Goal: Information Seeking & Learning: Get advice/opinions

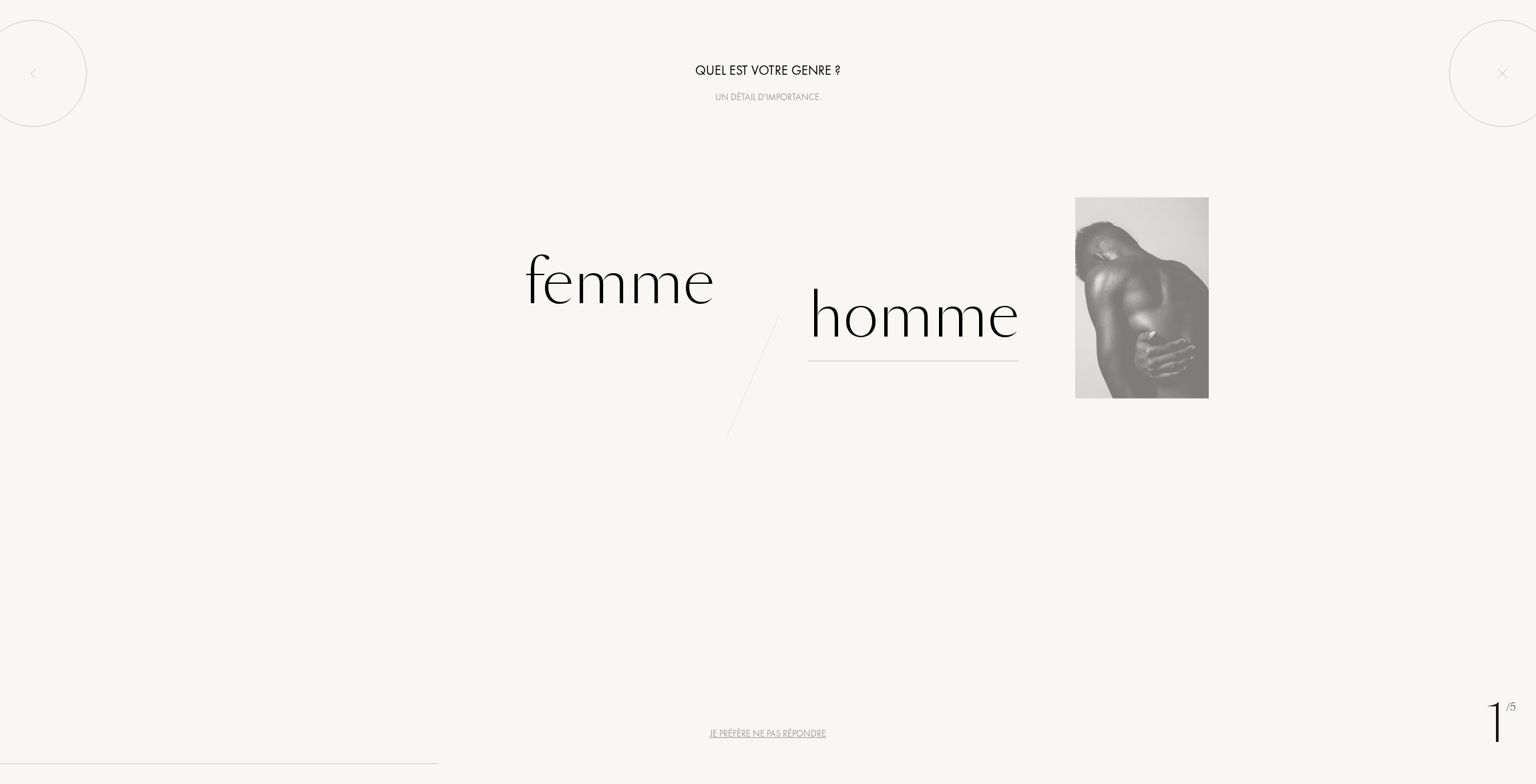
click at [919, 313] on div "Homme" at bounding box center [913, 316] width 211 height 90
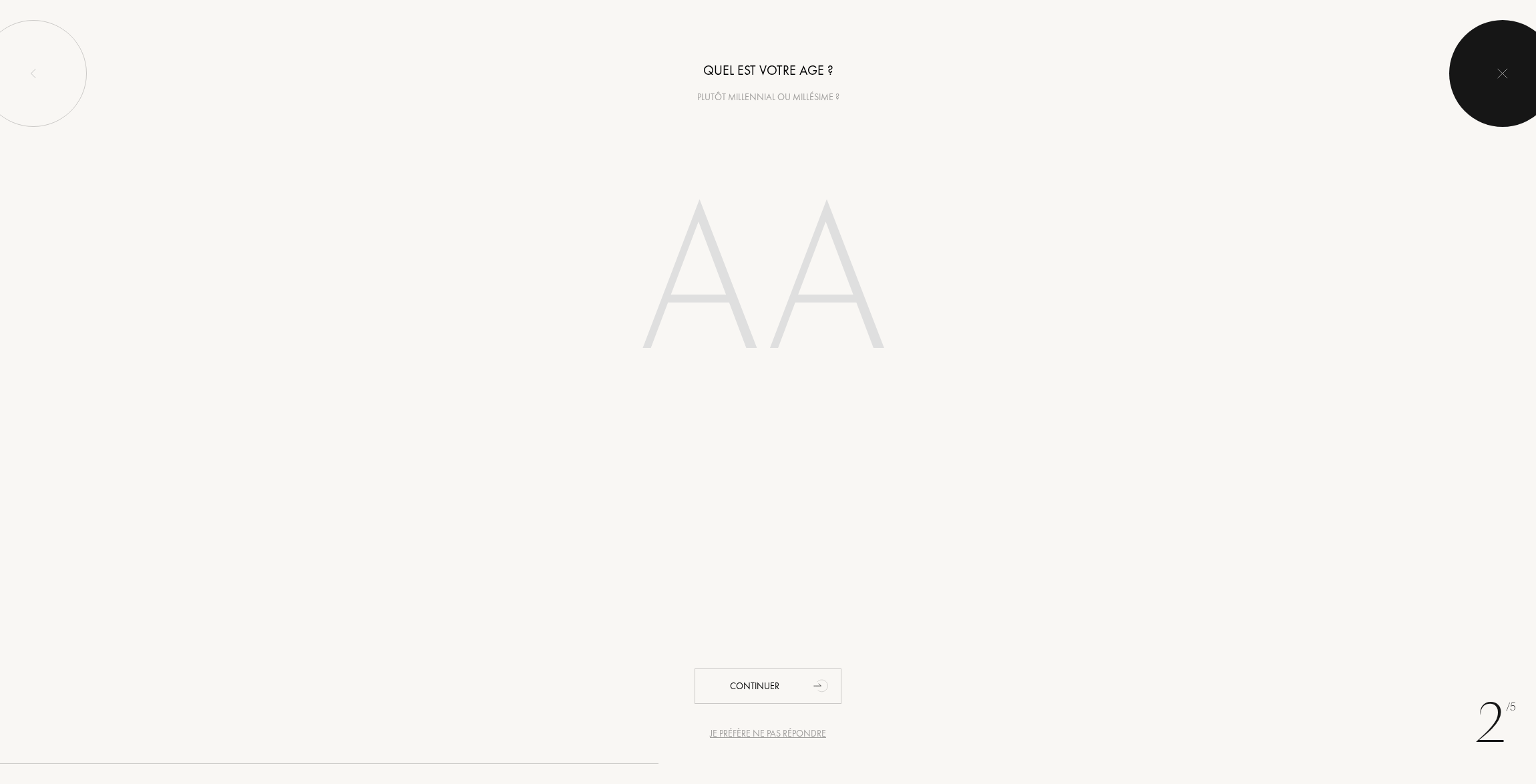
click at [1499, 73] on img at bounding box center [1503, 73] width 11 height 11
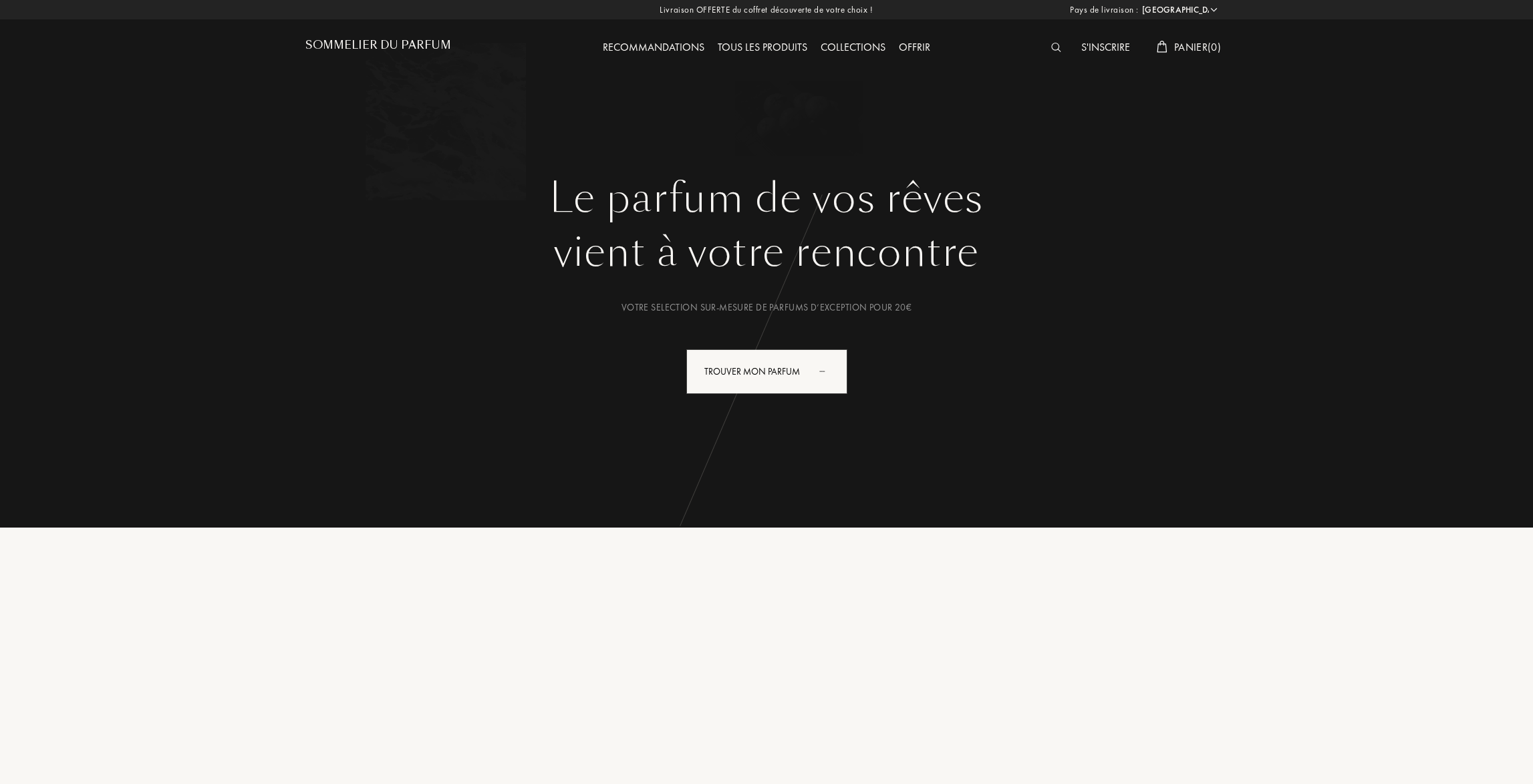
select select "FR"
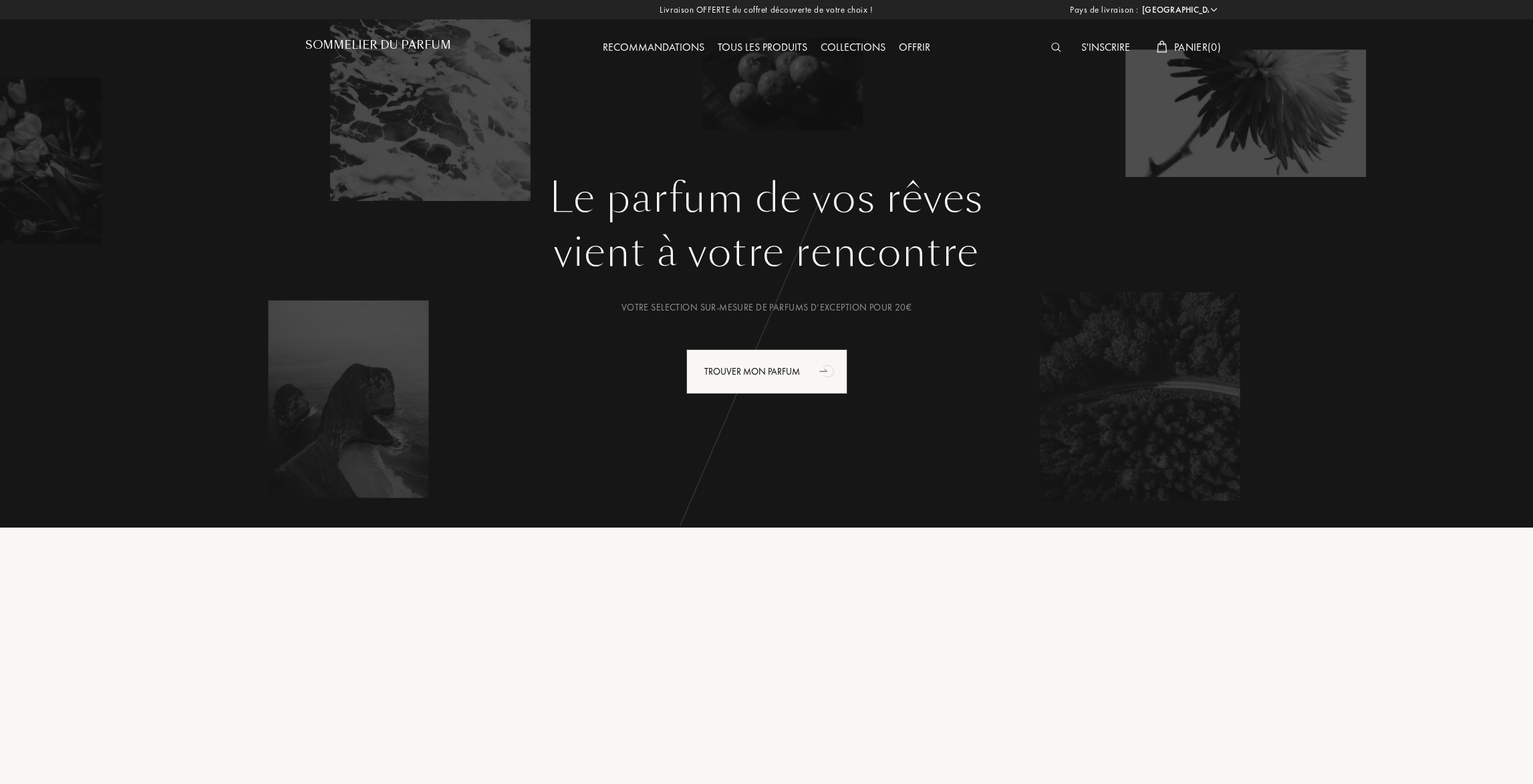
click at [423, 42] on h1 "Sommelier du Parfum" at bounding box center [378, 45] width 146 height 12
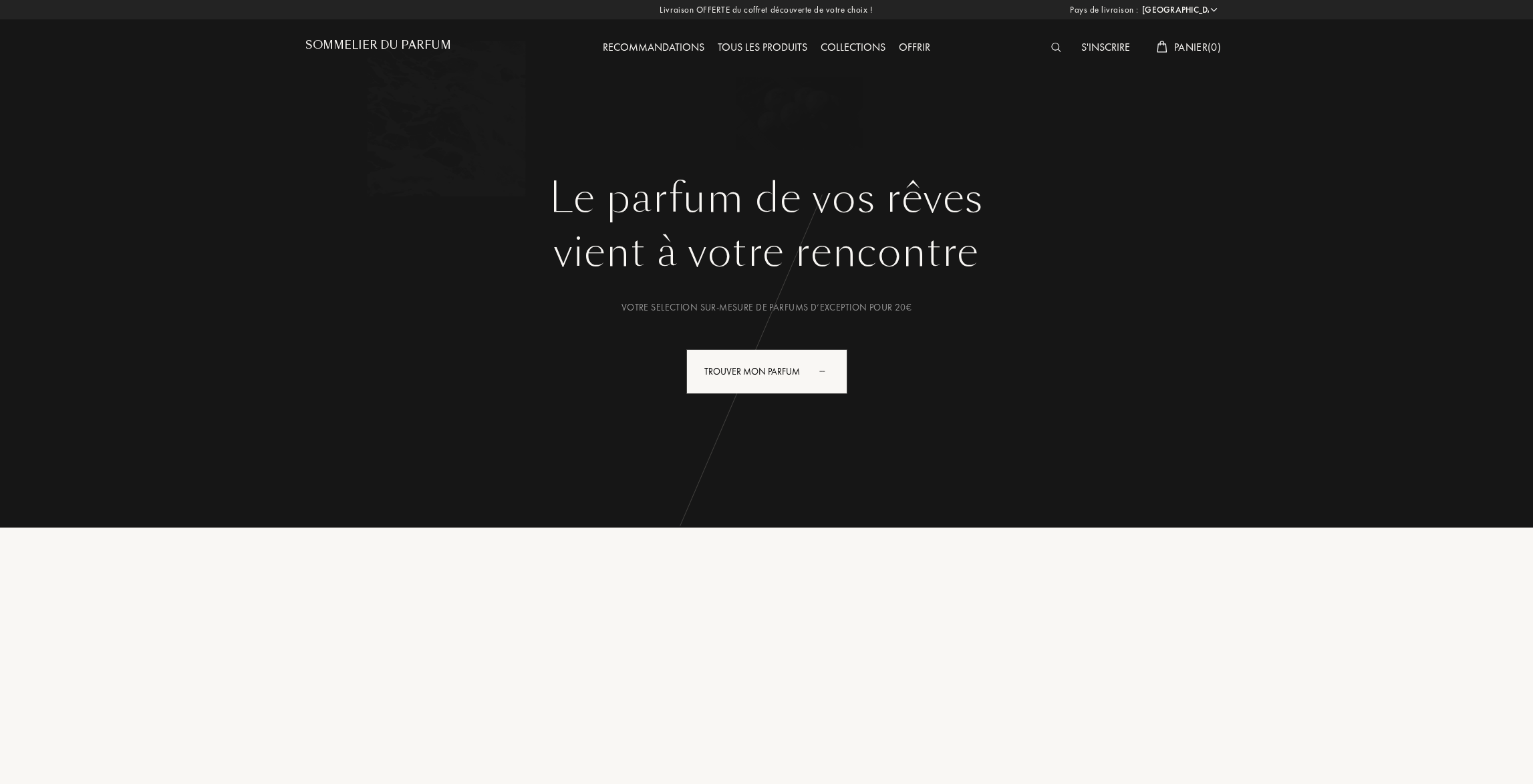
select select "FR"
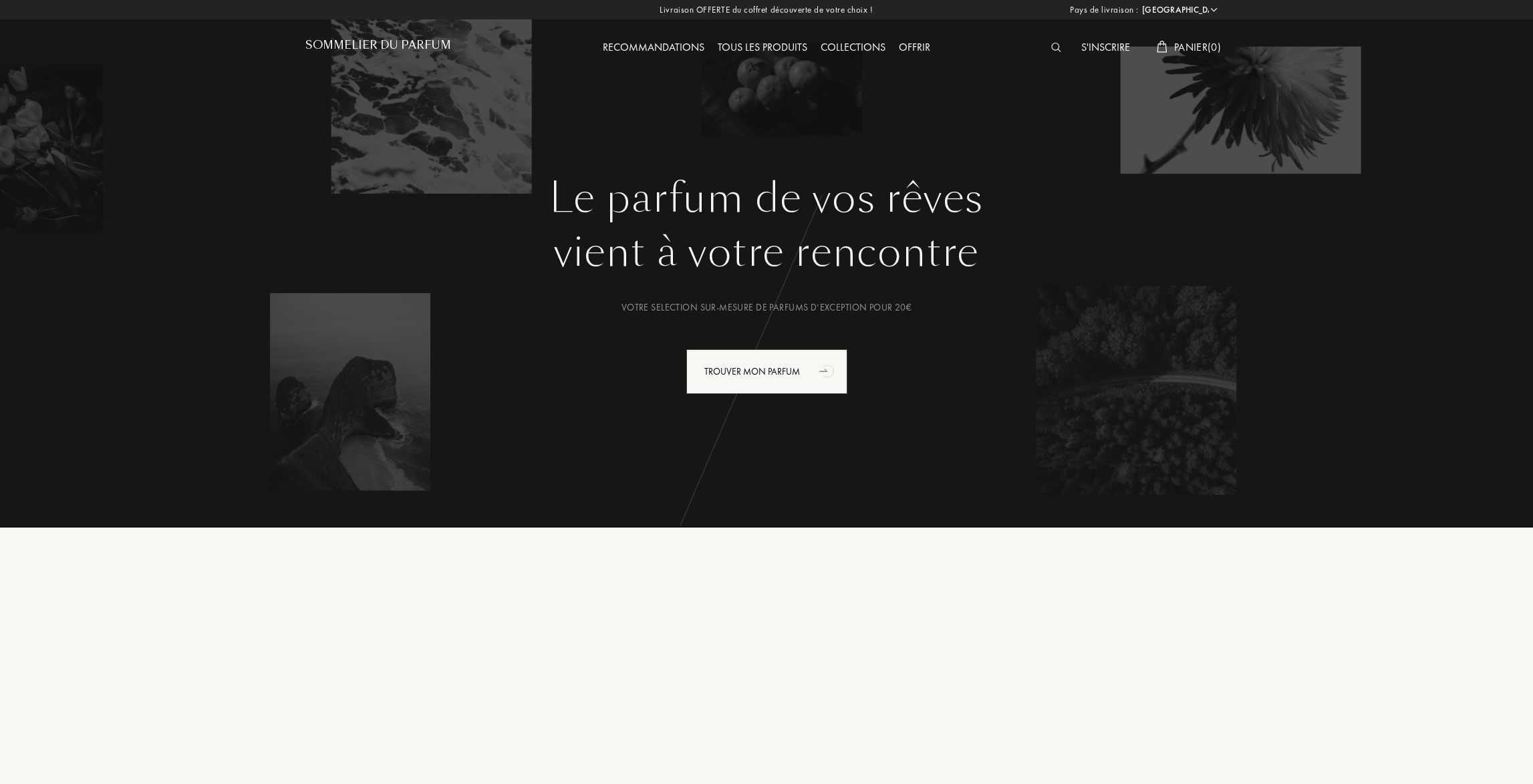
click at [388, 39] on h1 "Sommelier du Parfum" at bounding box center [378, 45] width 146 height 12
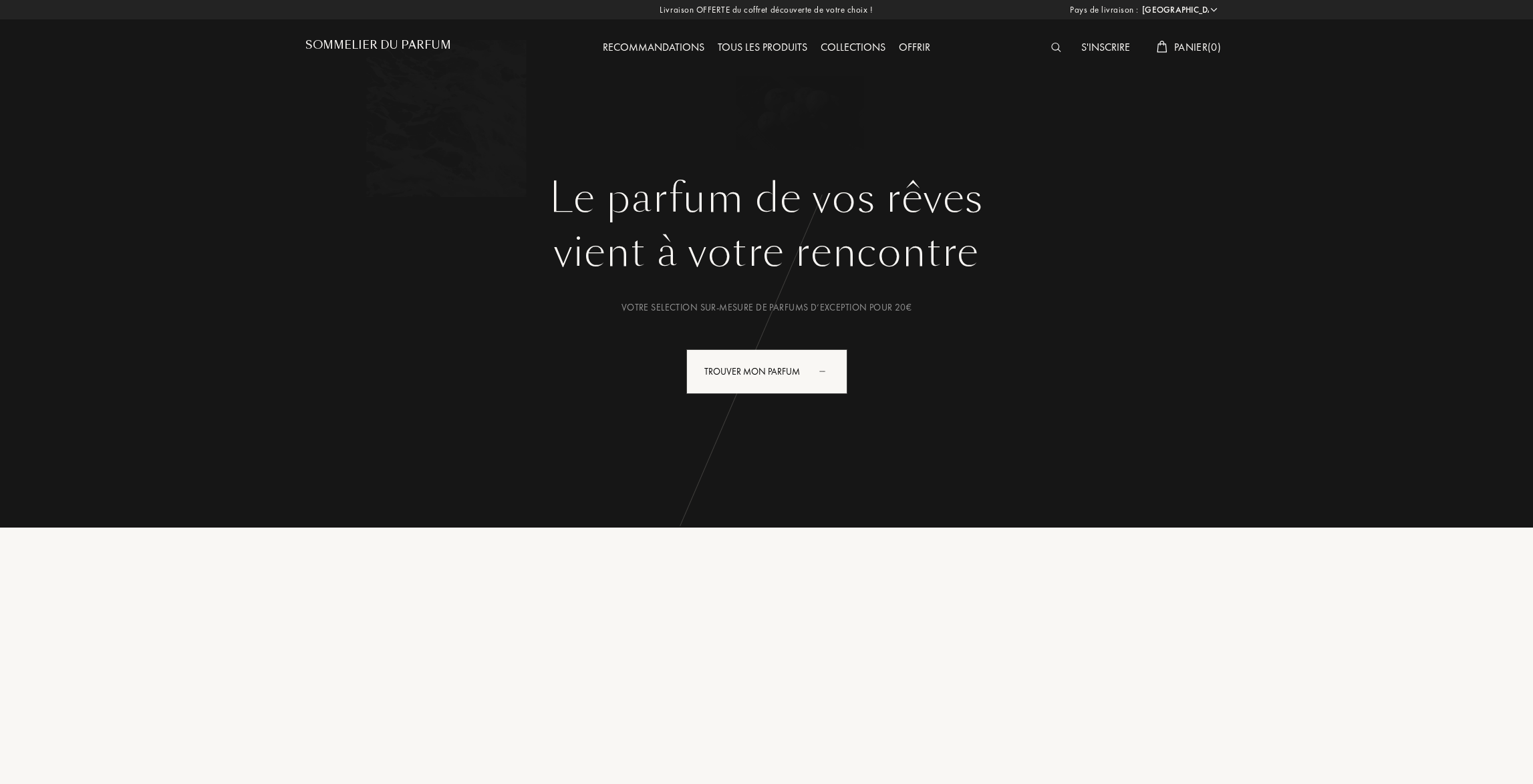
select select "FR"
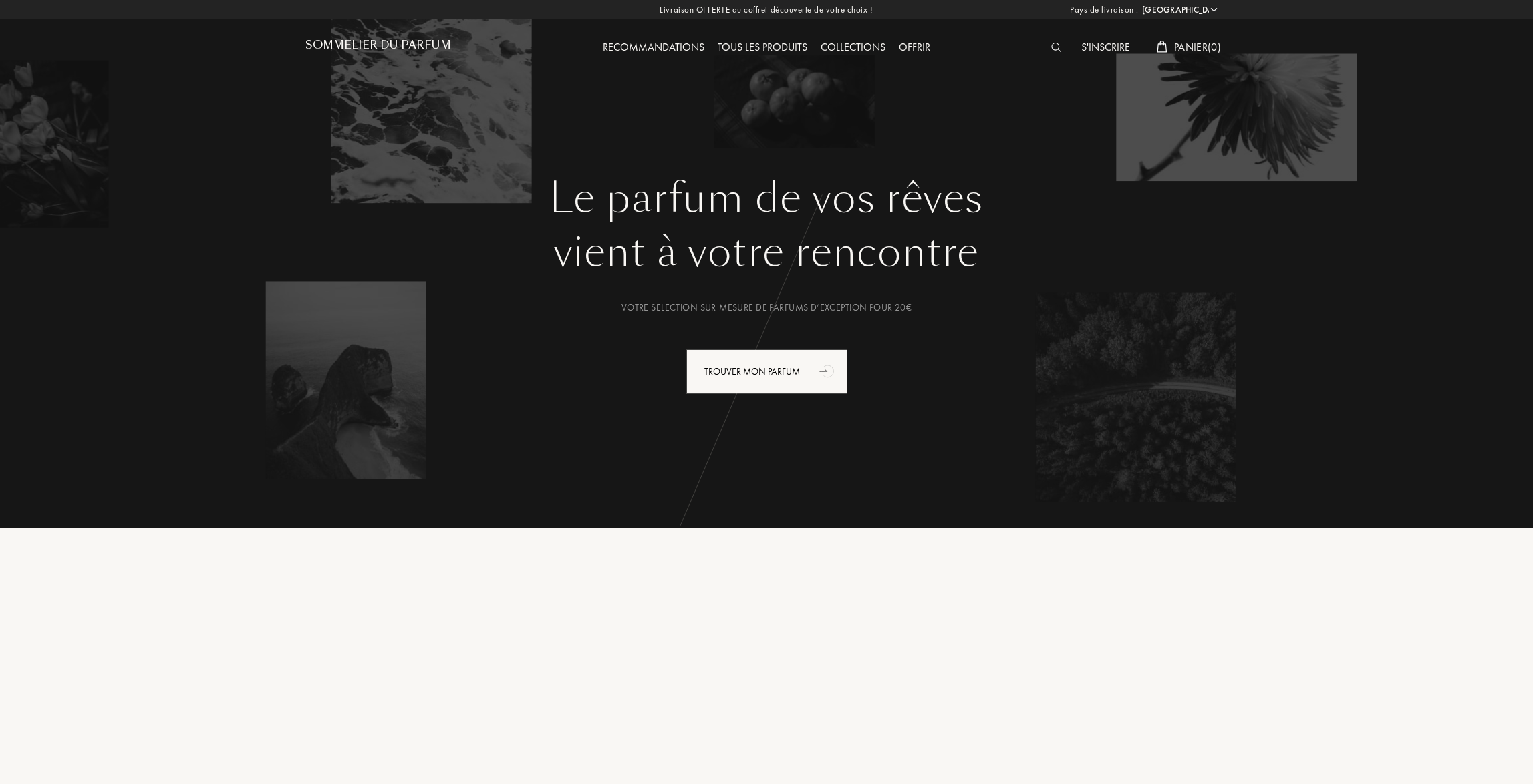
click at [375, 40] on h1 "Sommelier du Parfum" at bounding box center [378, 45] width 146 height 12
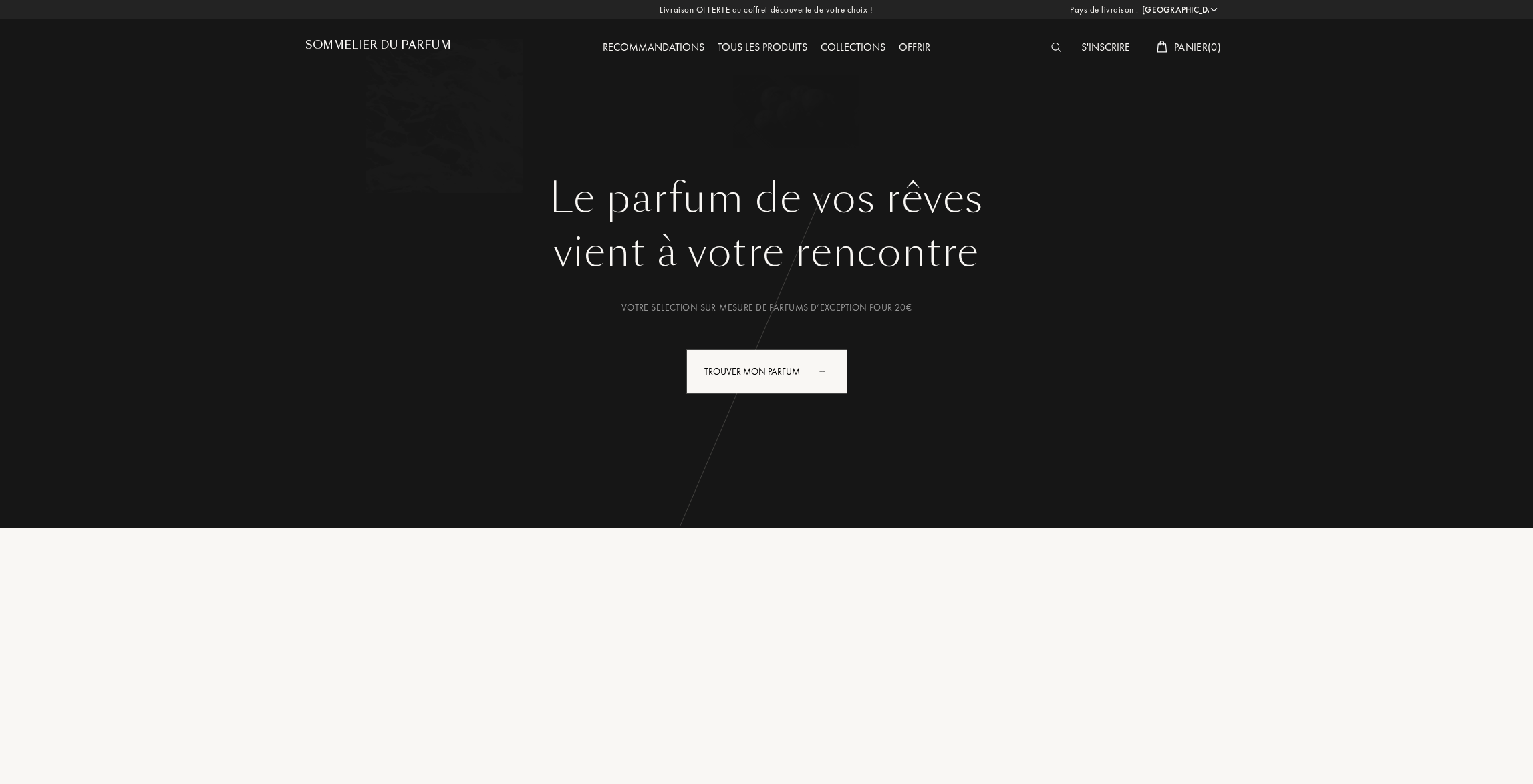
select select "FR"
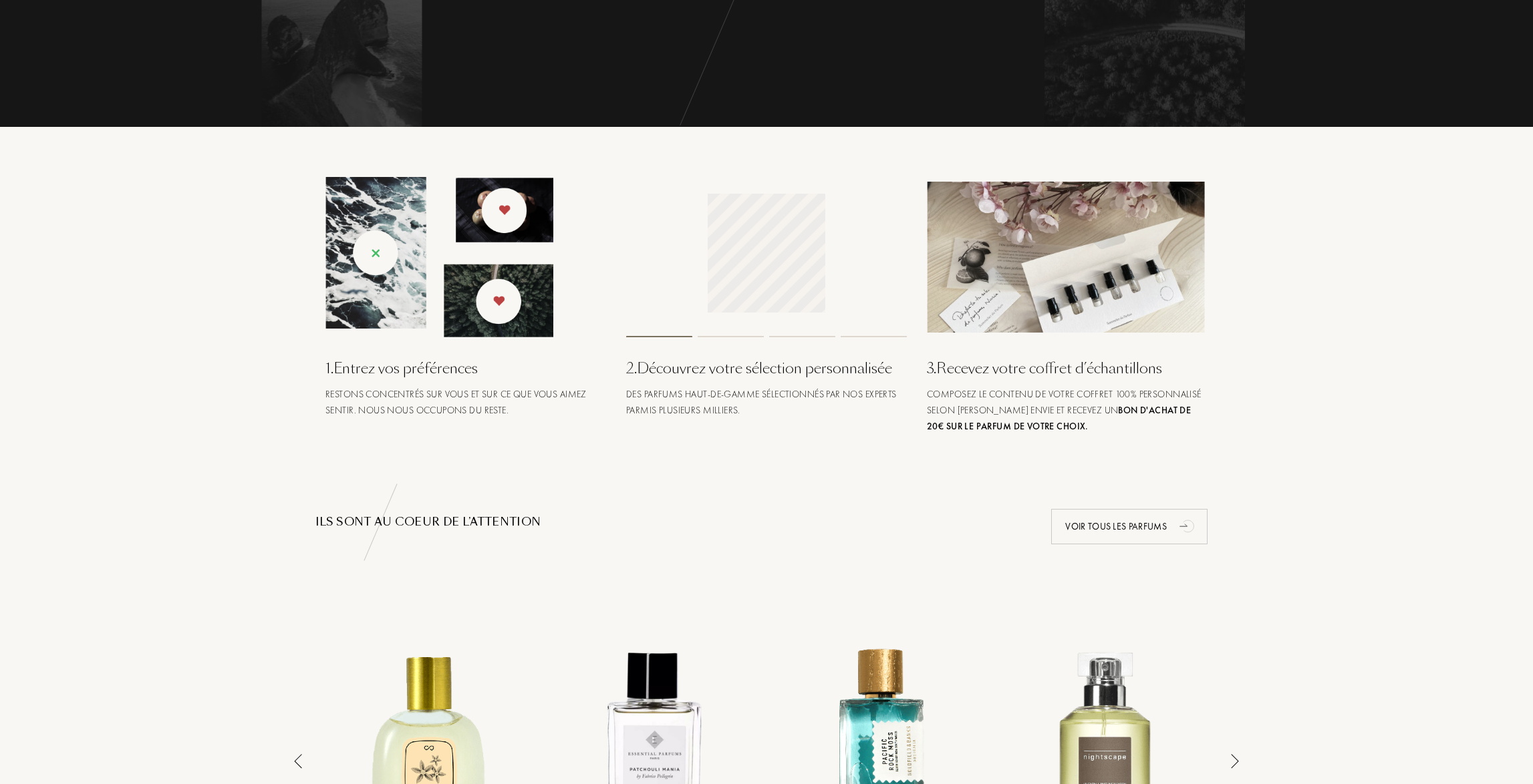
click at [382, 252] on img at bounding box center [439, 257] width 228 height 161
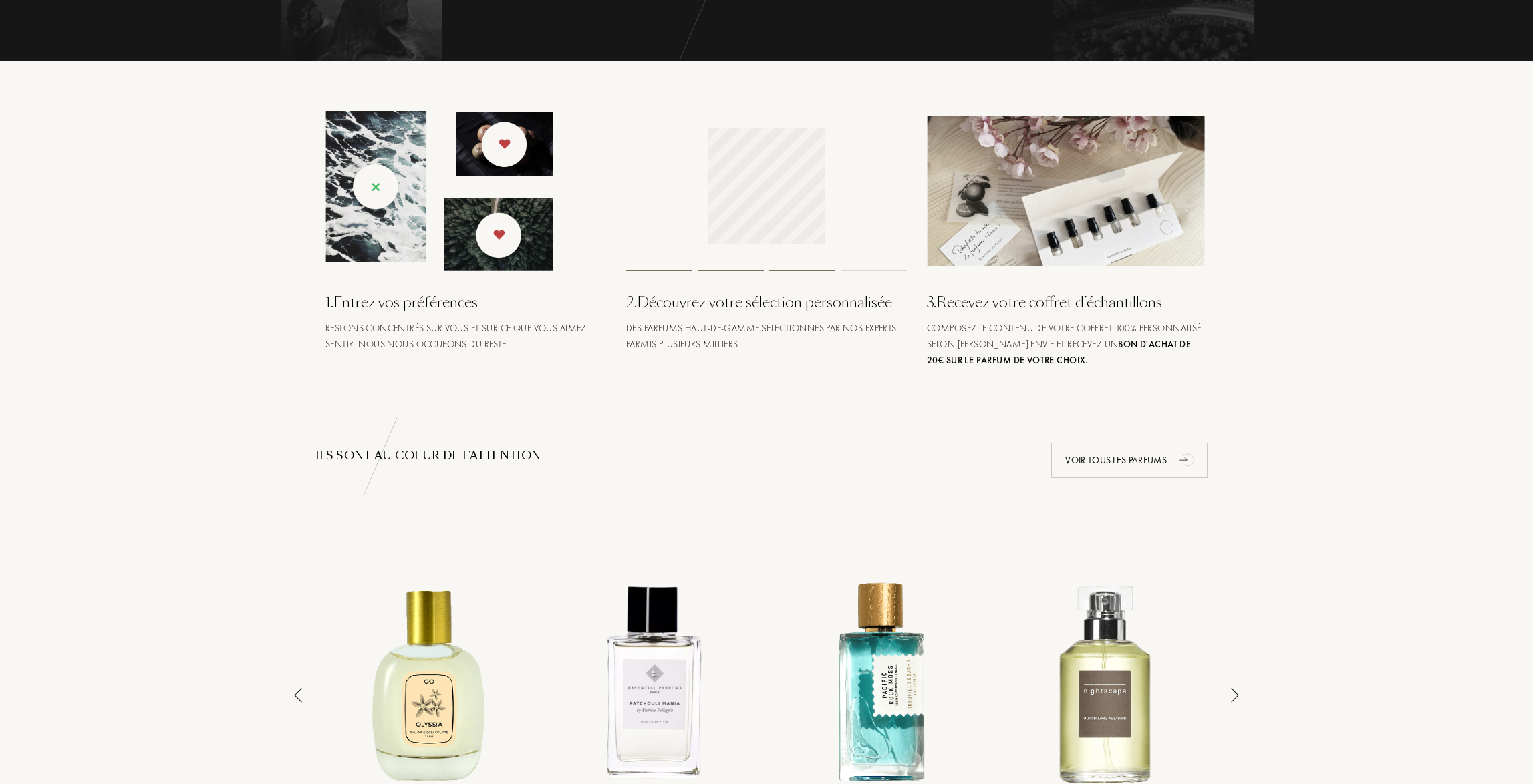
scroll to position [468, 0]
click at [493, 138] on img at bounding box center [439, 190] width 228 height 161
click at [422, 330] on div "Restons concentrés sur vous et sur ce que vous aimez sentir. Nous nous occupons…" at bounding box center [465, 335] width 281 height 32
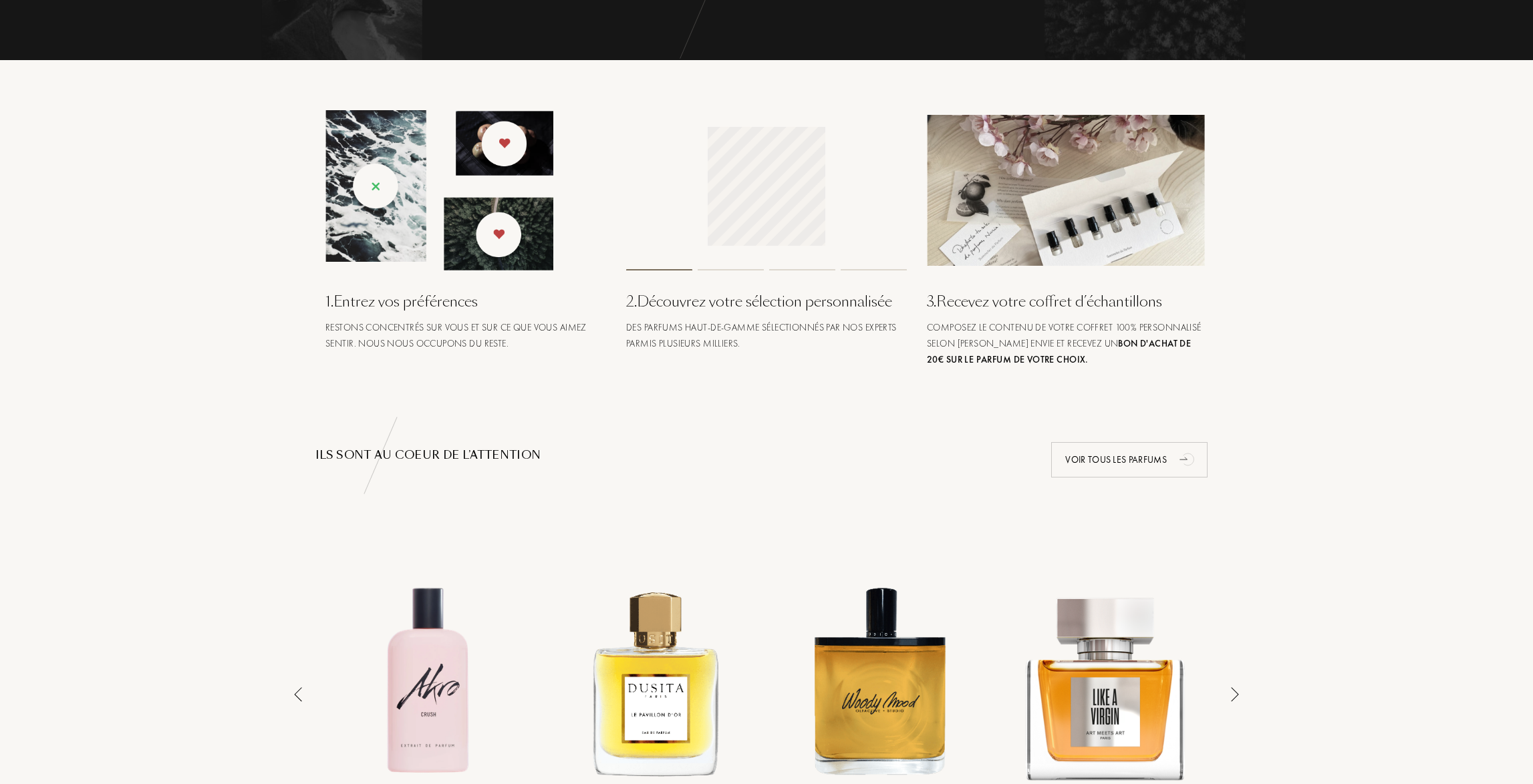
click at [373, 180] on img at bounding box center [439, 190] width 228 height 161
click at [382, 205] on img at bounding box center [439, 190] width 228 height 161
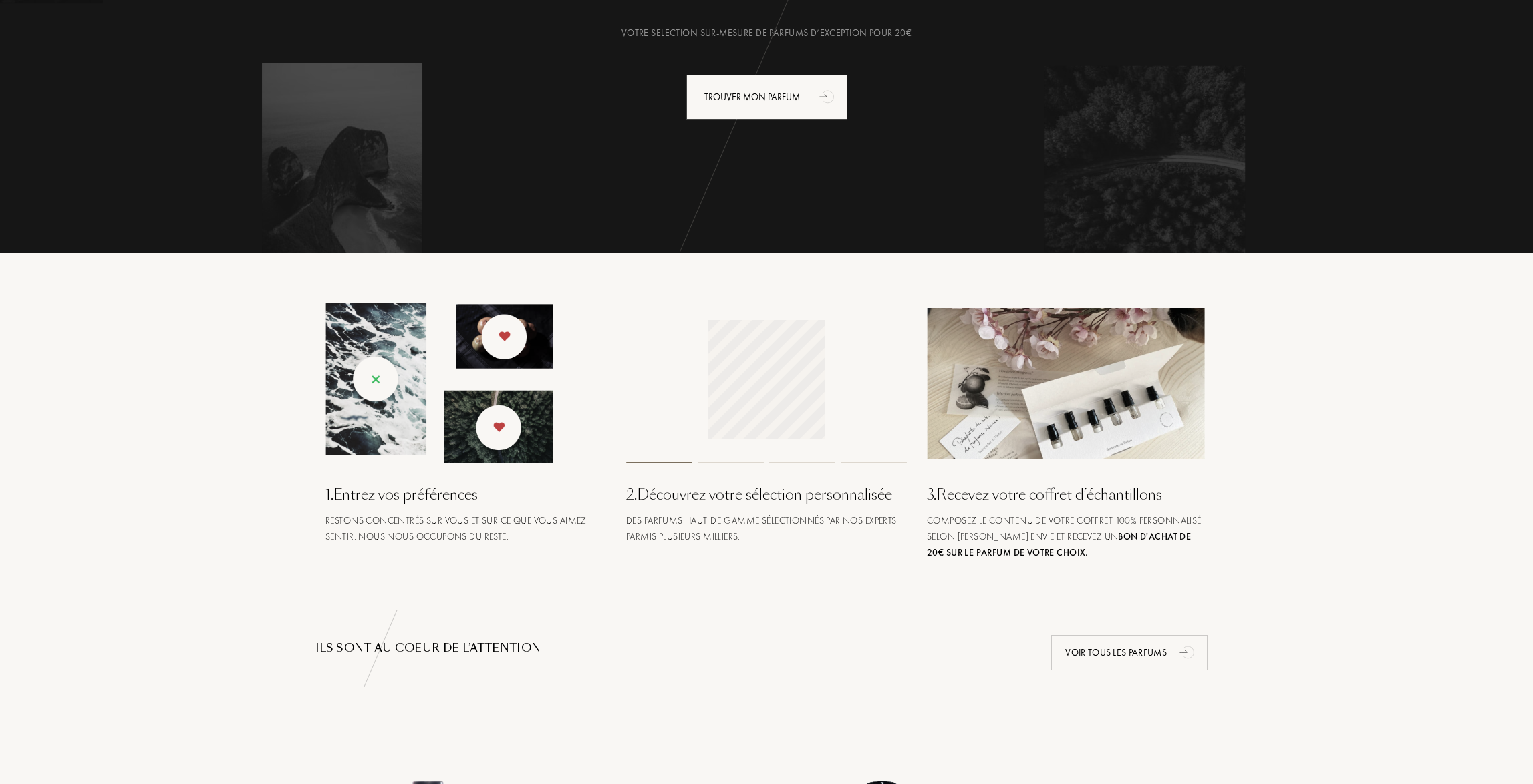
scroll to position [267, 0]
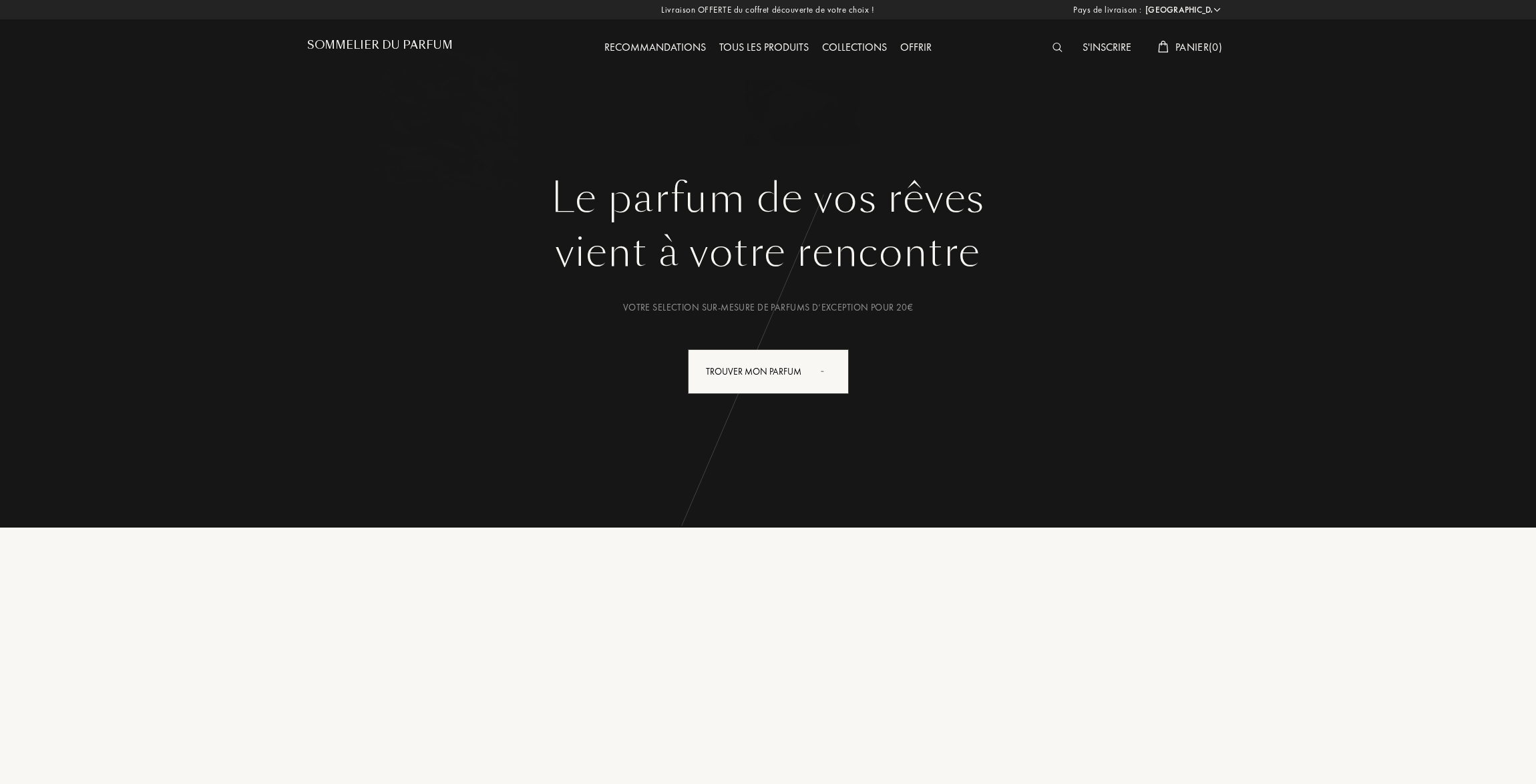
select select "FR"
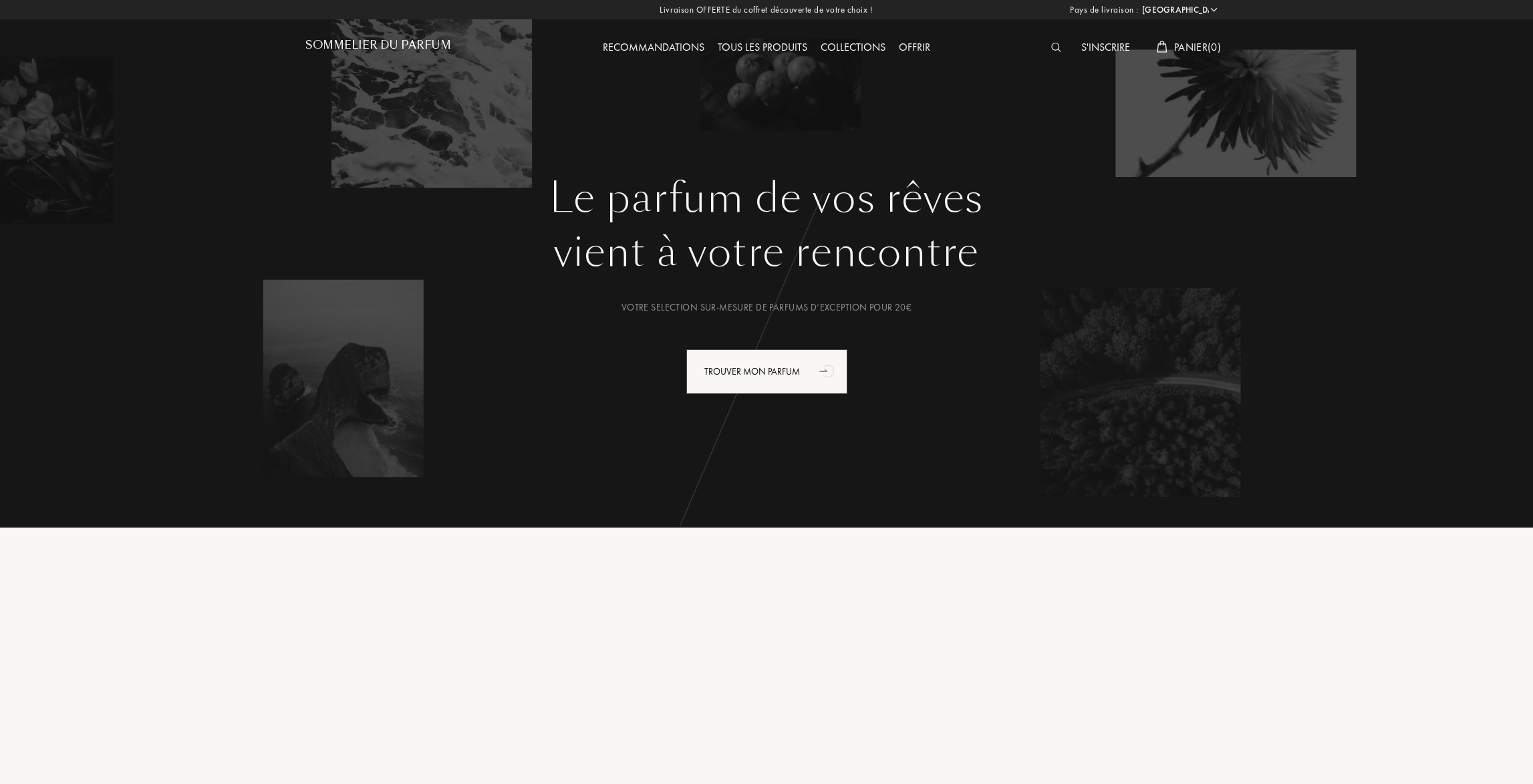
click at [390, 36] on div "Sommelier du Parfum" at bounding box center [421, 36] width 230 height 74
click at [393, 42] on h1 "Sommelier du Parfum" at bounding box center [378, 45] width 146 height 12
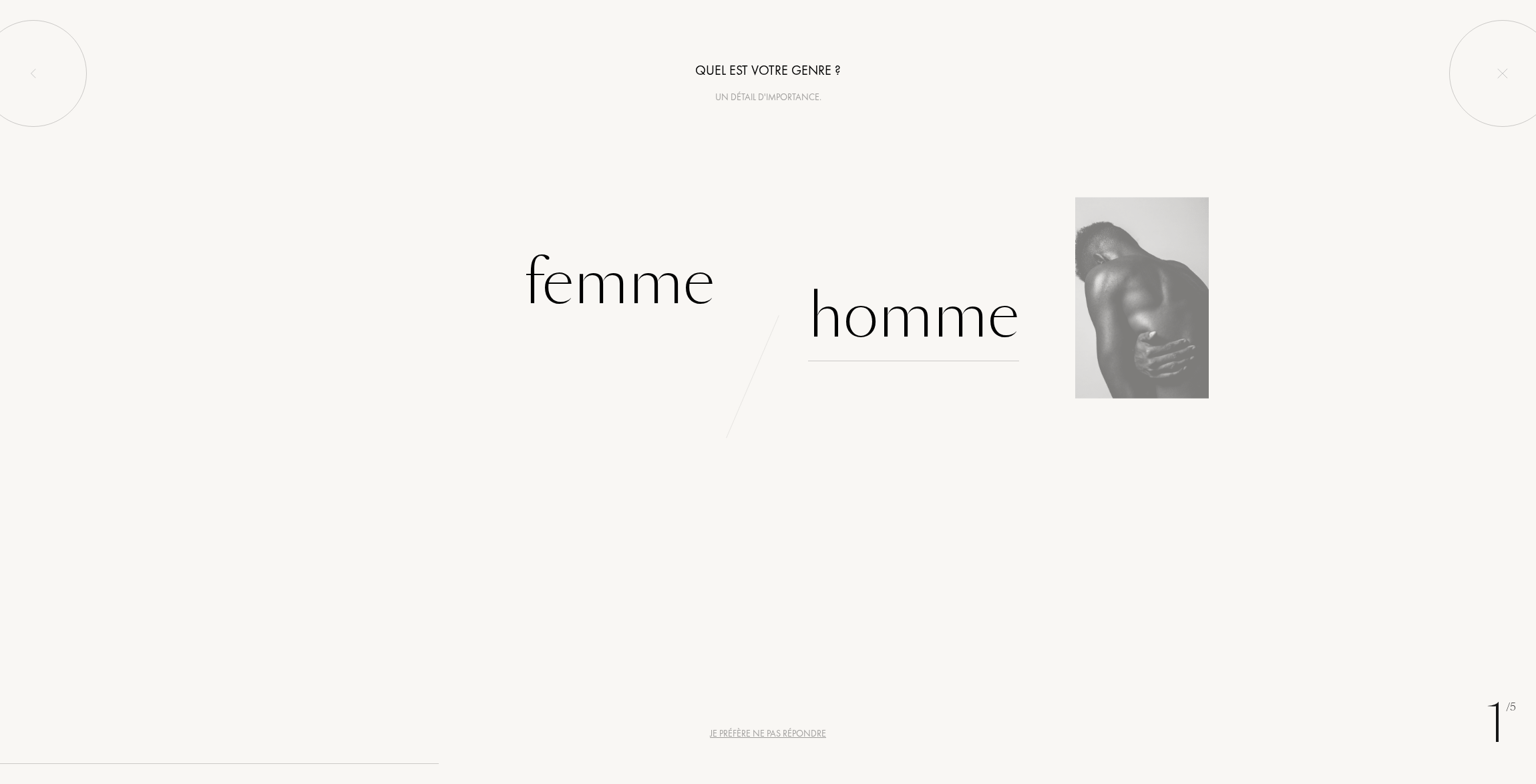
click at [898, 309] on div "Homme" at bounding box center [913, 316] width 211 height 90
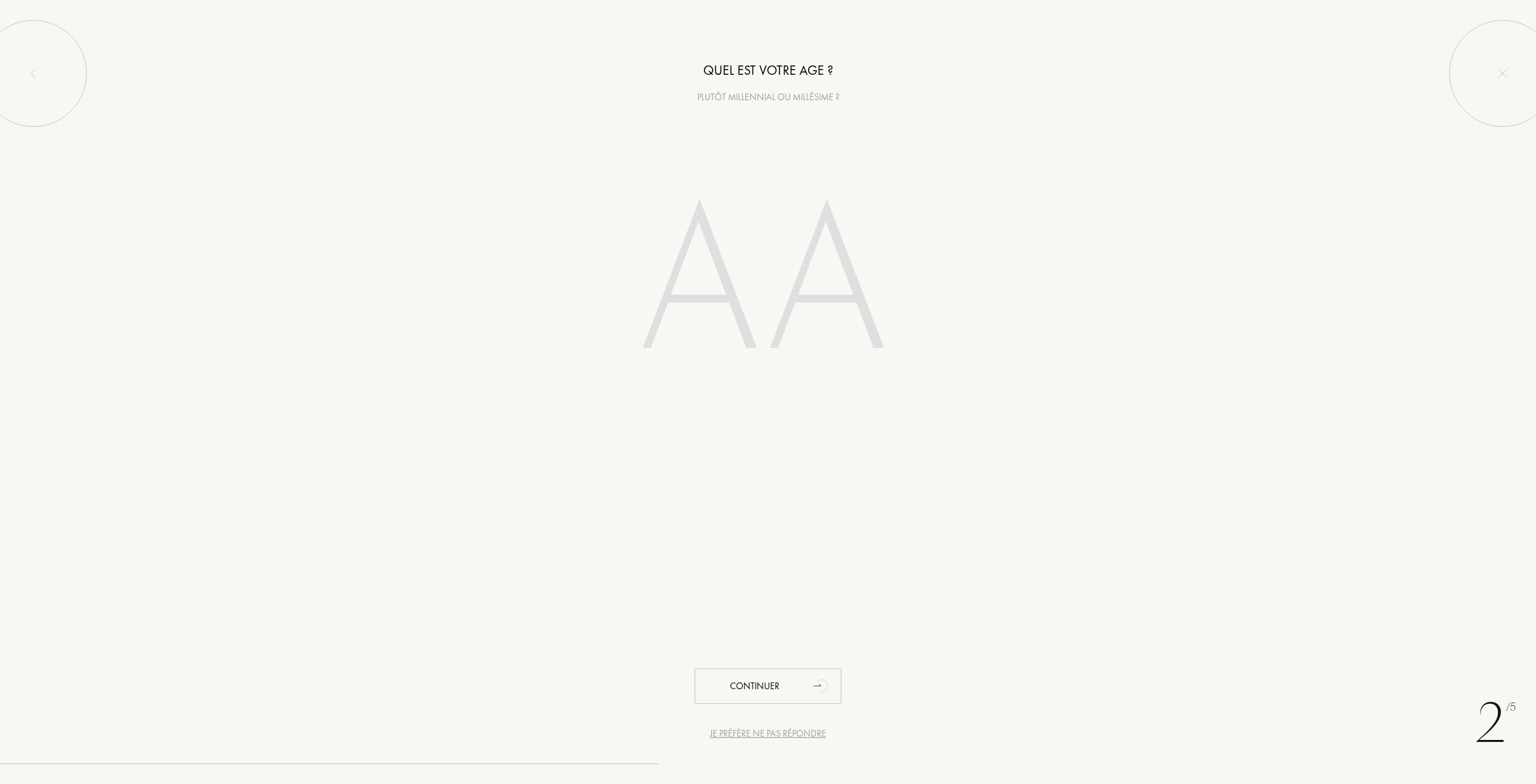
click at [744, 728] on div "Je préfère ne pas répondre" at bounding box center [768, 733] width 116 height 14
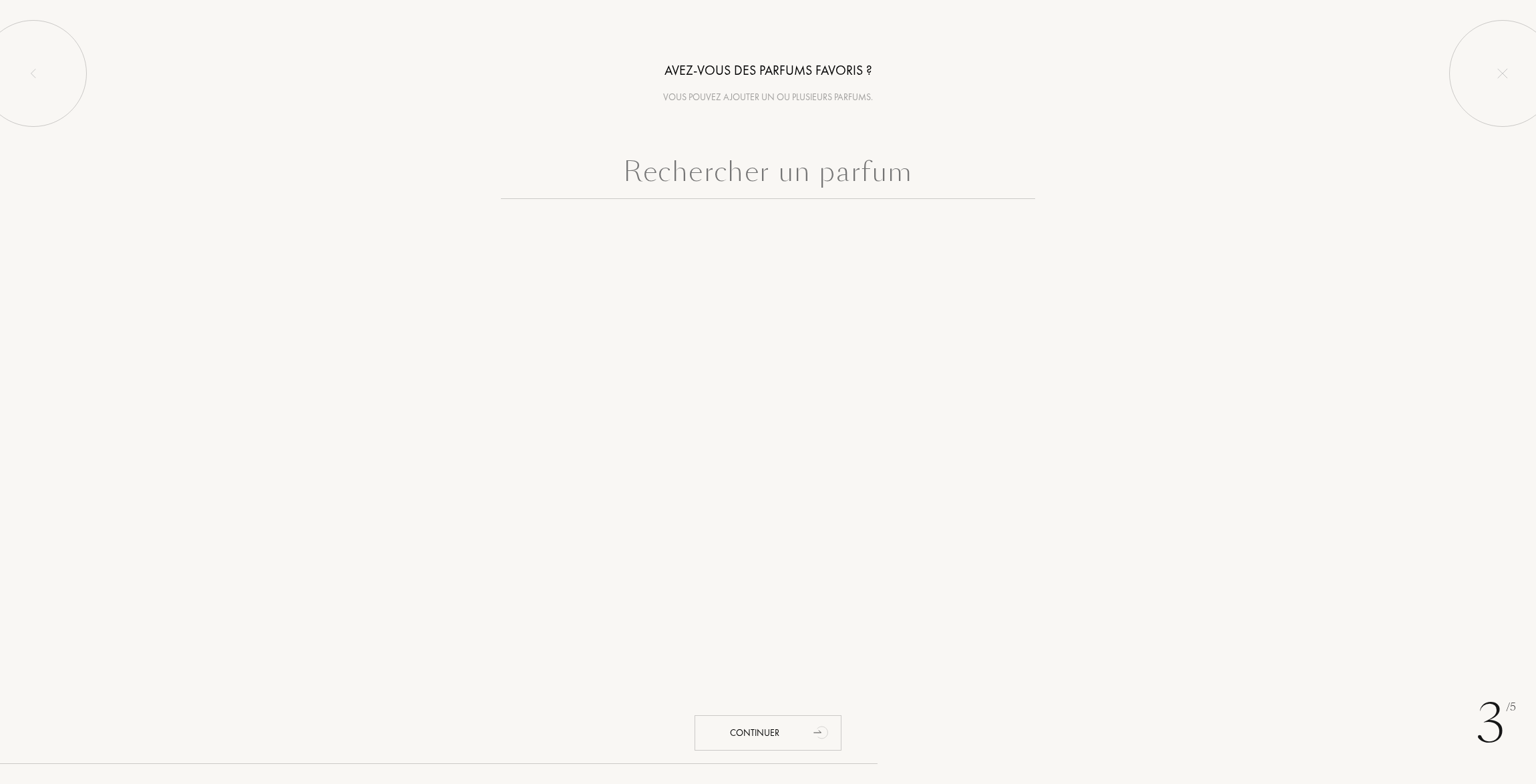
click at [758, 178] on input "text" at bounding box center [768, 175] width 534 height 48
drag, startPoint x: 927, startPoint y: 171, endPoint x: 609, endPoint y: 180, distance: 318.1
click at [609, 180] on input "text" at bounding box center [768, 175] width 534 height 48
type input "l homme libre de ysl"
click at [785, 724] on div "Continuer" at bounding box center [768, 733] width 147 height 36
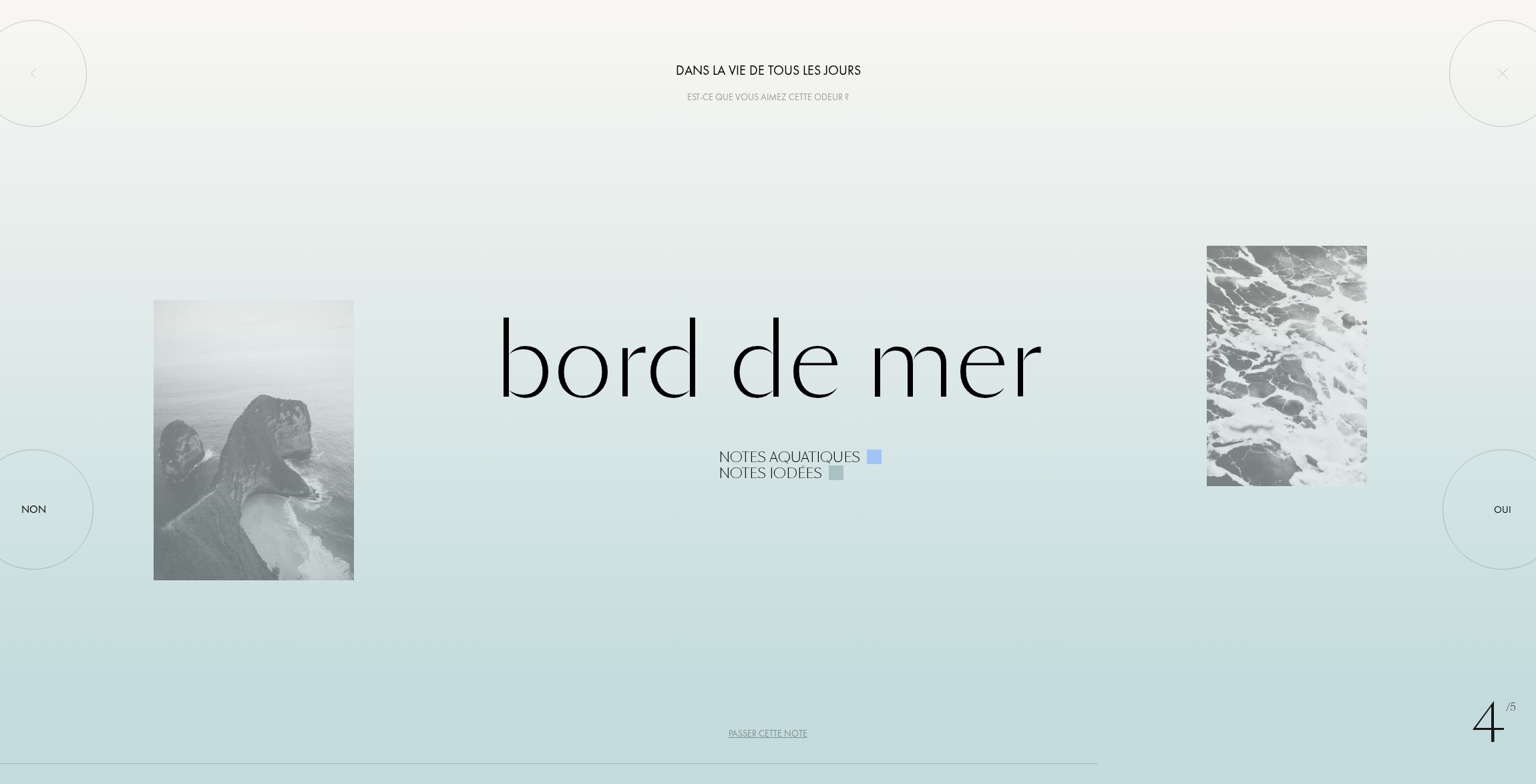
click at [765, 733] on div "Passer cette note" at bounding box center [768, 733] width 79 height 14
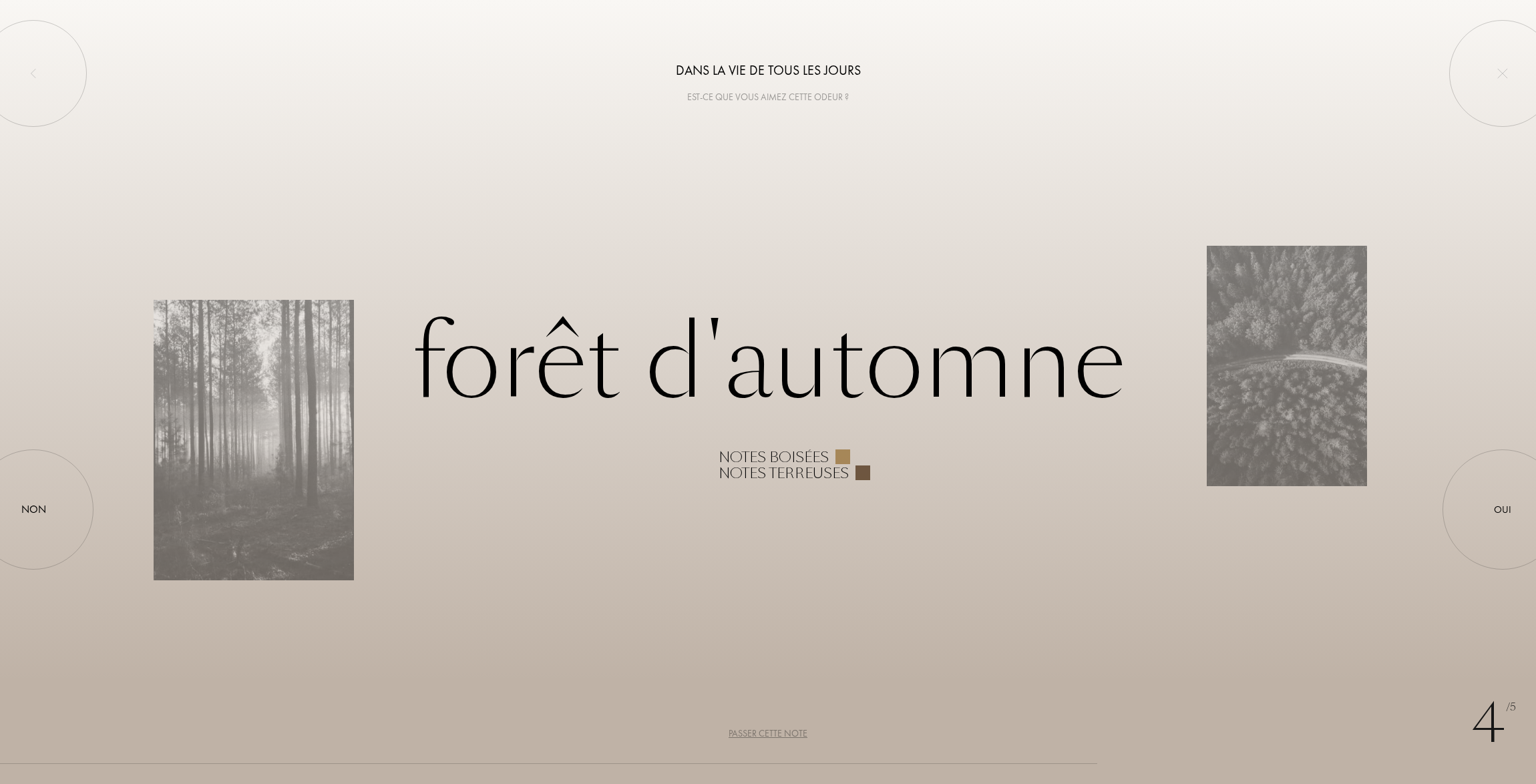
click at [765, 733] on div "Passer cette note" at bounding box center [768, 733] width 79 height 14
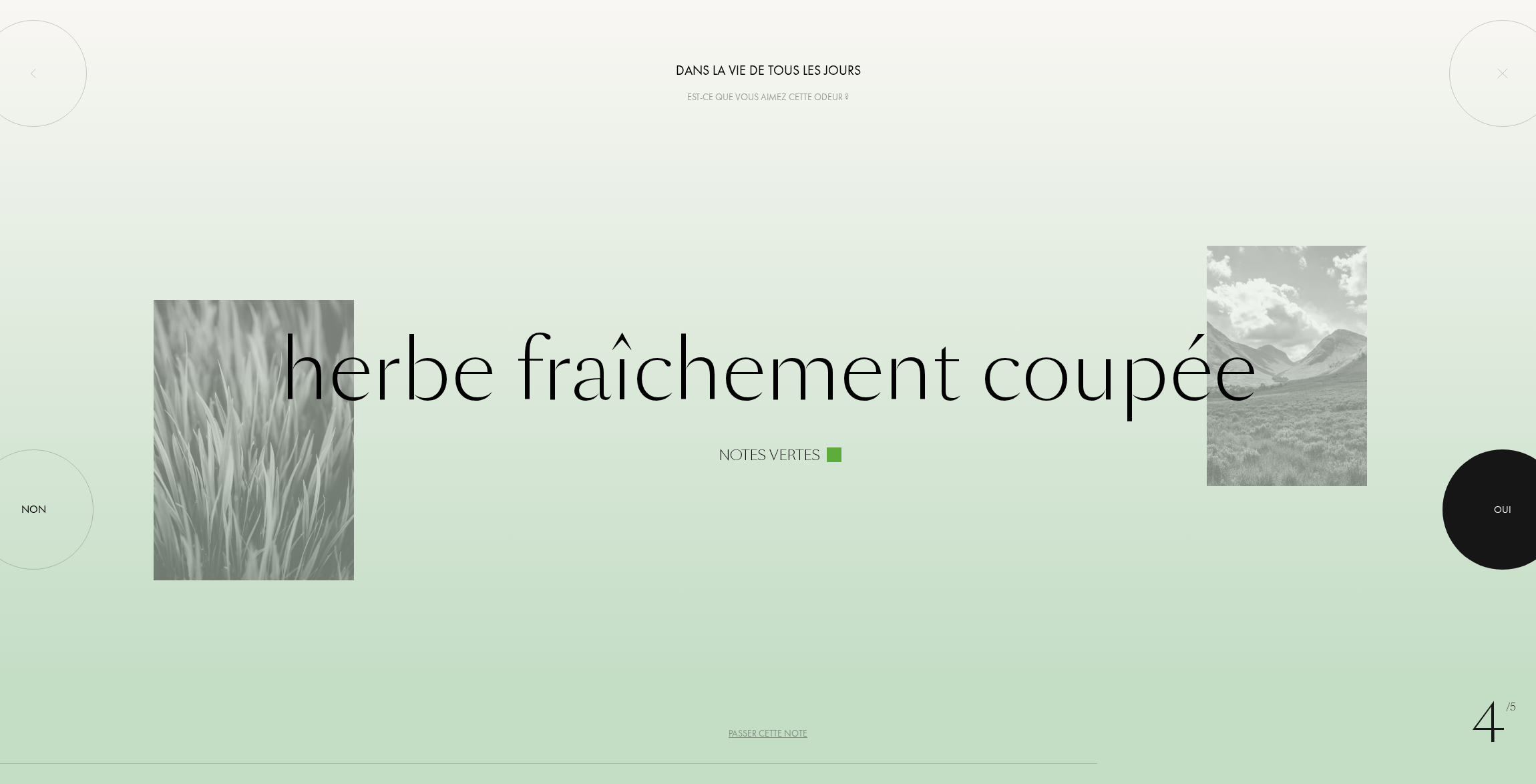
click at [1481, 491] on div at bounding box center [1502, 509] width 120 height 120
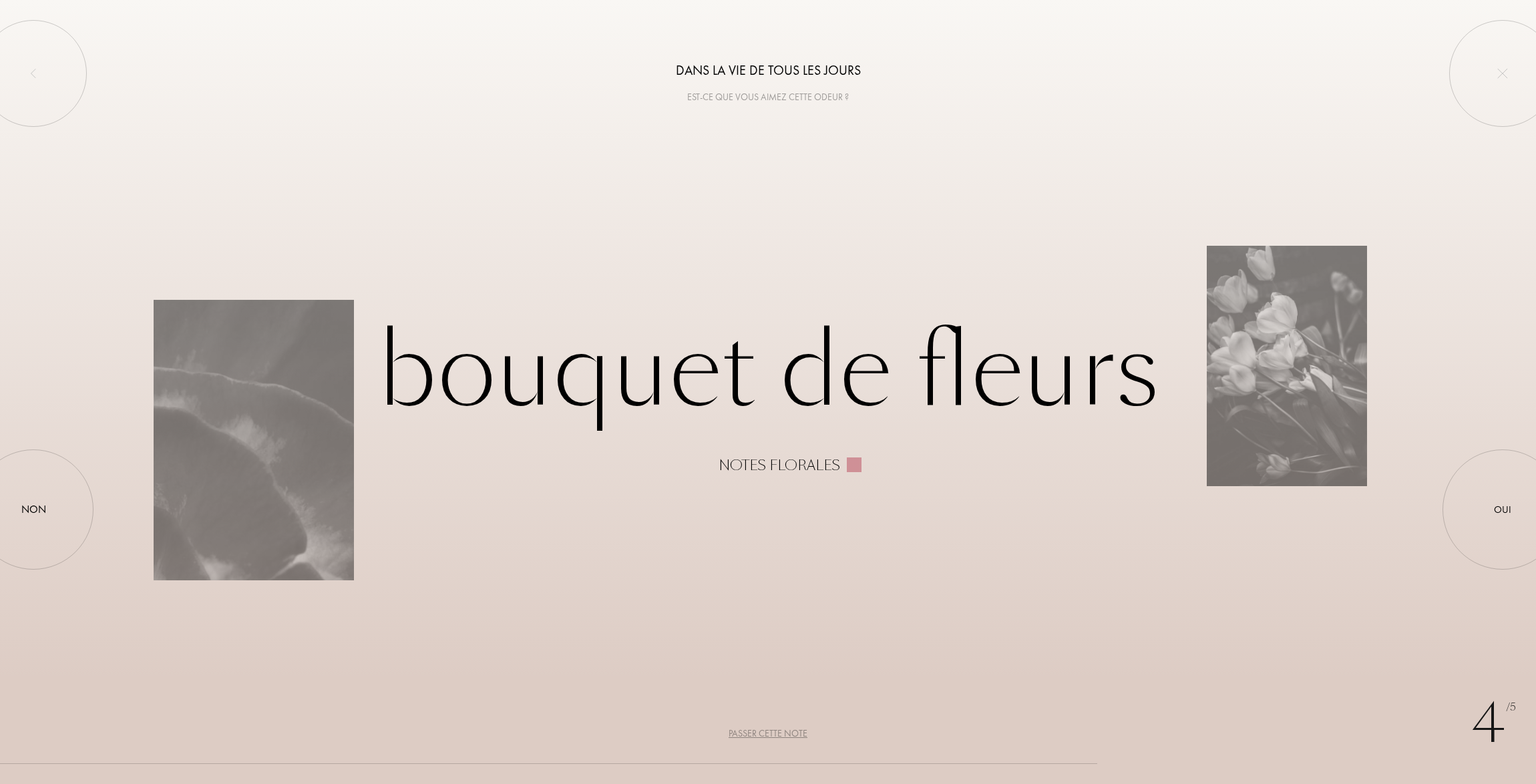
click at [772, 727] on div "Passer cette note" at bounding box center [768, 733] width 79 height 14
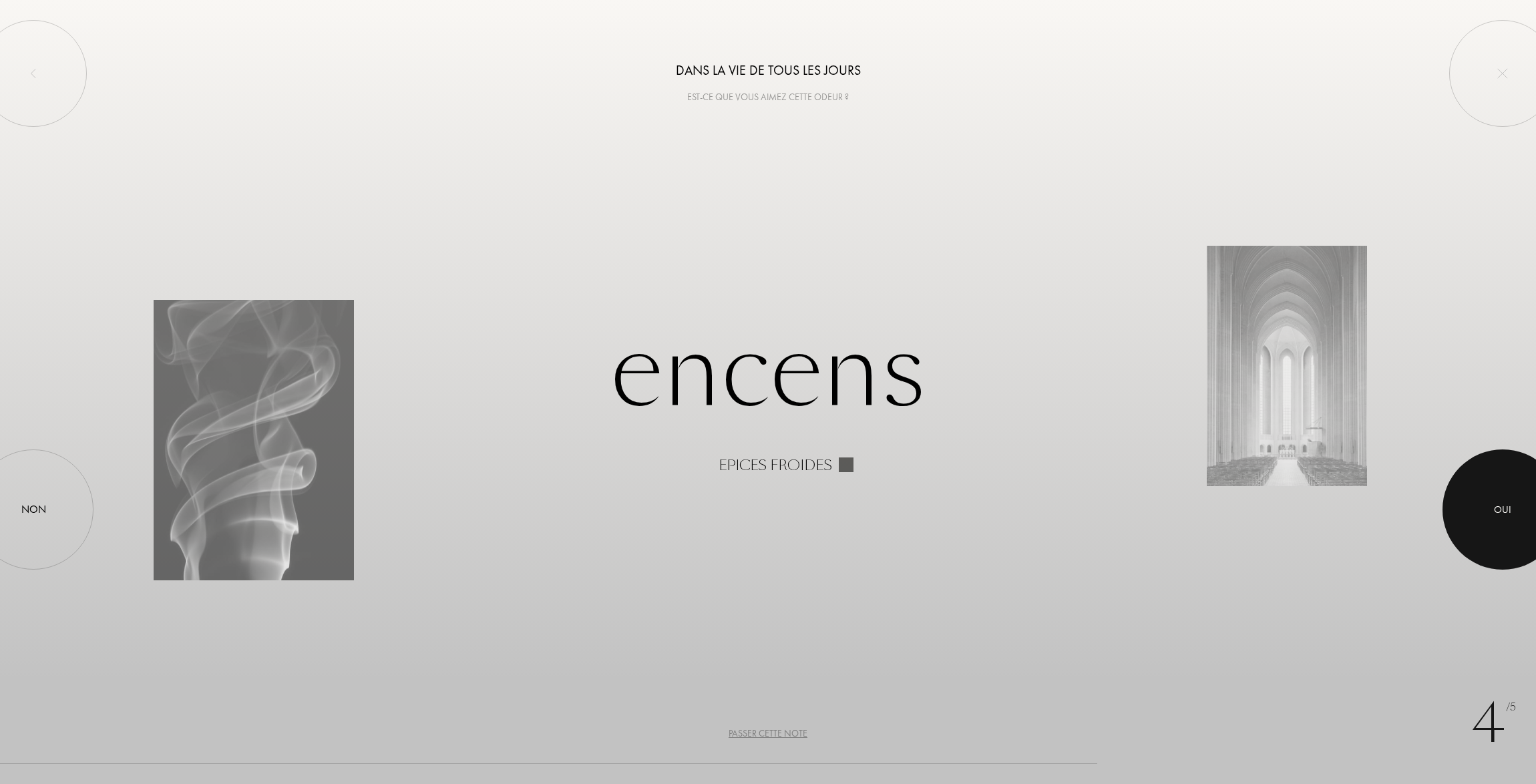
click at [1495, 503] on div "Oui" at bounding box center [1503, 510] width 17 height 16
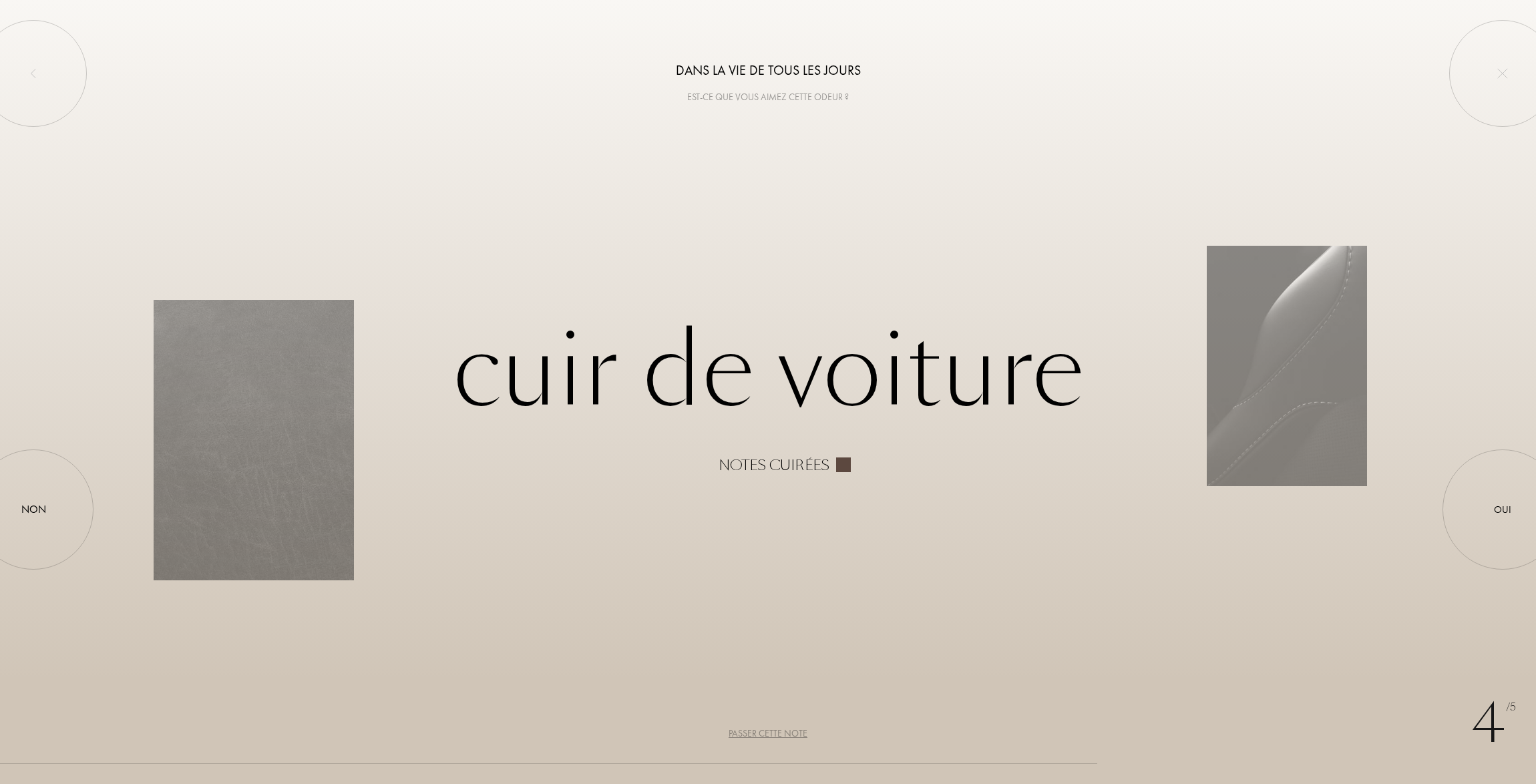
click at [781, 734] on div "Passer cette note" at bounding box center [768, 733] width 79 height 14
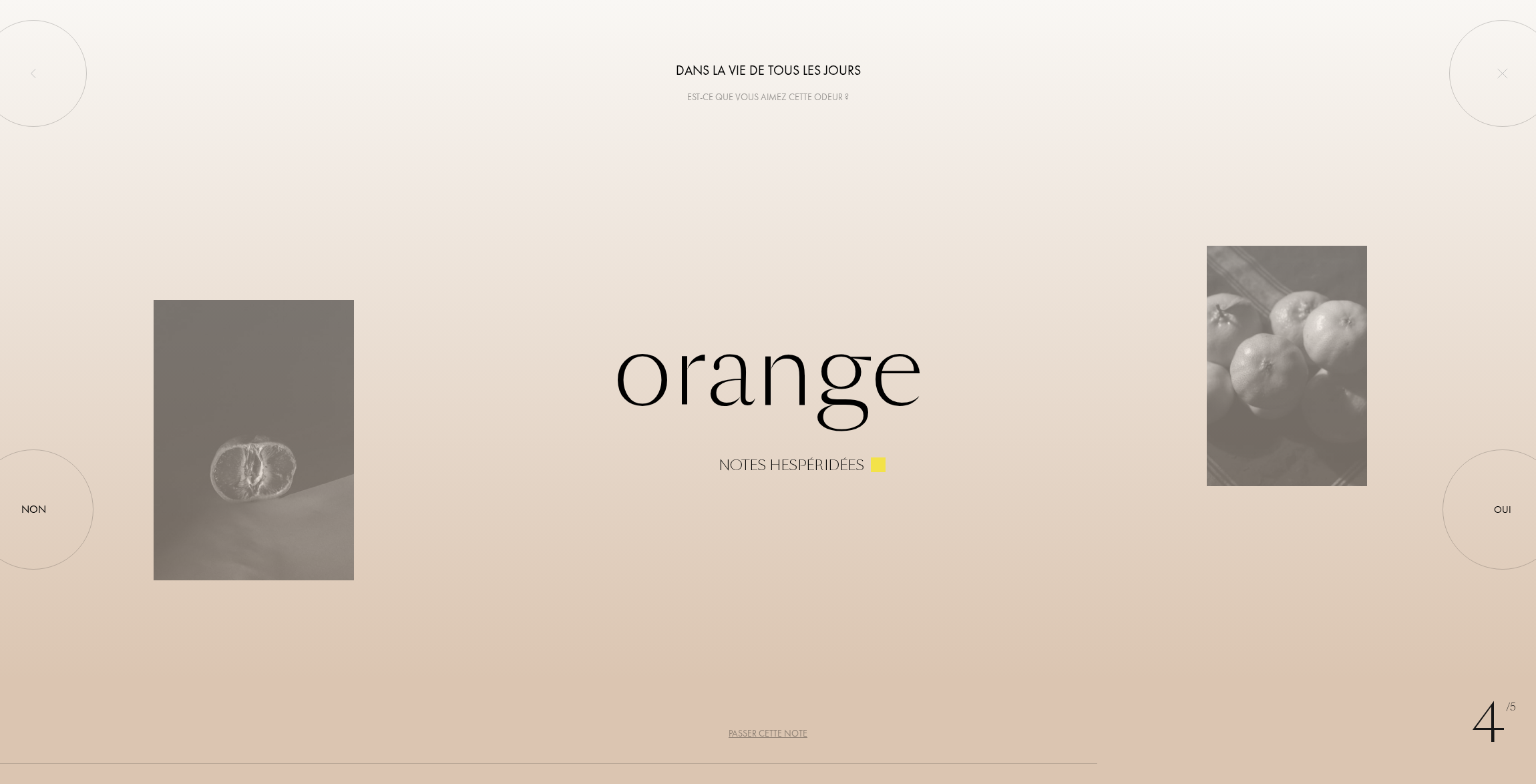
click at [781, 734] on div "Passer cette note" at bounding box center [768, 733] width 79 height 14
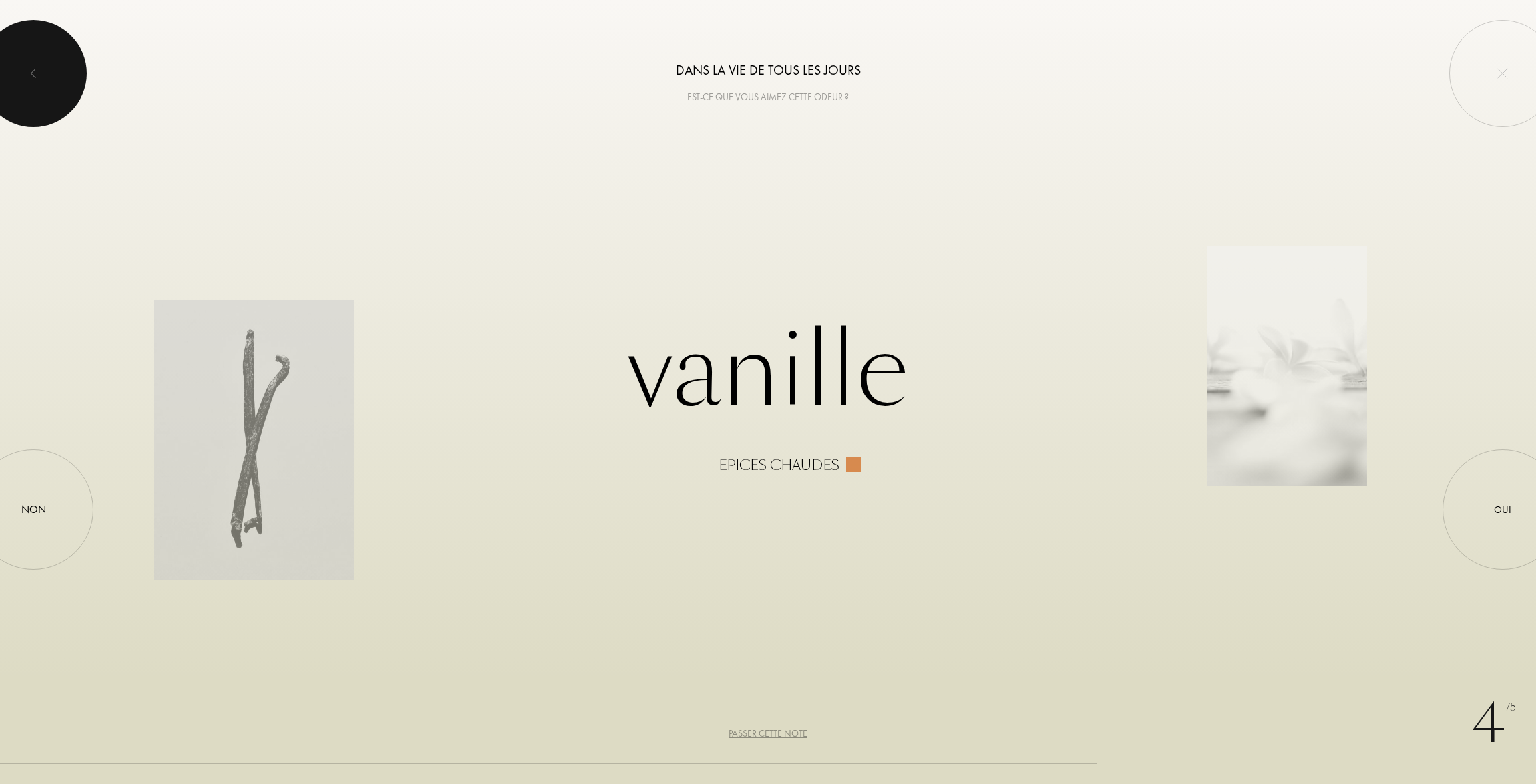
click at [63, 67] on div at bounding box center [33, 73] width 107 height 107
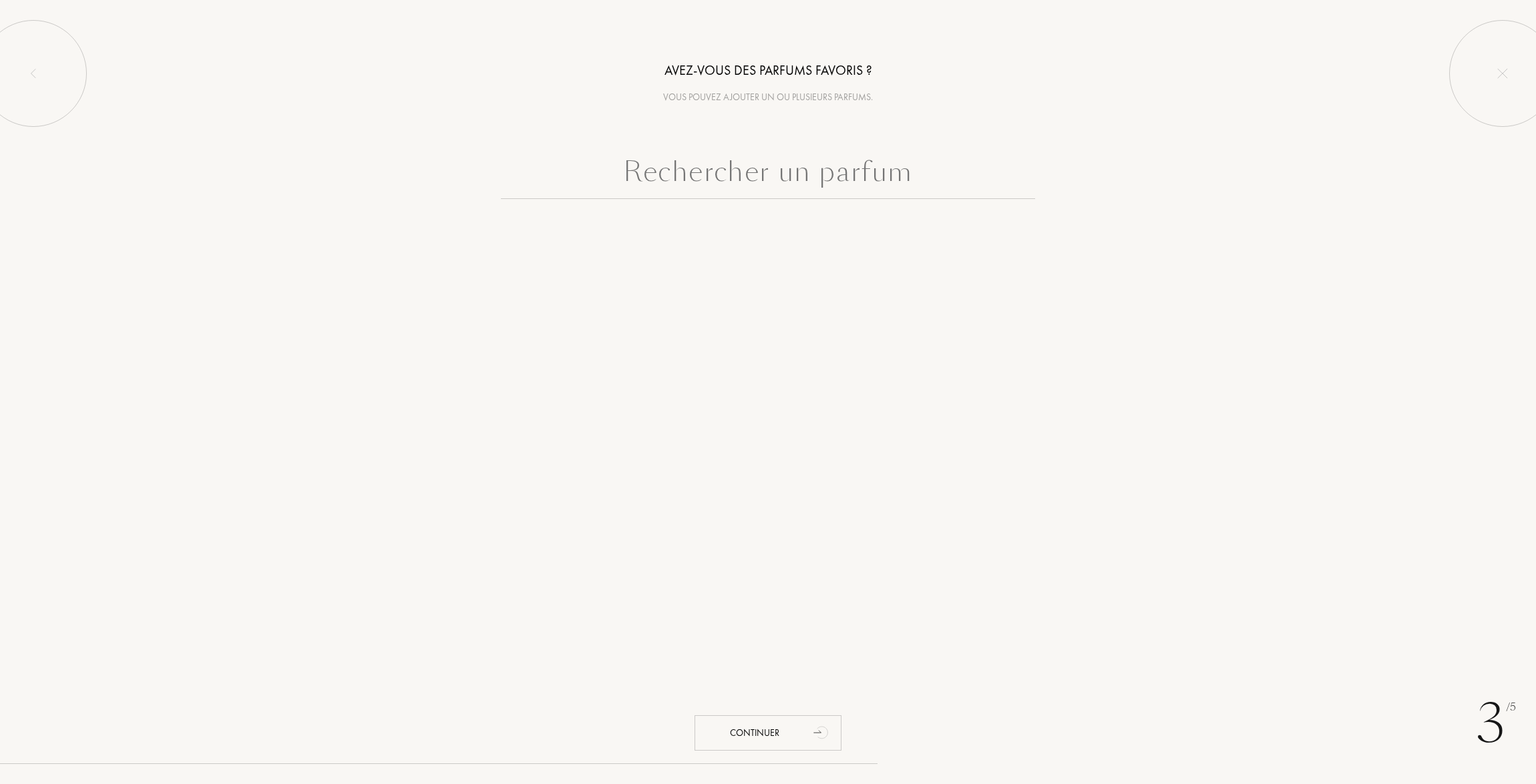
click at [821, 171] on input "text" at bounding box center [768, 175] width 534 height 48
type input "feuille de violette basilic badiane de chine bergamote"
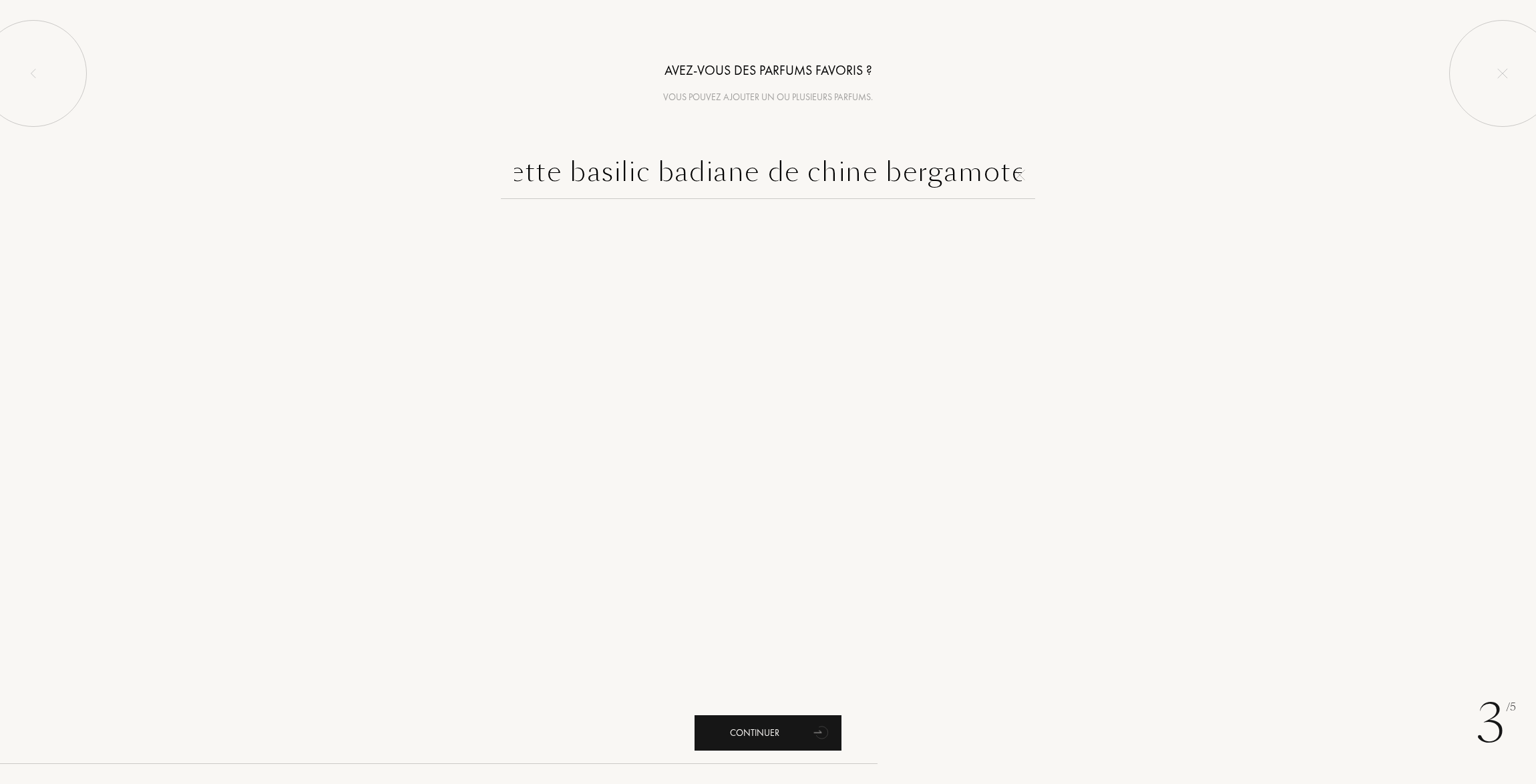
click at [732, 743] on div "Continuer" at bounding box center [768, 733] width 147 height 36
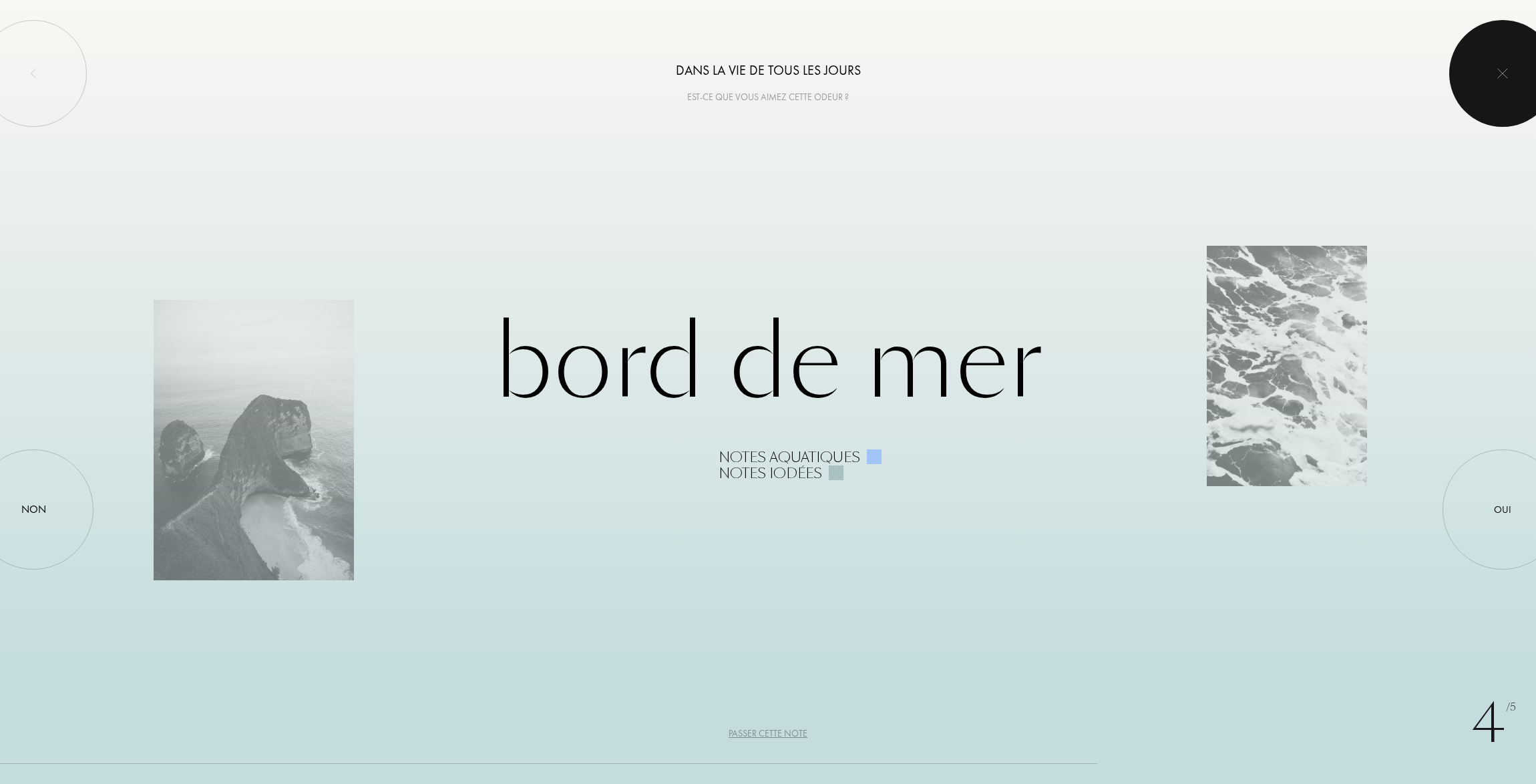
click at [1491, 69] on div at bounding box center [1503, 73] width 107 height 107
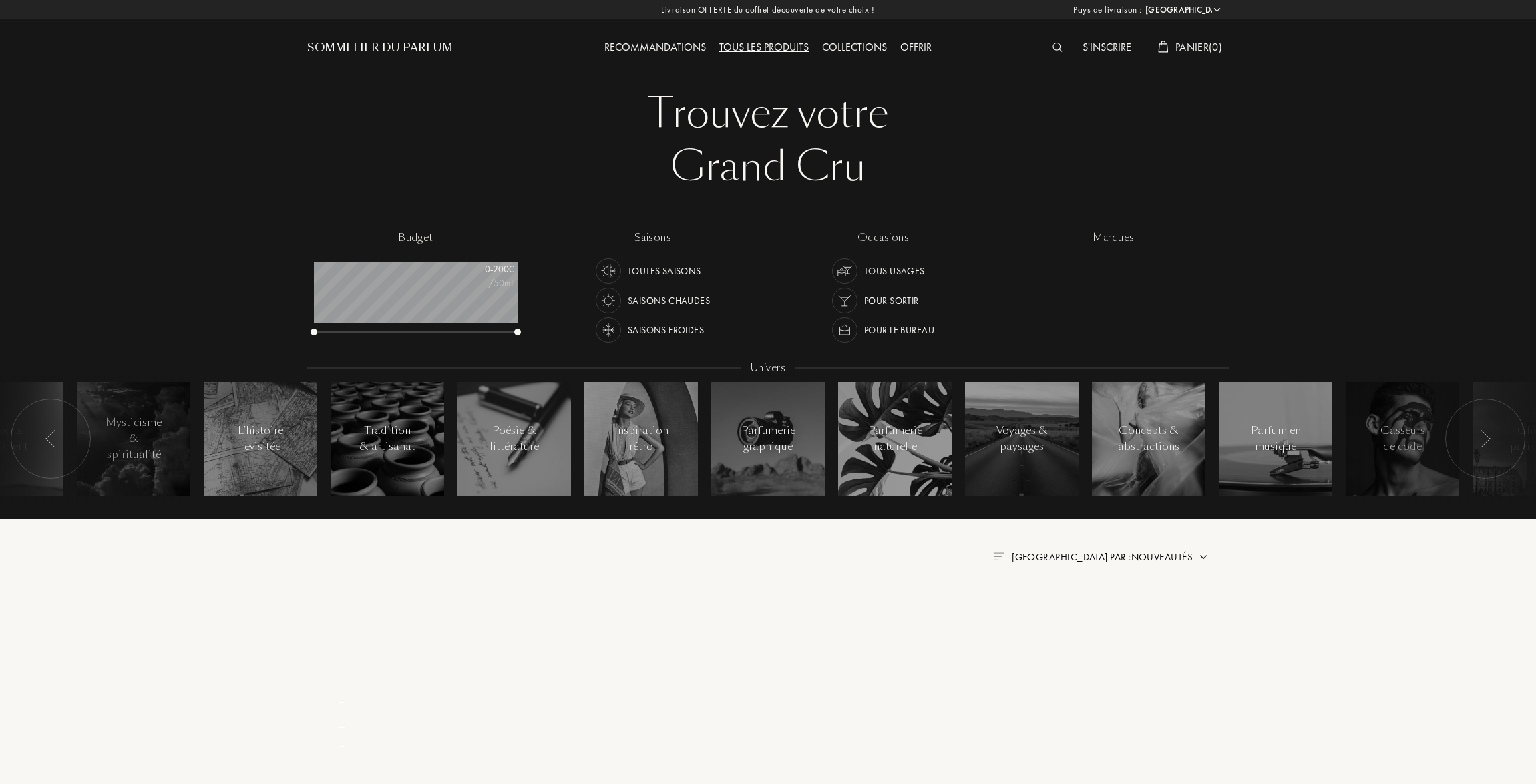
select select "FR"
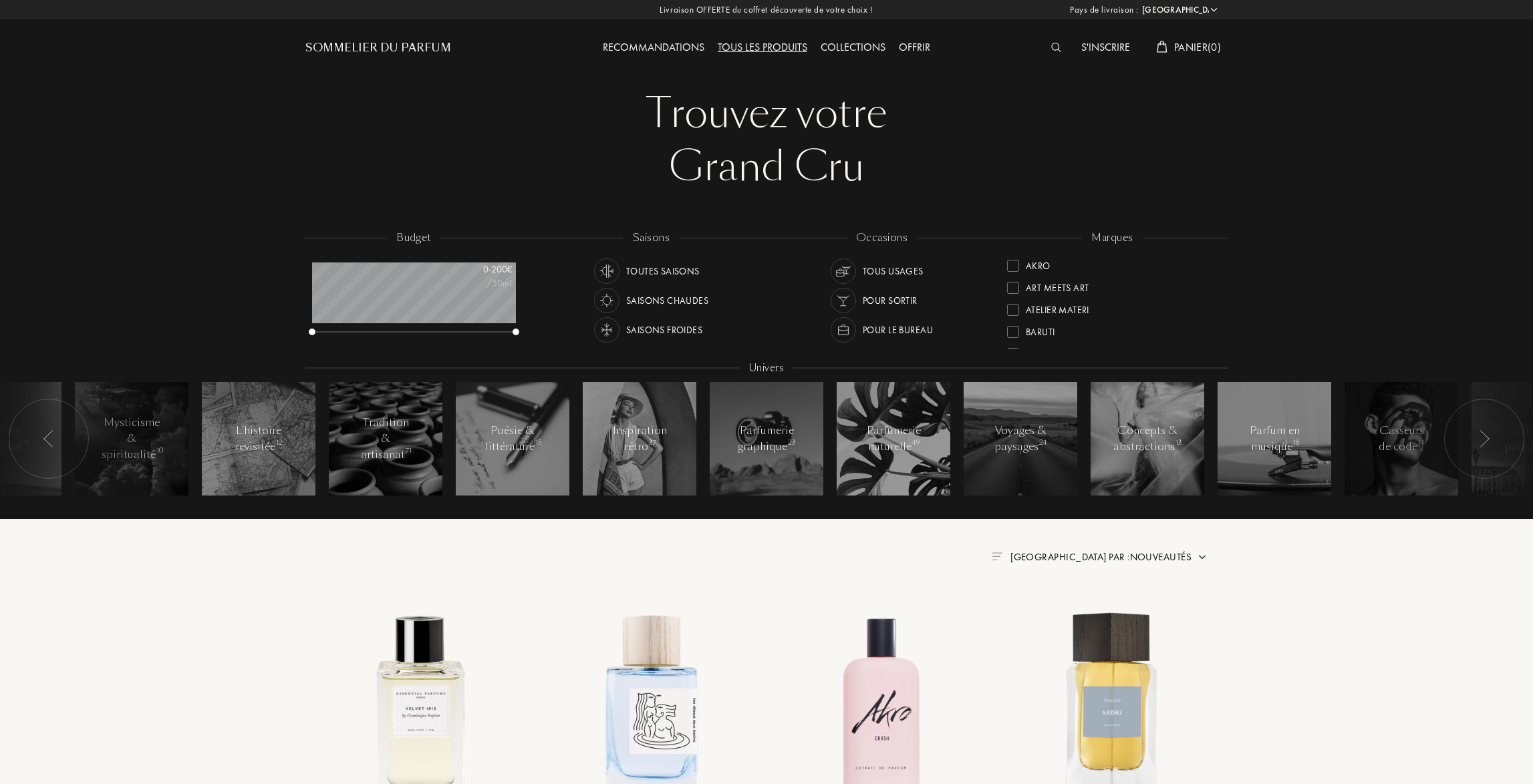
click at [49, 438] on img at bounding box center [48, 439] width 11 height 17
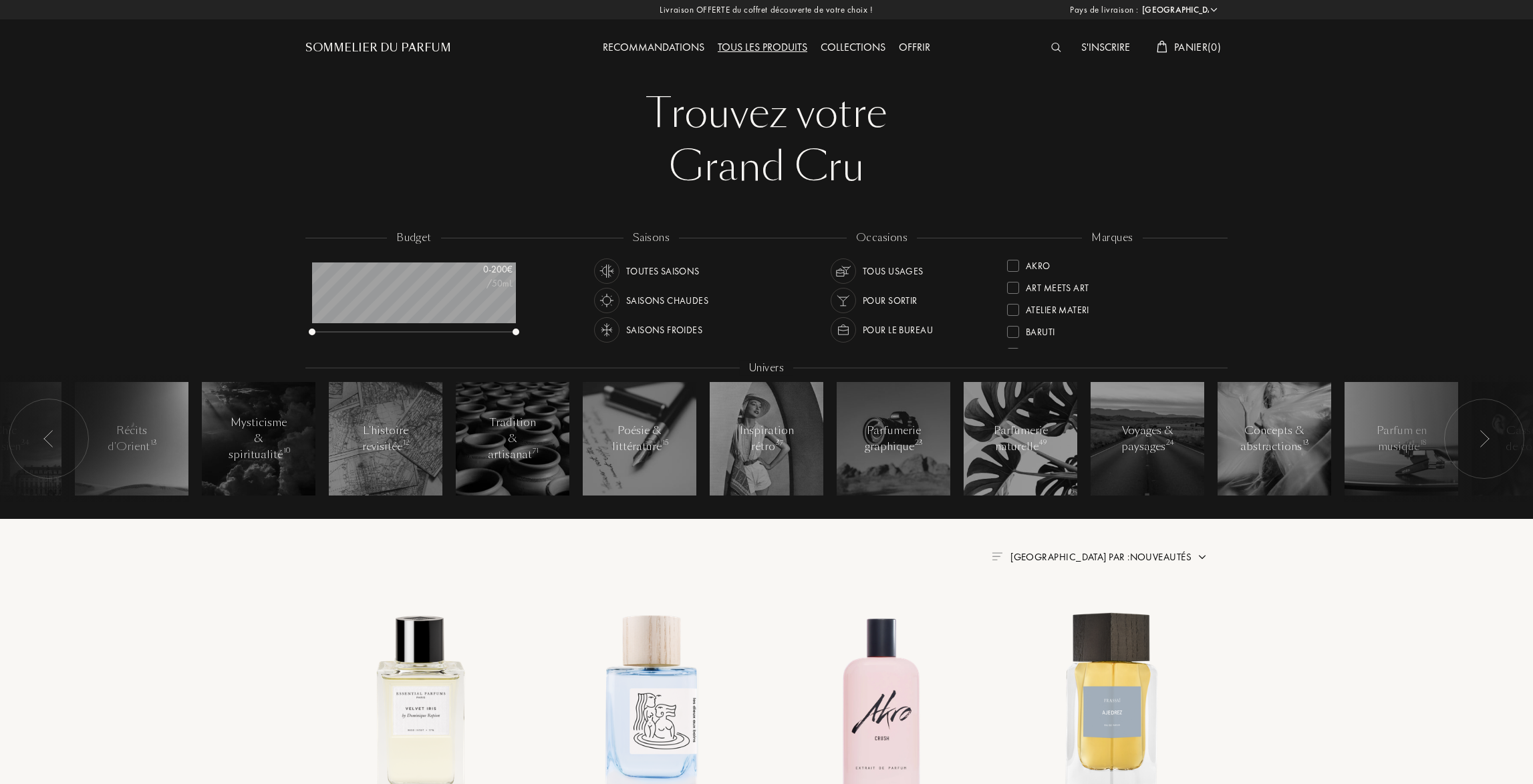
click at [49, 438] on img at bounding box center [48, 439] width 11 height 17
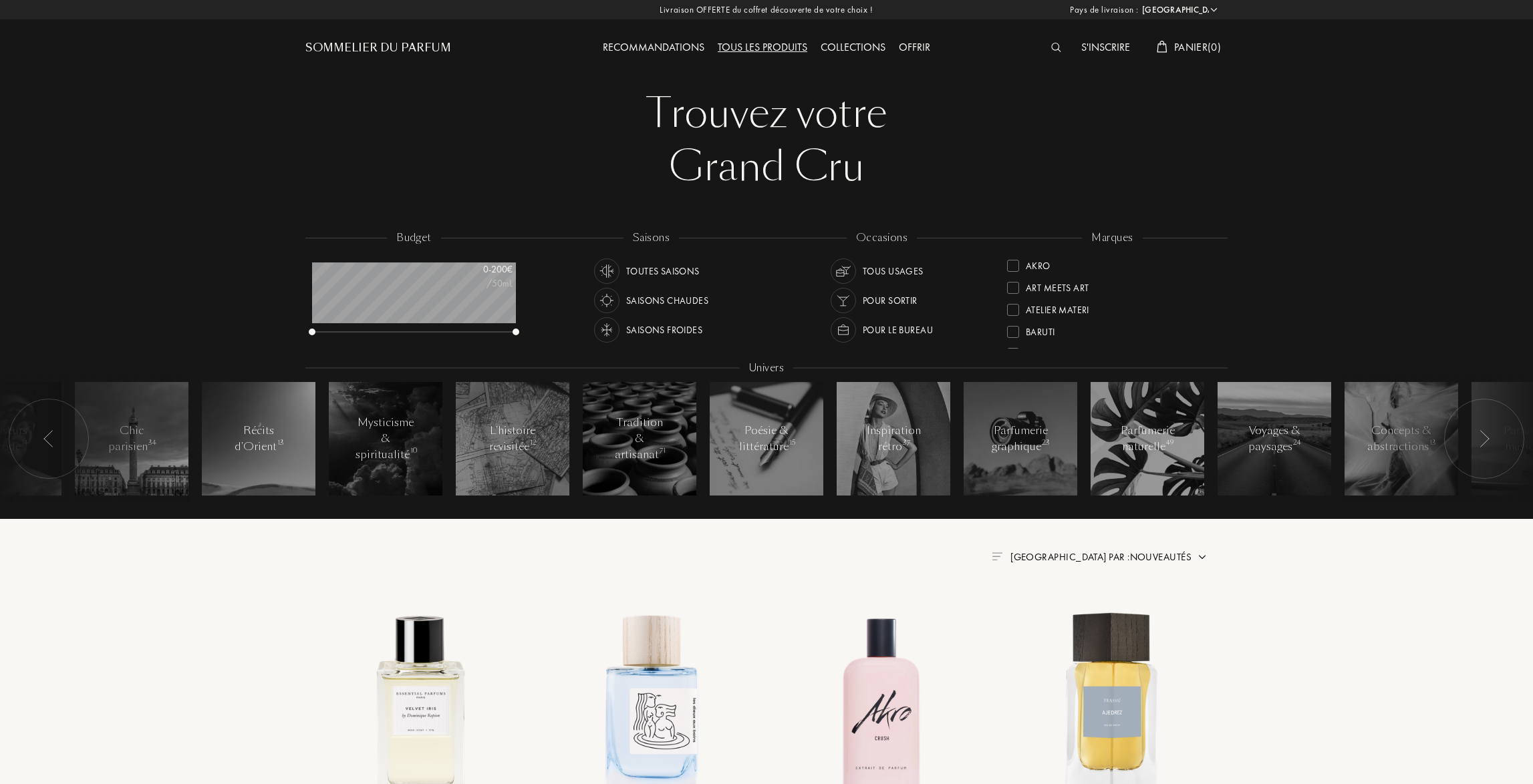
click at [49, 438] on img at bounding box center [48, 439] width 11 height 17
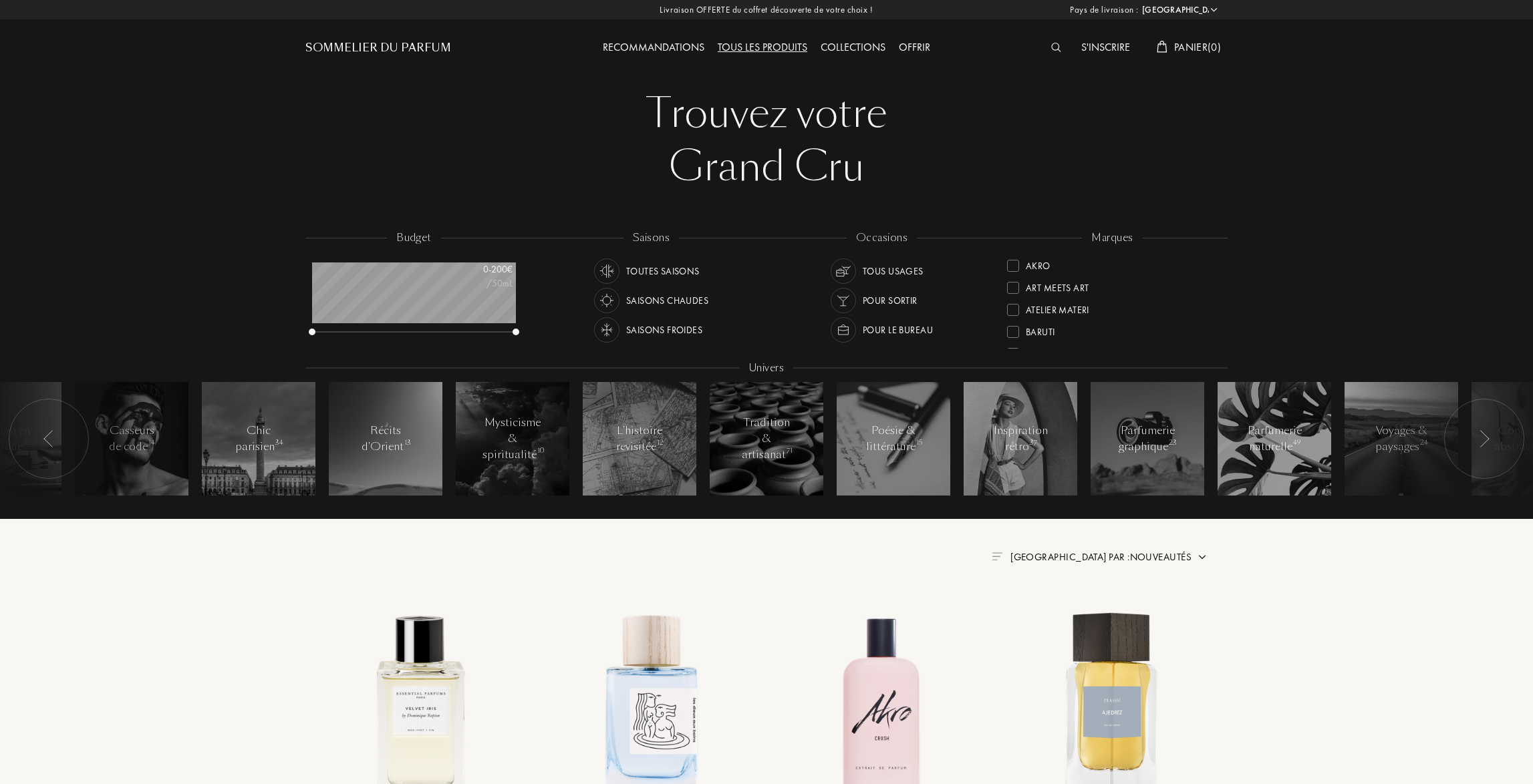
click at [49, 438] on img at bounding box center [48, 439] width 11 height 17
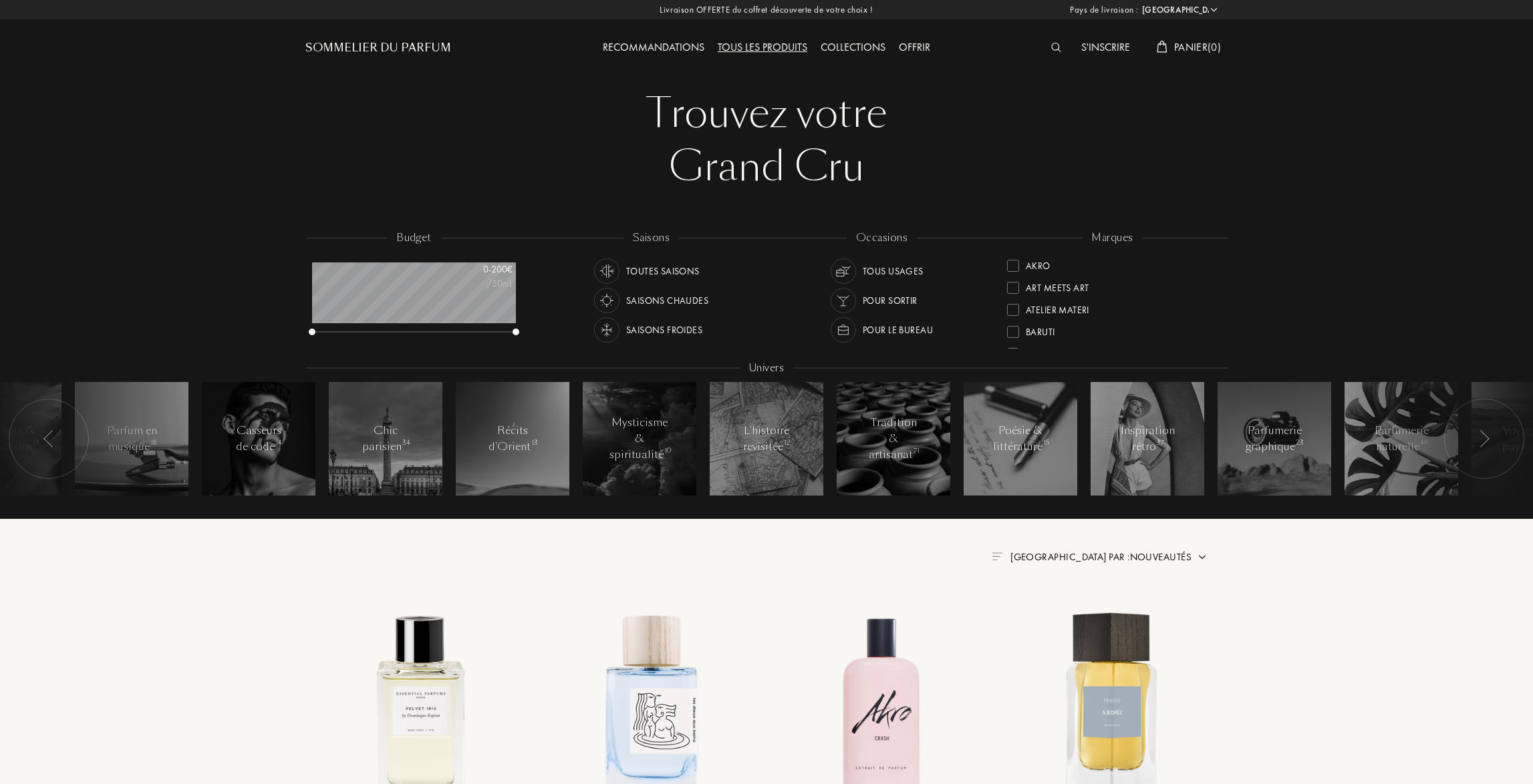
click at [49, 438] on img at bounding box center [48, 439] width 11 height 17
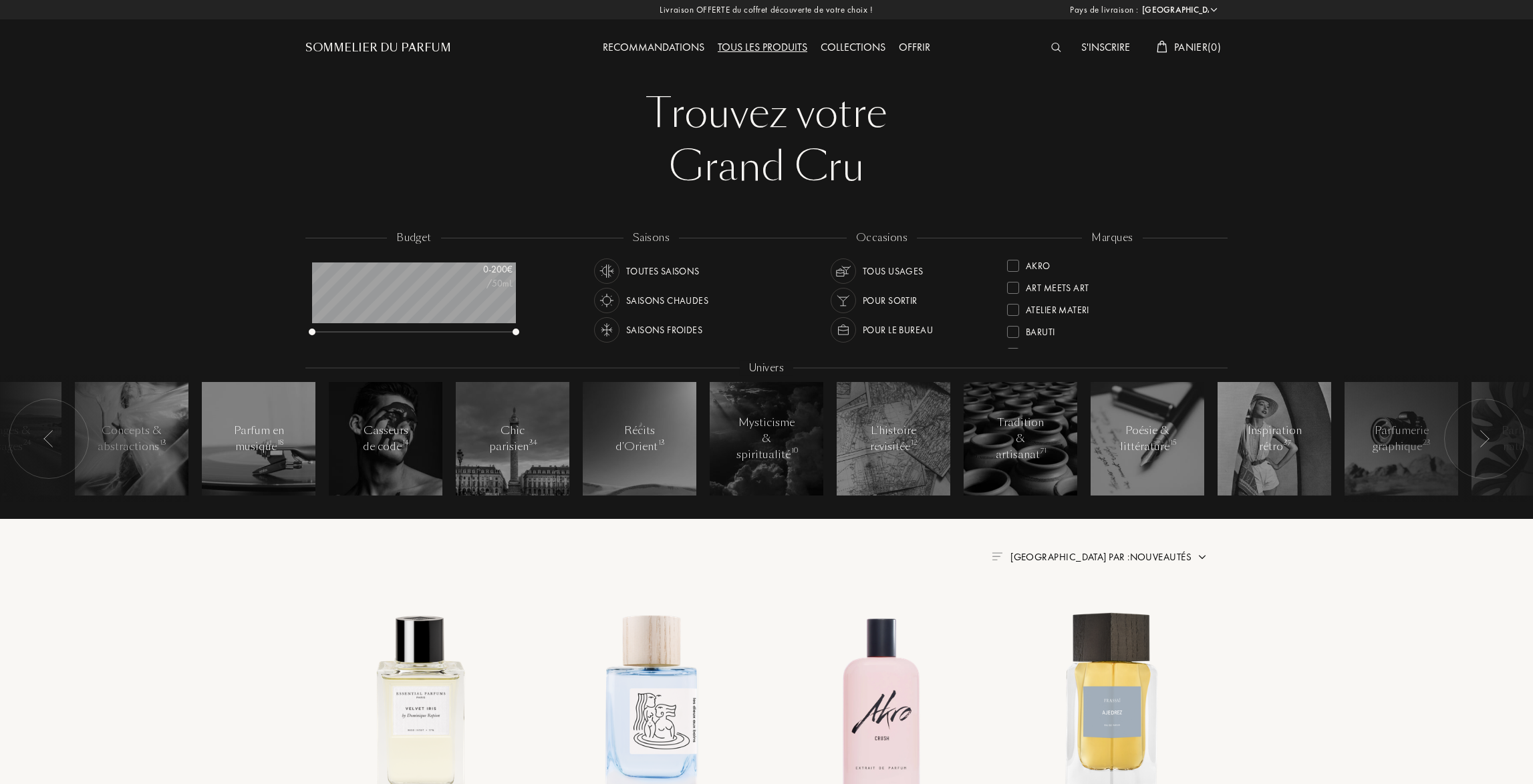
click at [49, 438] on img at bounding box center [48, 439] width 11 height 17
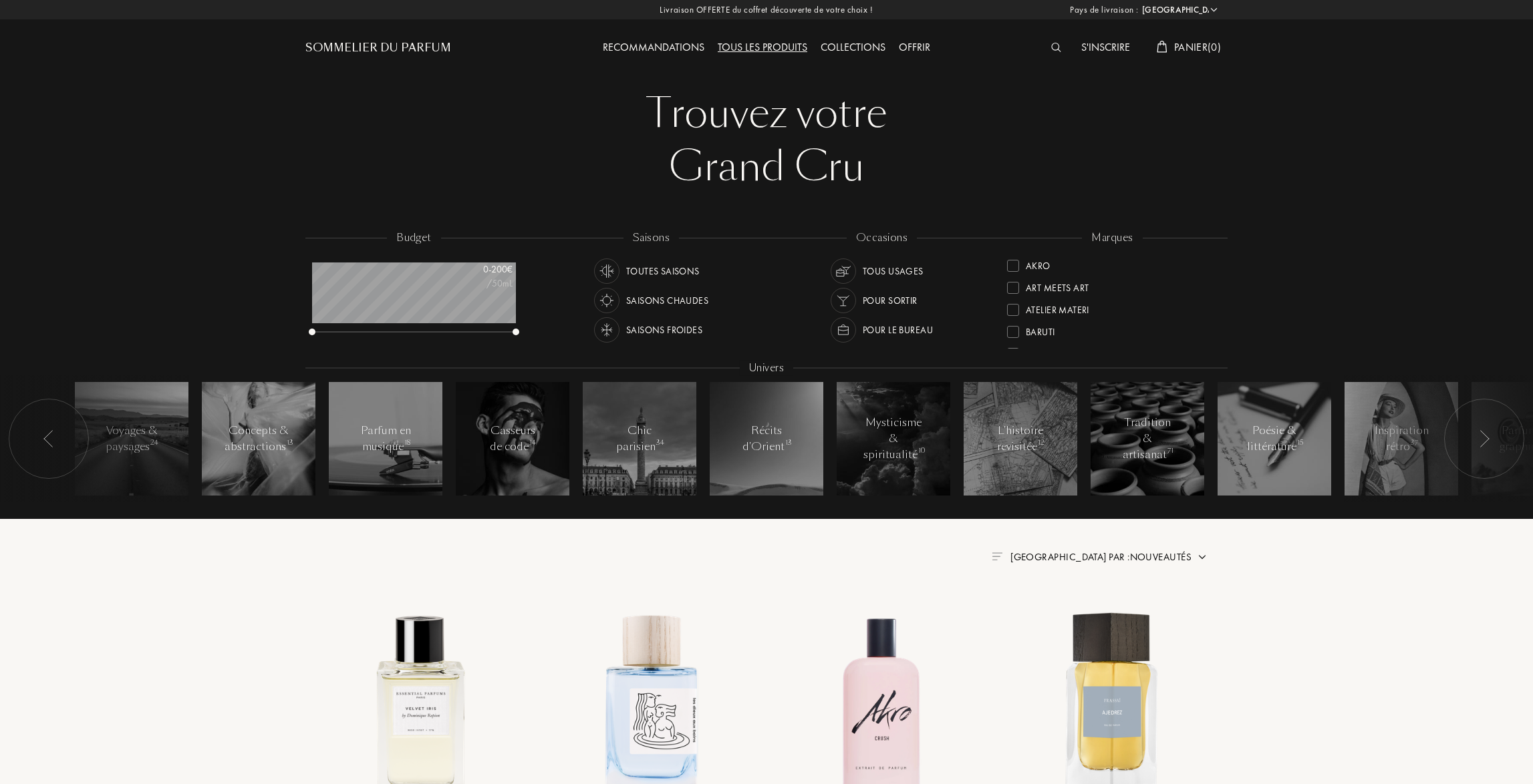
click at [49, 438] on img at bounding box center [48, 439] width 11 height 17
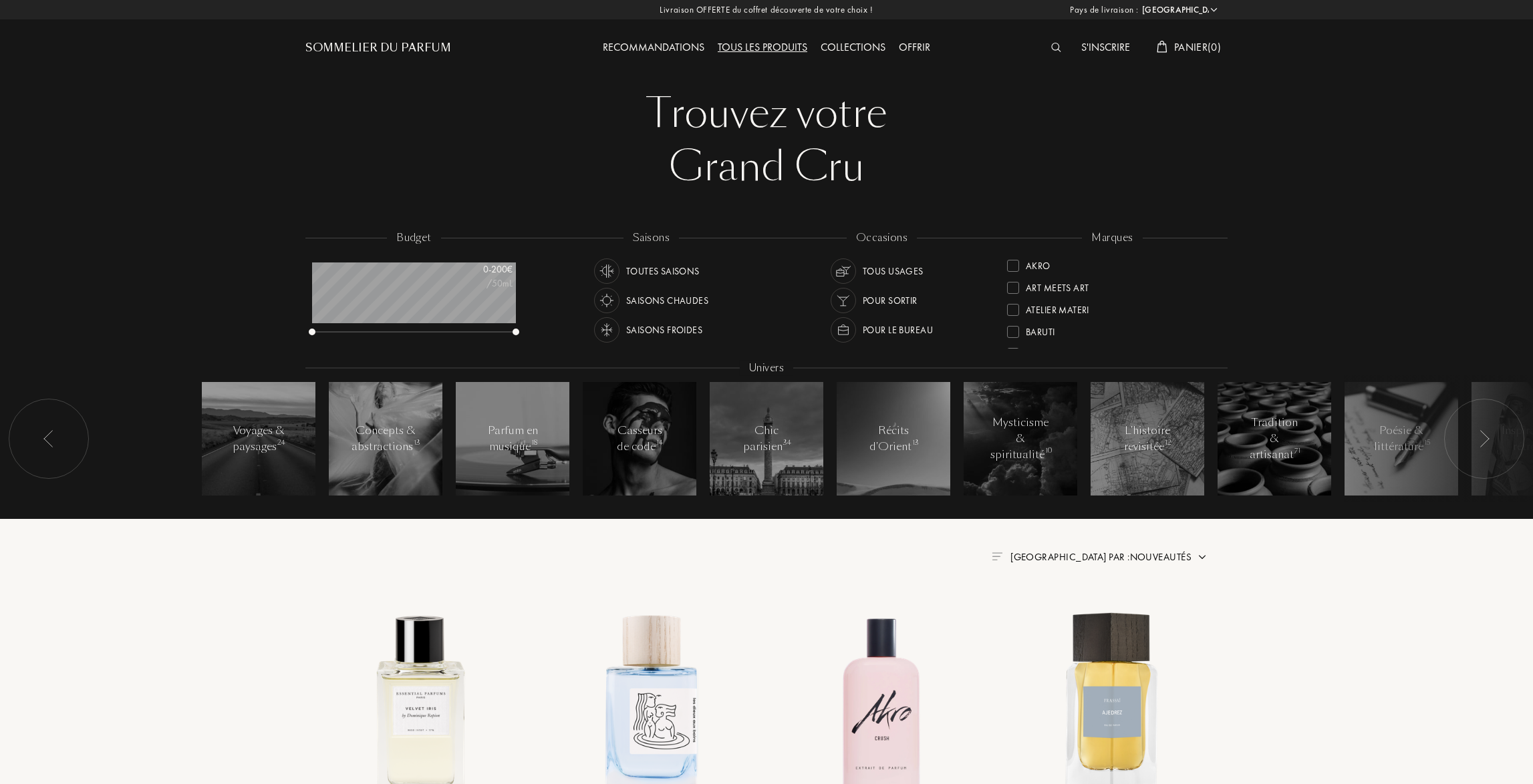
click at [49, 438] on img at bounding box center [48, 439] width 11 height 17
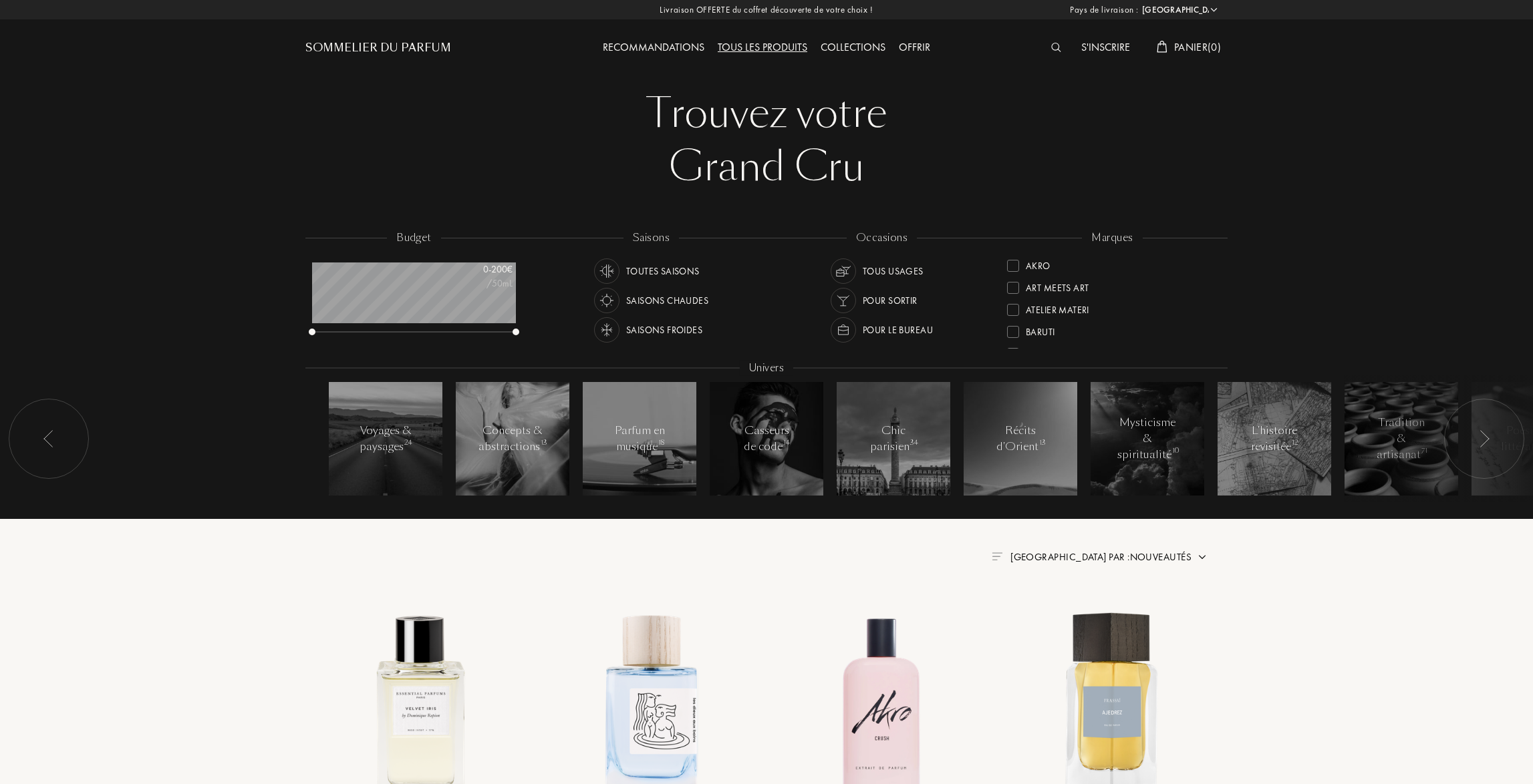
click at [49, 438] on img at bounding box center [48, 439] width 11 height 17
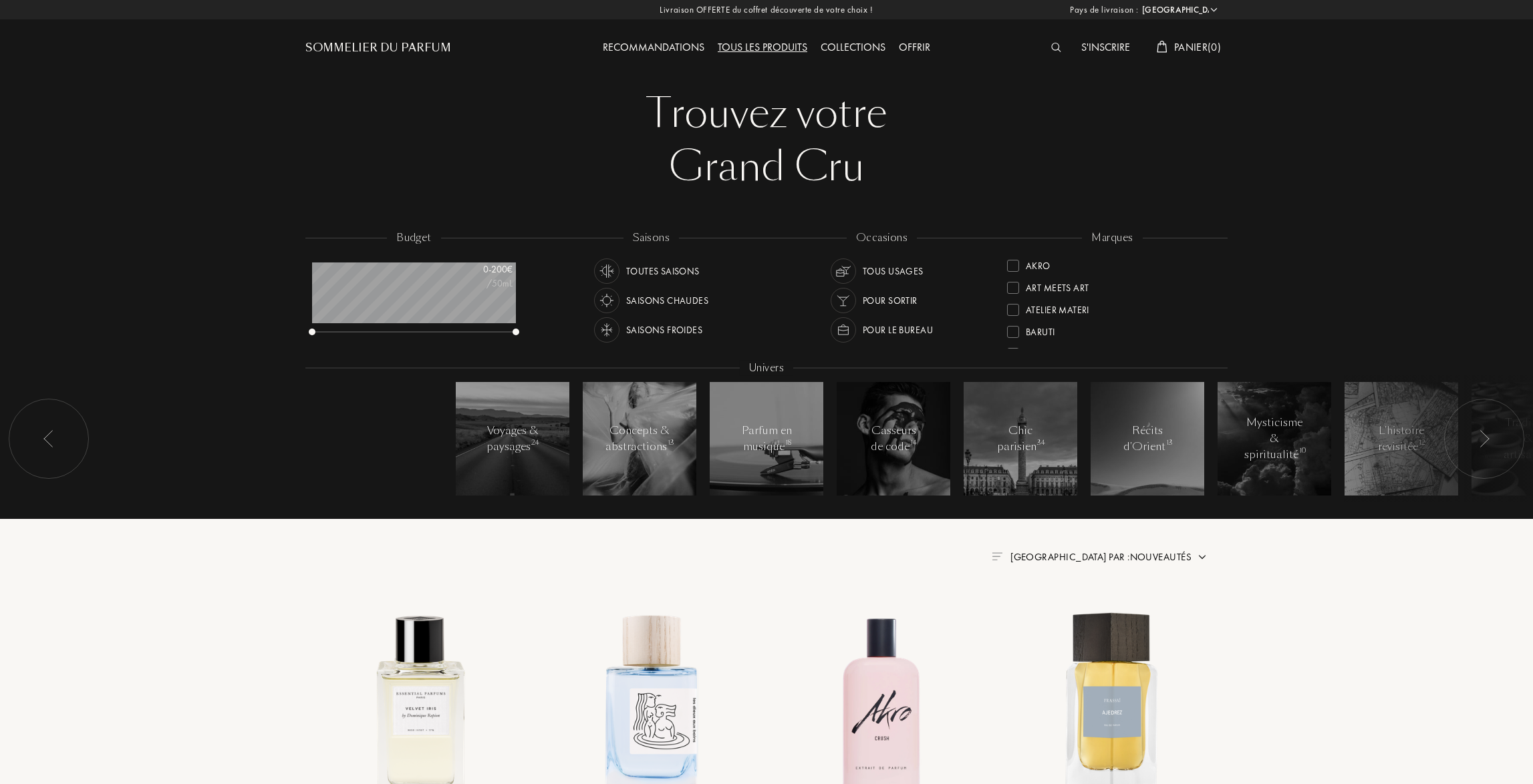
click at [50, 438] on img at bounding box center [48, 439] width 11 height 17
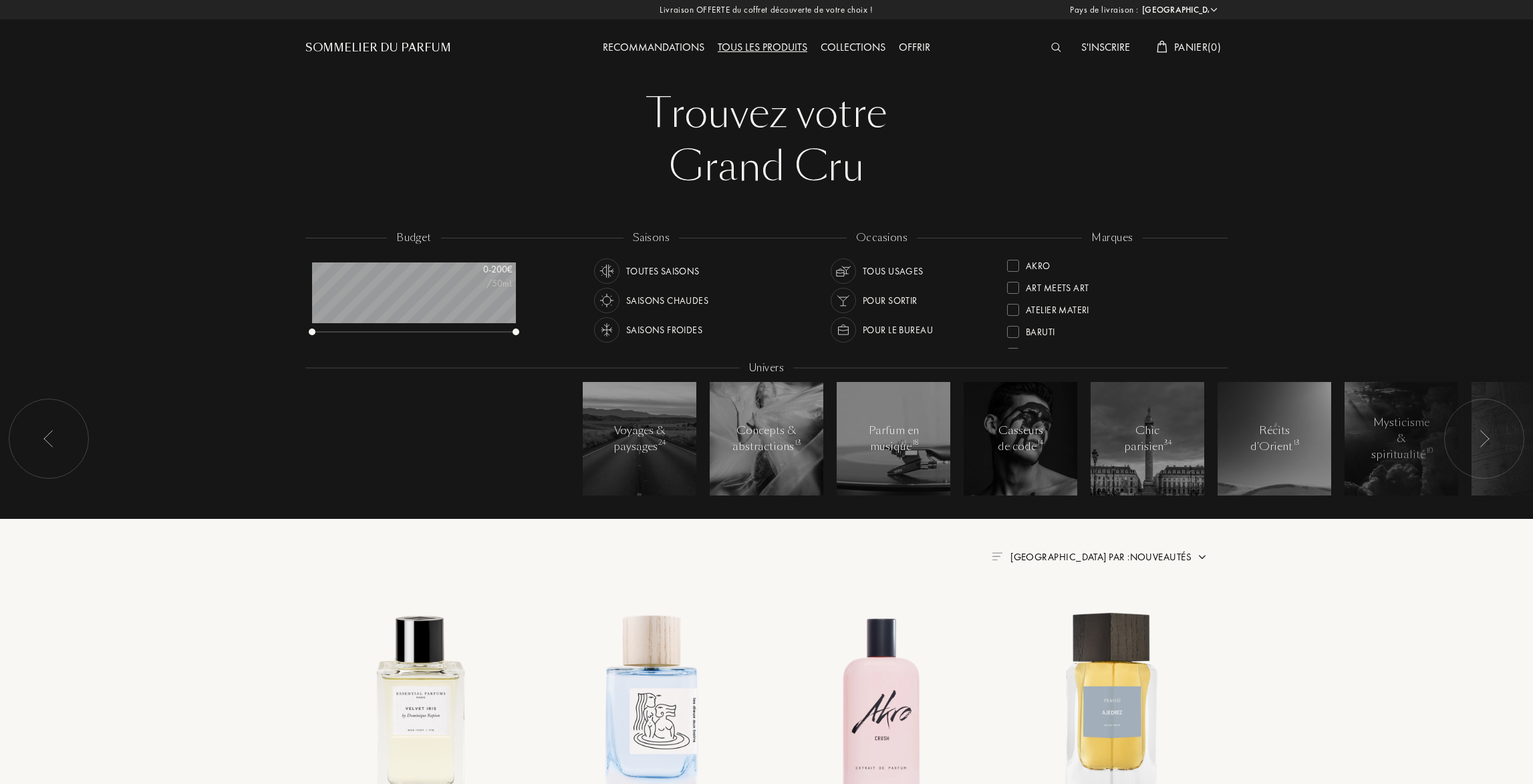
click at [51, 438] on img at bounding box center [48, 439] width 11 height 17
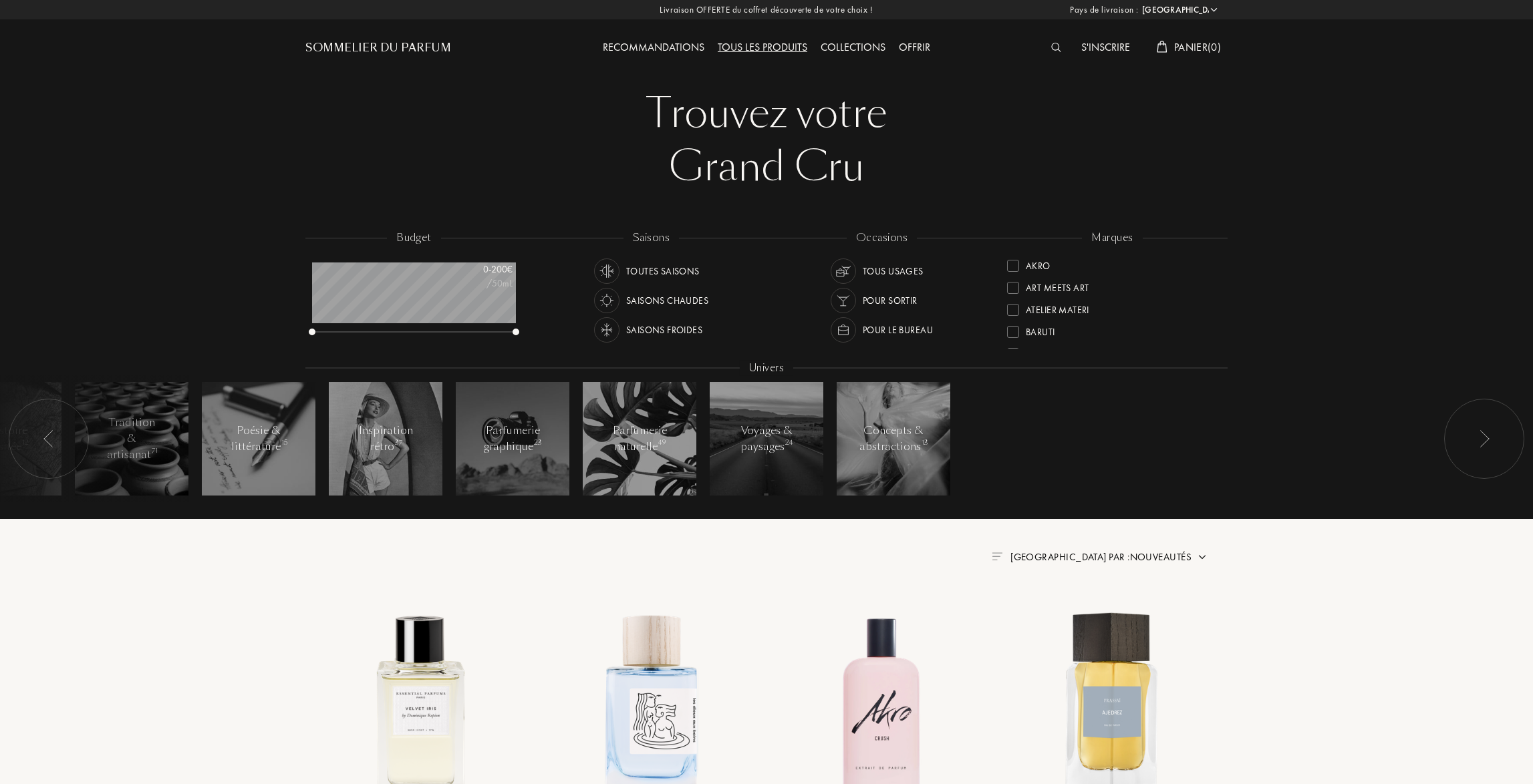
click at [846, 41] on div "Collections" at bounding box center [853, 48] width 78 height 17
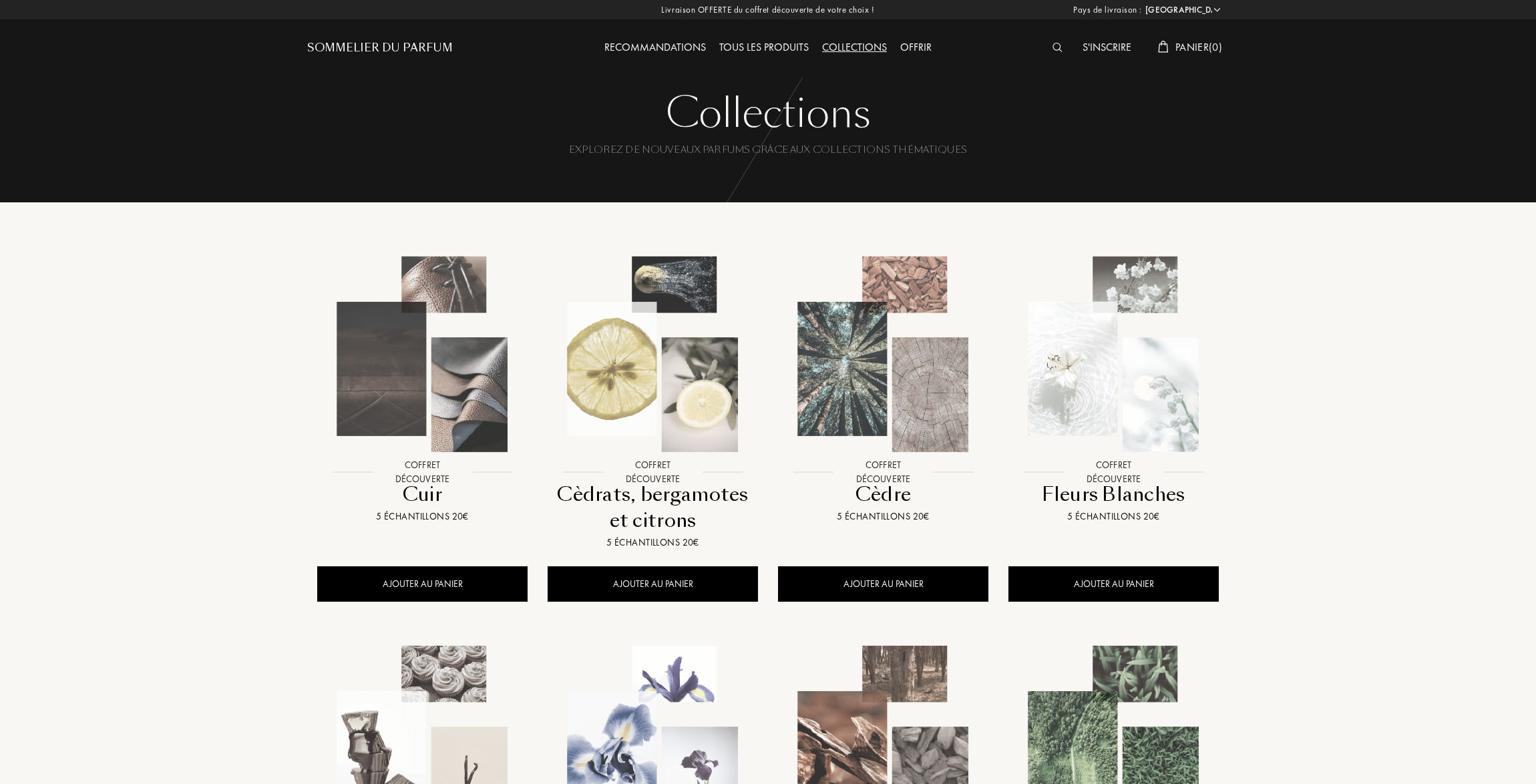
select select "FR"
click at [1216, 5] on select "Afghanistan Afrique du Sud Albanie Algérie Allemagne Andorre Angola Anguilla An…" at bounding box center [1178, 10] width 80 height 13
click at [388, 42] on div "Sommelier du Parfum" at bounding box center [378, 47] width 146 height 16
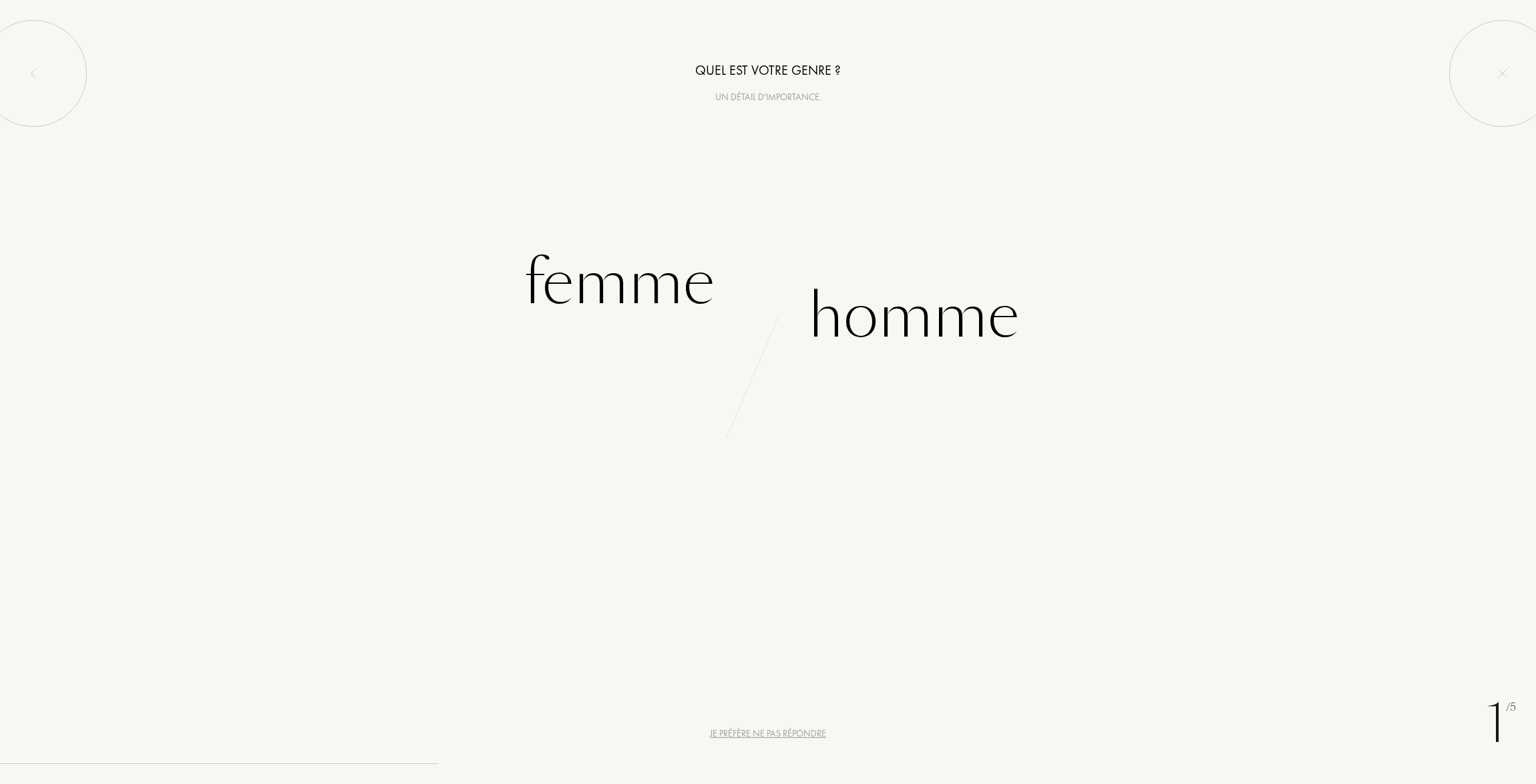
click at [787, 732] on div "Je préfère ne pas répondre" at bounding box center [768, 733] width 116 height 14
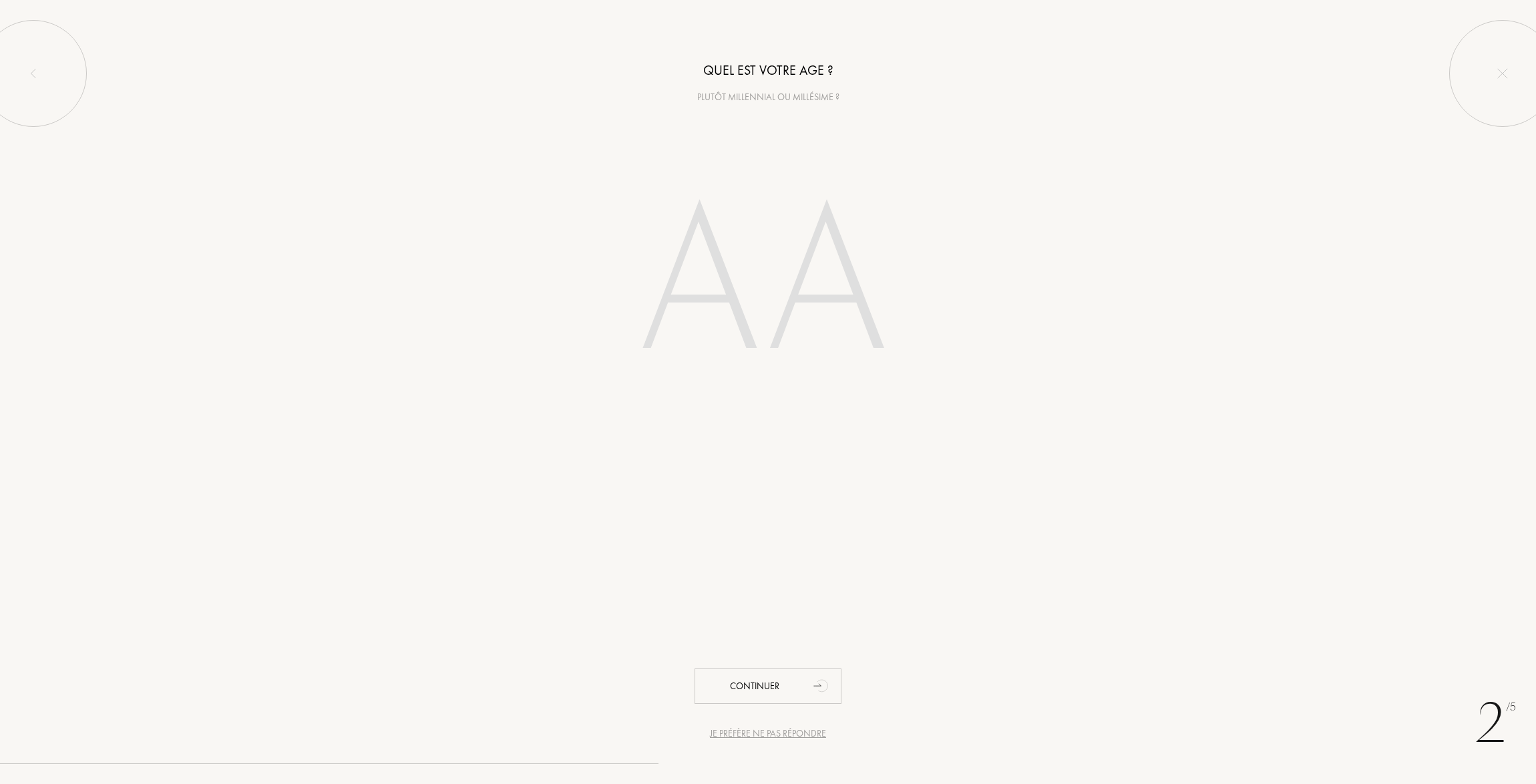
click at [787, 732] on div "Je préfère ne pas répondre" at bounding box center [768, 733] width 116 height 14
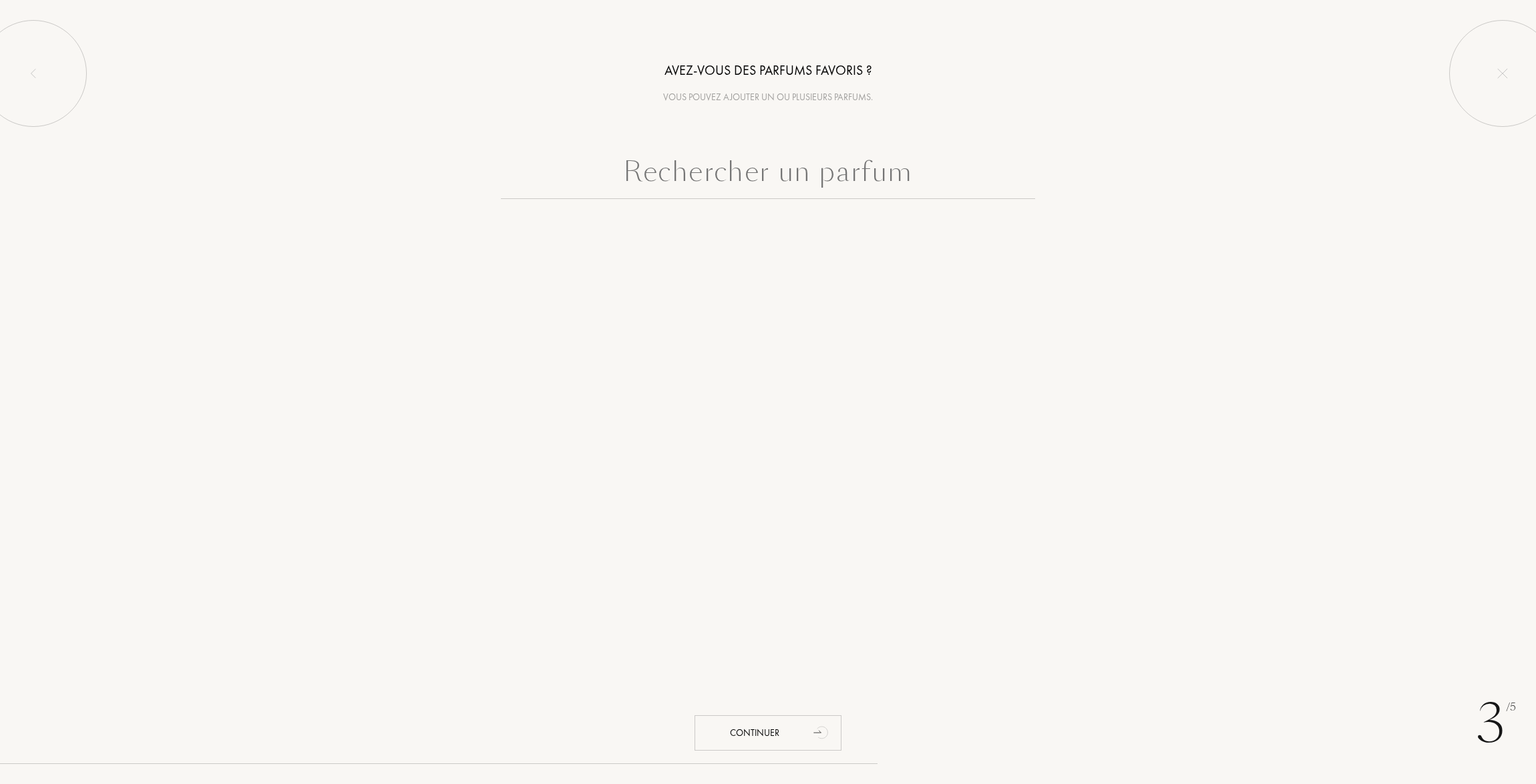
click at [723, 181] on input "text" at bounding box center [768, 175] width 534 height 48
type input "L Homme Libre de YSL"
click at [739, 727] on div "Continuer" at bounding box center [768, 733] width 147 height 36
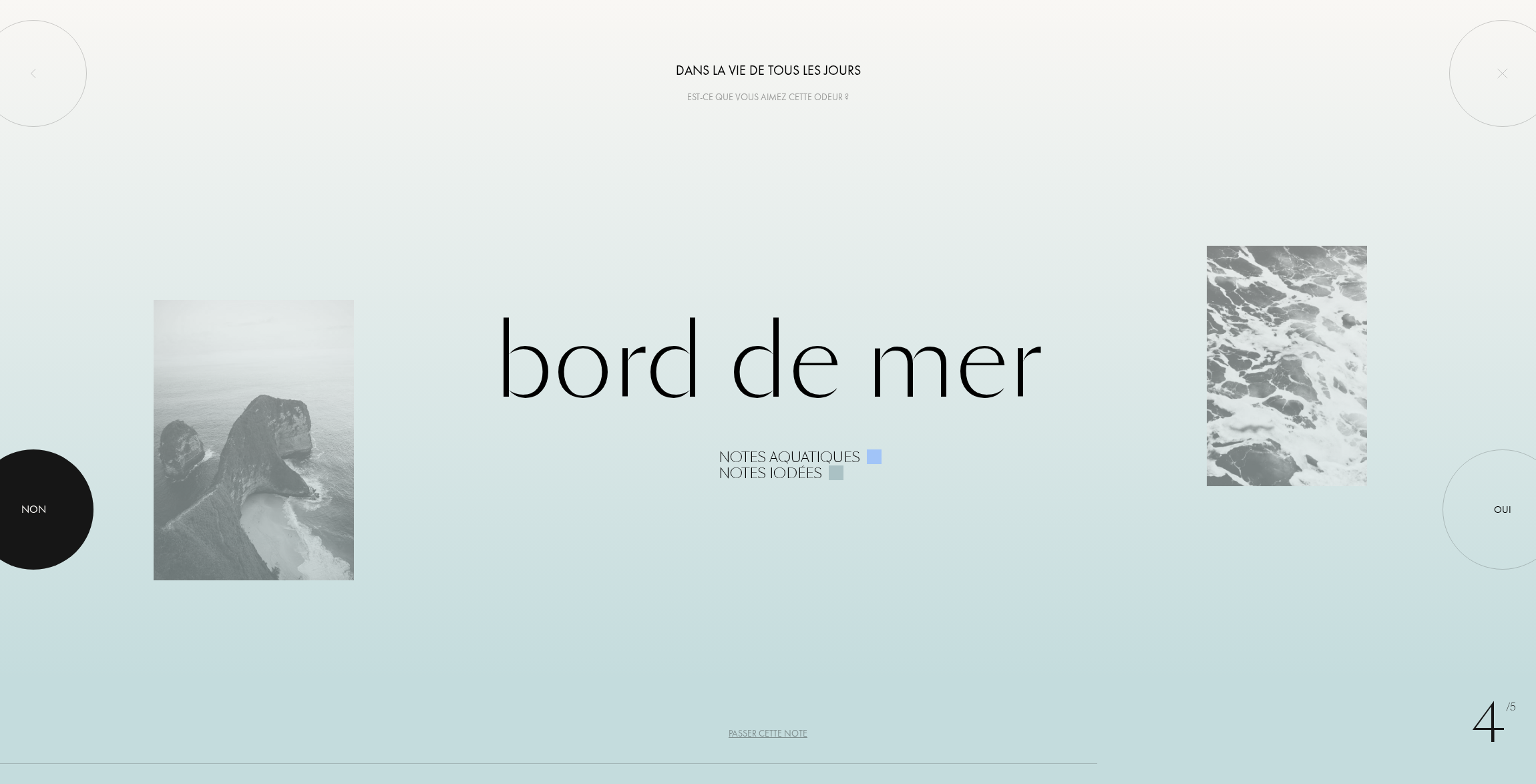
click at [55, 499] on div at bounding box center [33, 509] width 120 height 120
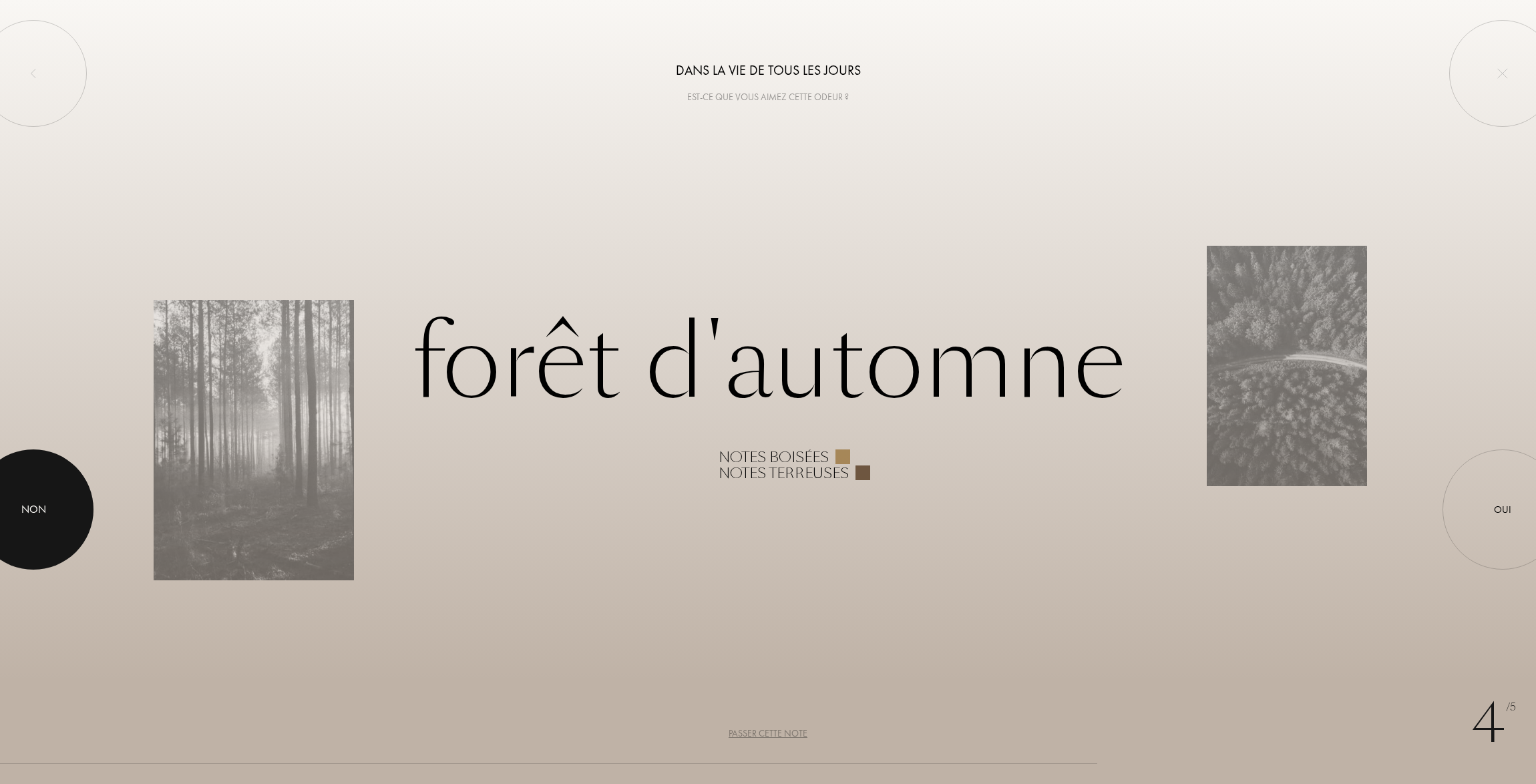
click at [64, 502] on div at bounding box center [33, 509] width 120 height 120
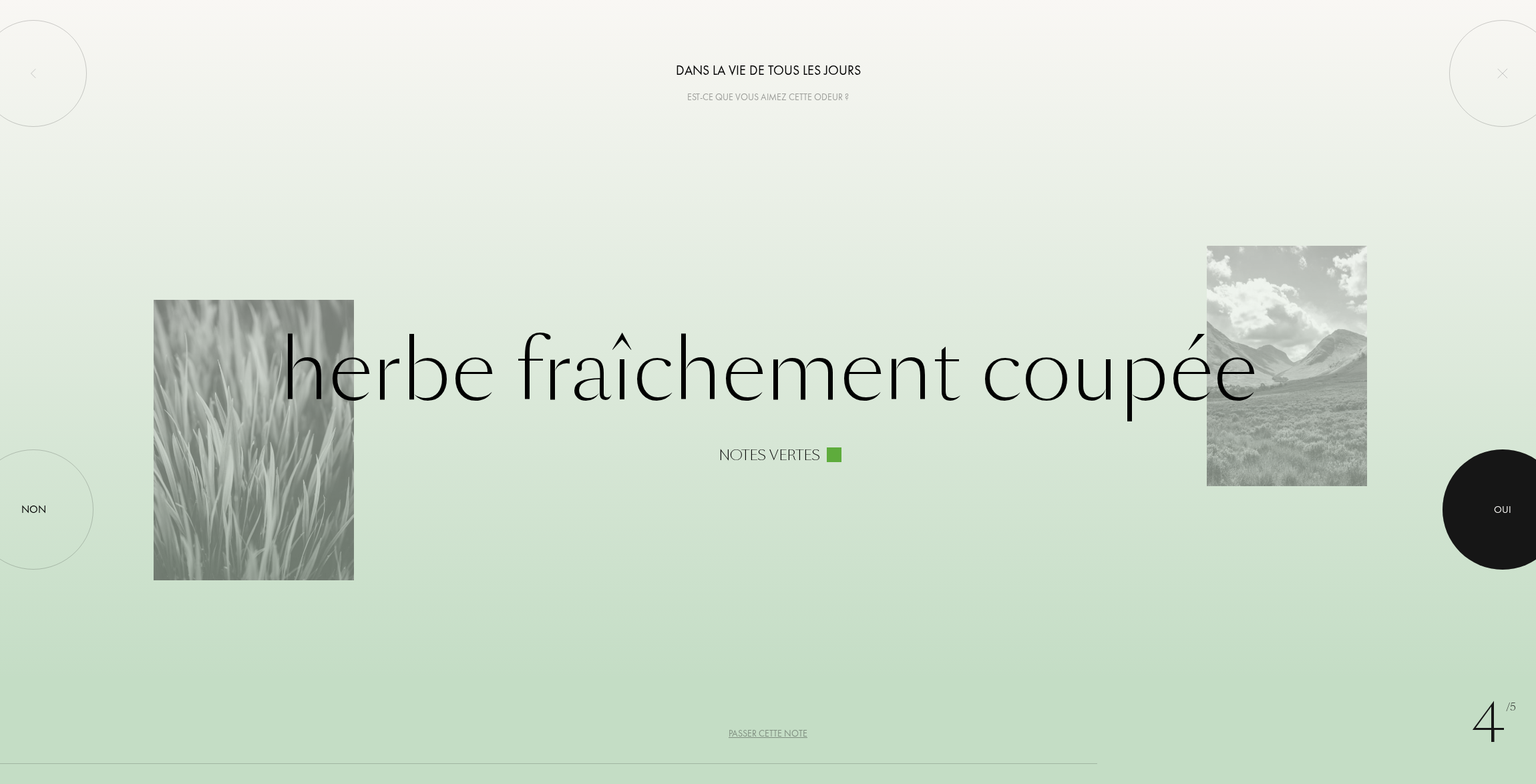
click at [1495, 514] on div "Oui" at bounding box center [1503, 510] width 17 height 16
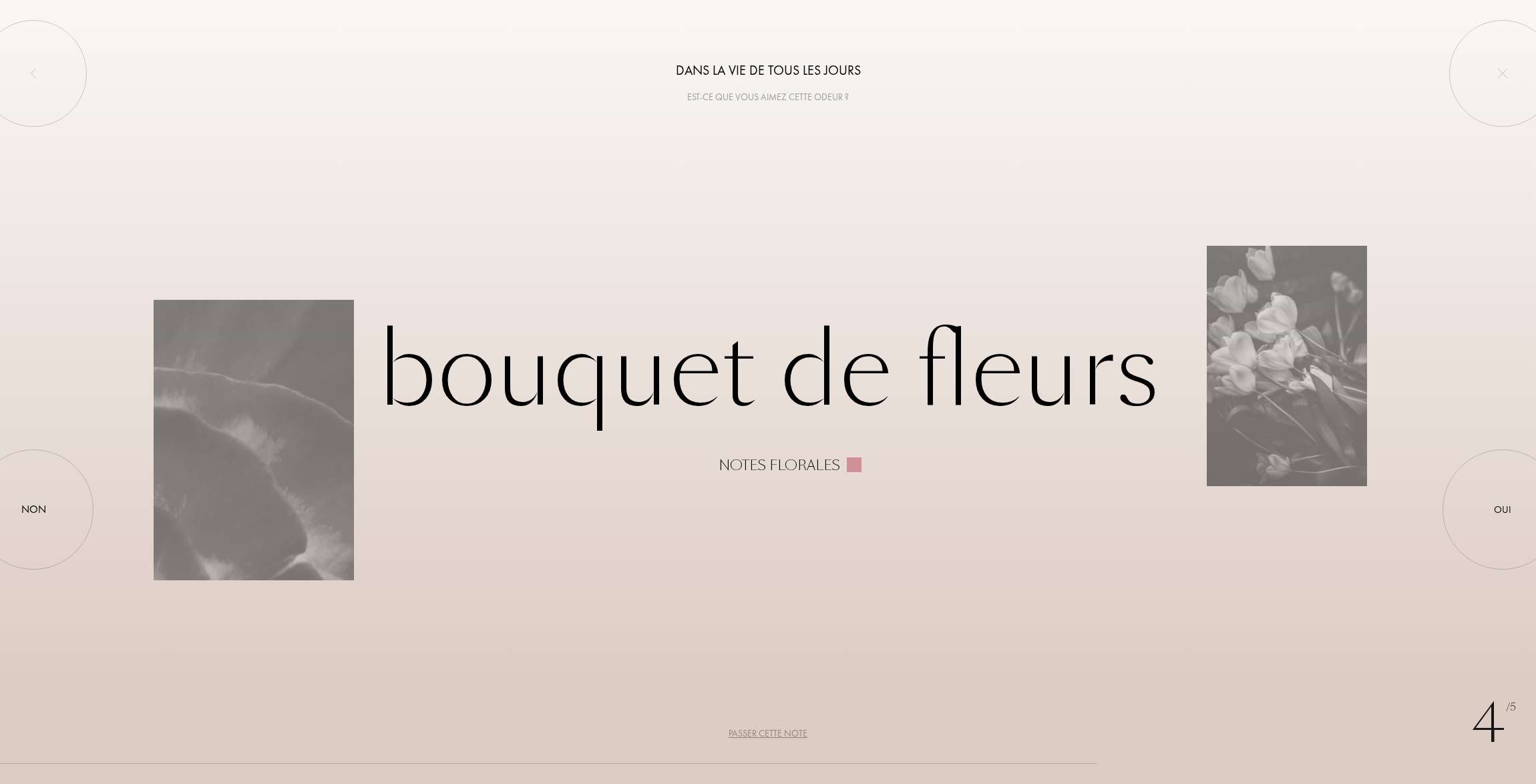
click at [754, 735] on div "Passer cette note" at bounding box center [768, 733] width 79 height 14
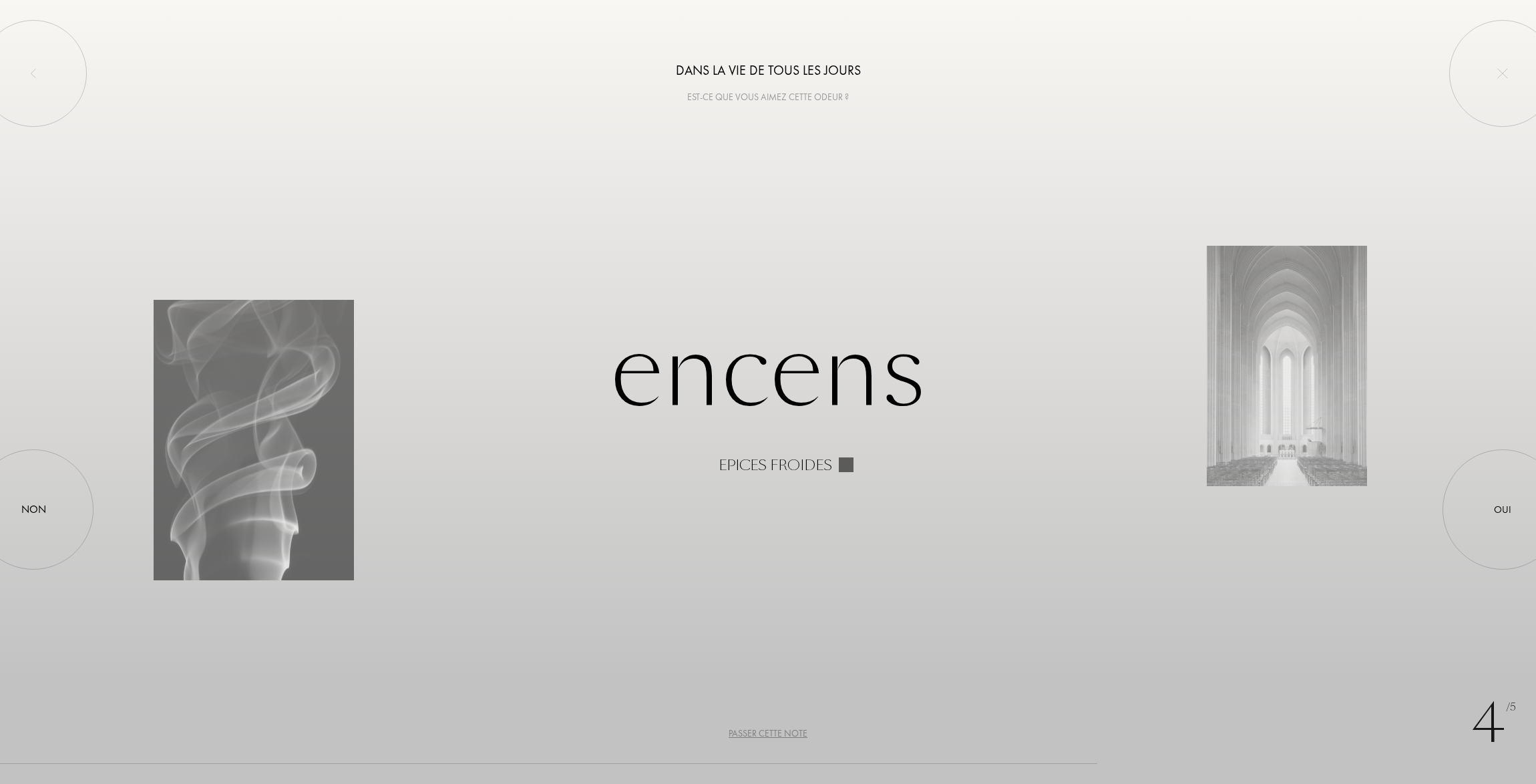
click at [756, 734] on div "Passer cette note" at bounding box center [768, 733] width 79 height 14
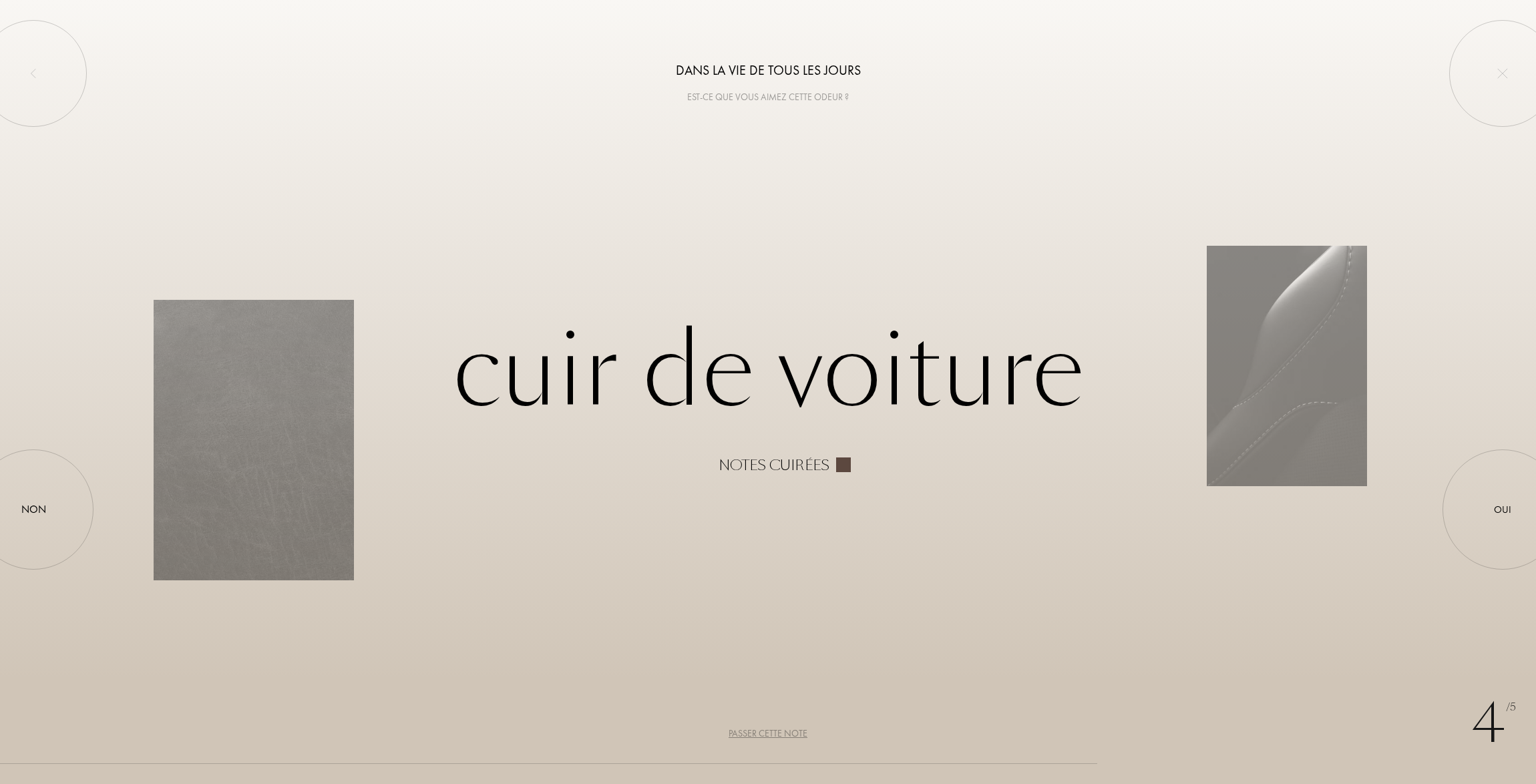
click at [758, 734] on div "Passer cette note" at bounding box center [768, 733] width 79 height 14
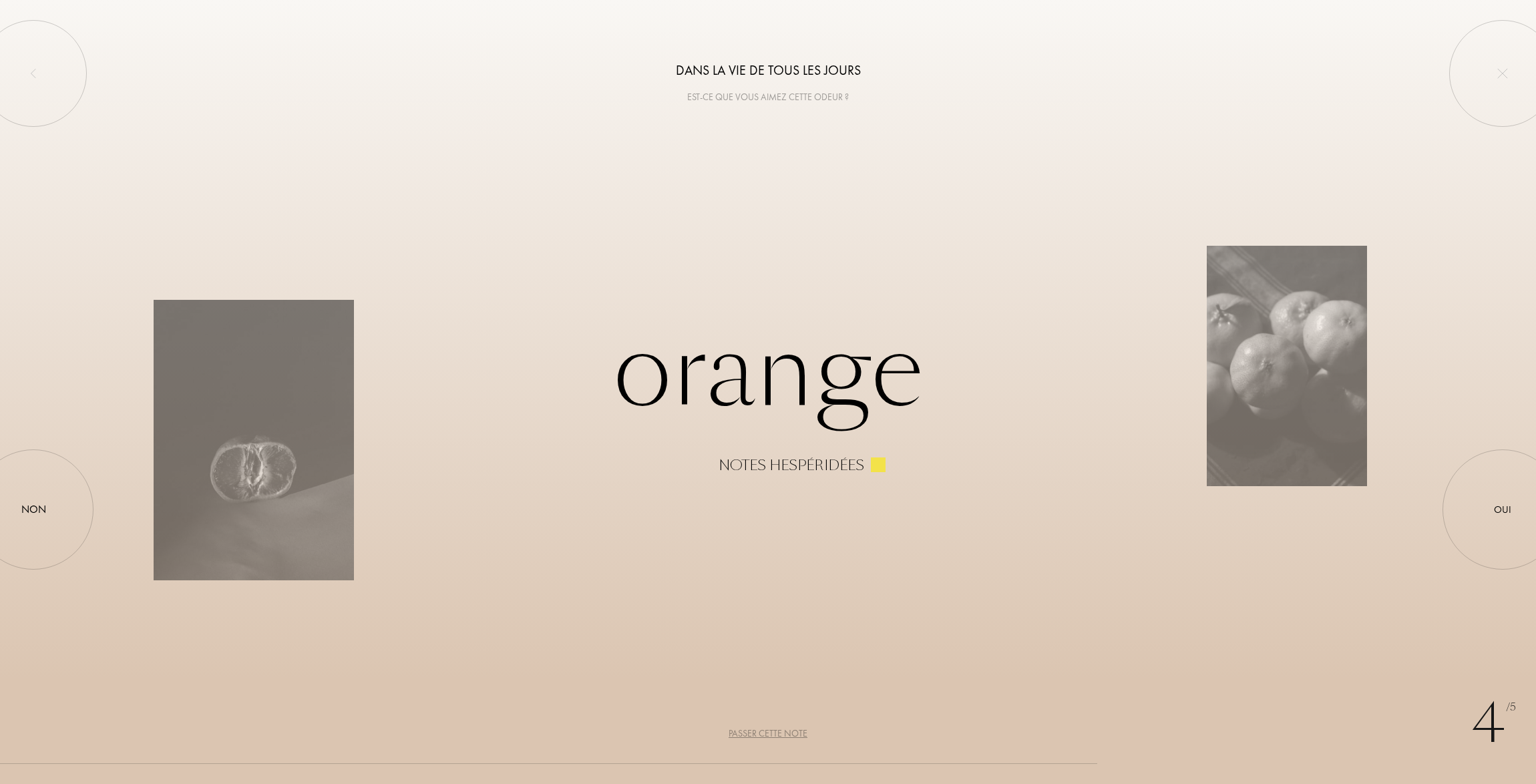
click at [758, 734] on div "Passer cette note" at bounding box center [768, 733] width 79 height 14
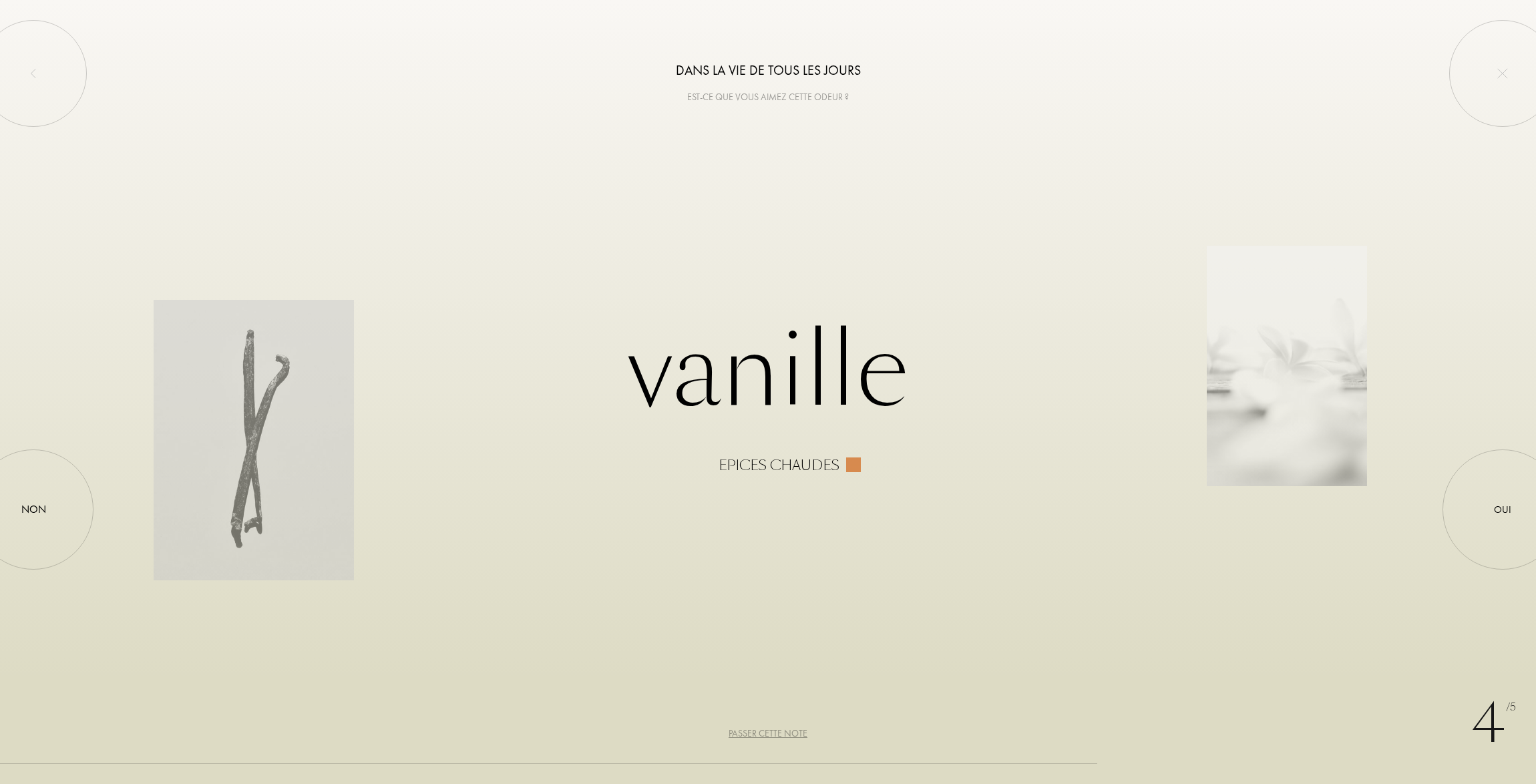
click at [758, 734] on div "Passer cette note" at bounding box center [768, 733] width 79 height 14
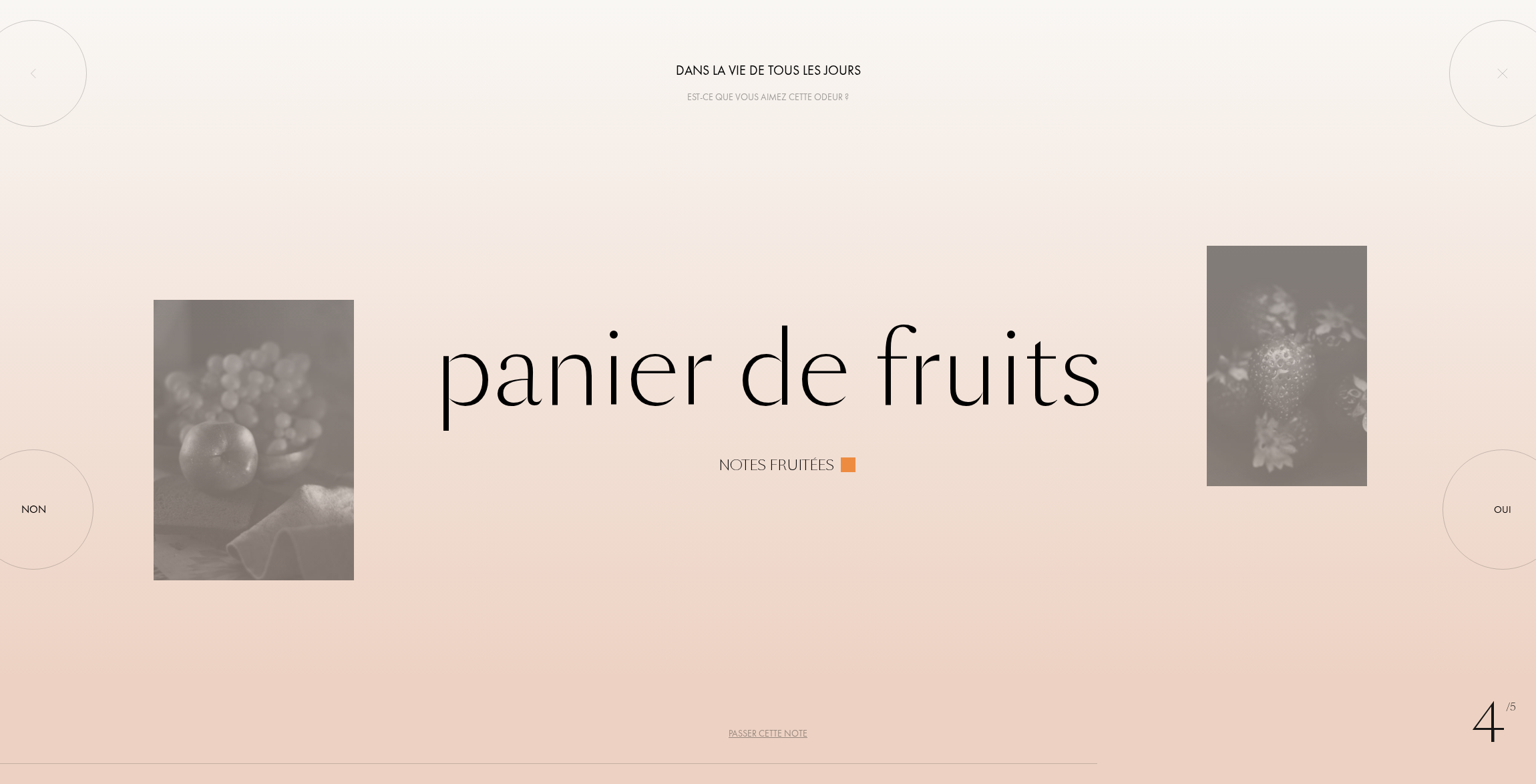
click at [758, 734] on div "Passer cette note" at bounding box center [768, 733] width 79 height 14
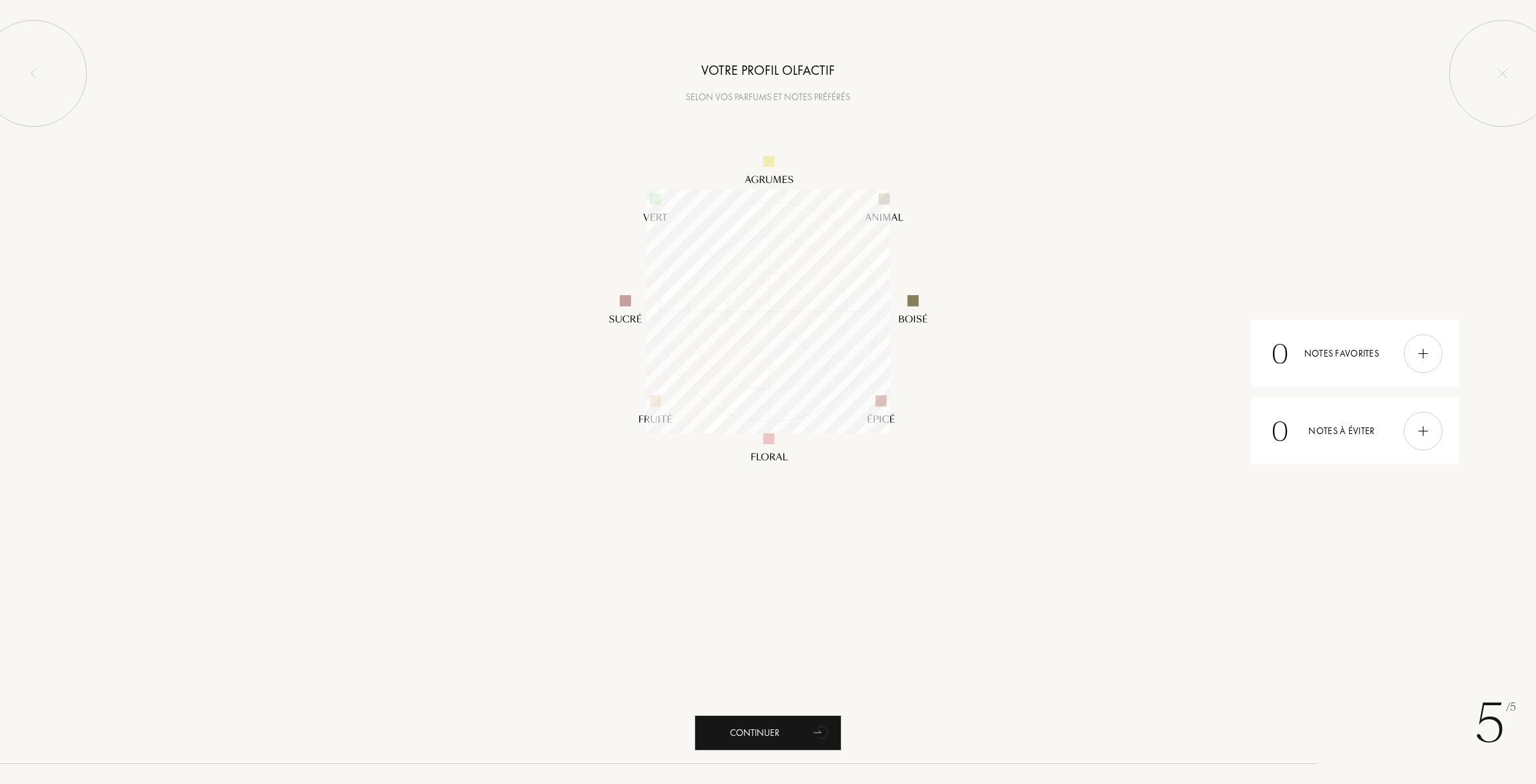
scroll to position [243, 243]
click at [771, 733] on div "Continuer" at bounding box center [768, 733] width 147 height 36
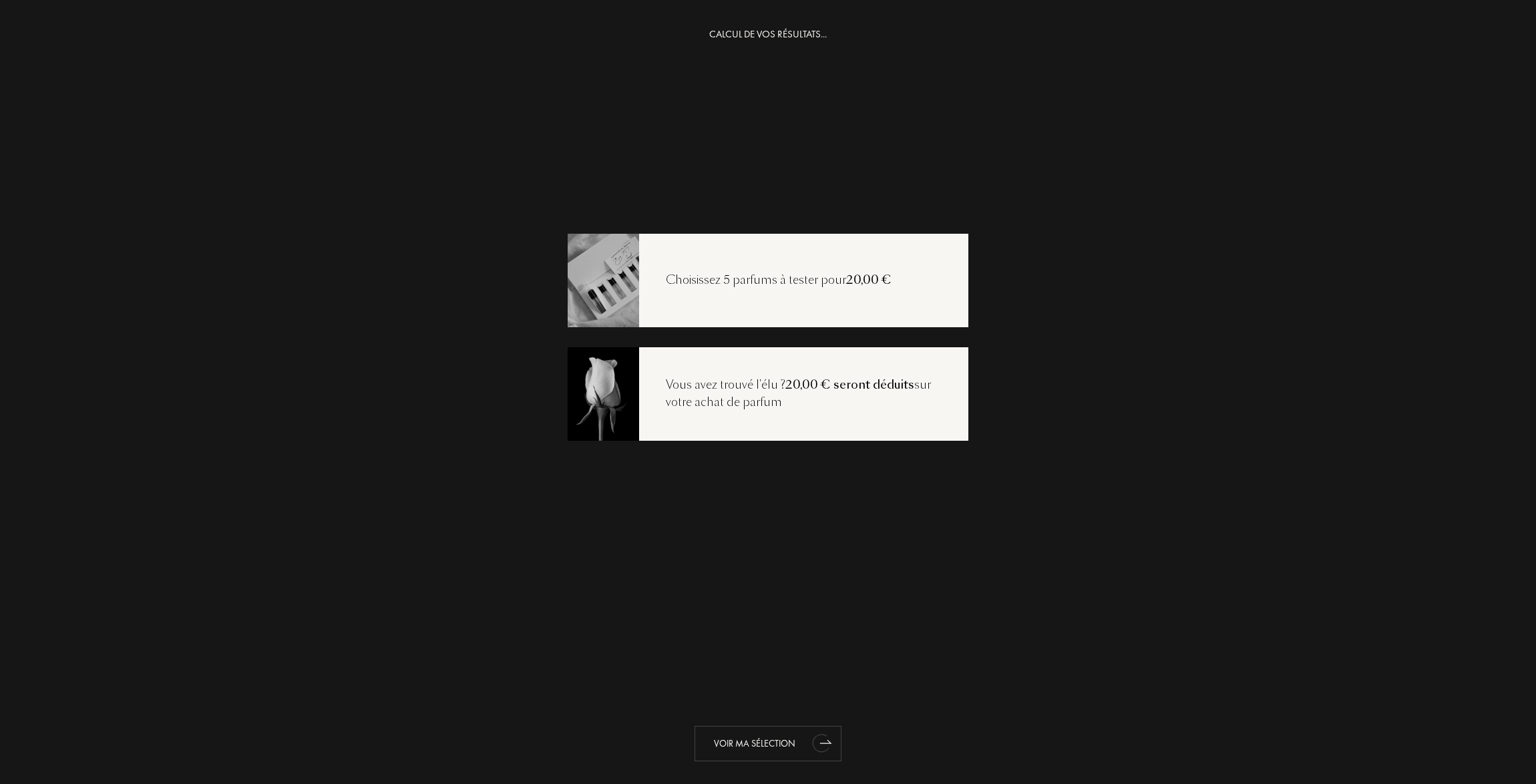
click at [730, 744] on div "Voir ma sélection" at bounding box center [768, 743] width 147 height 36
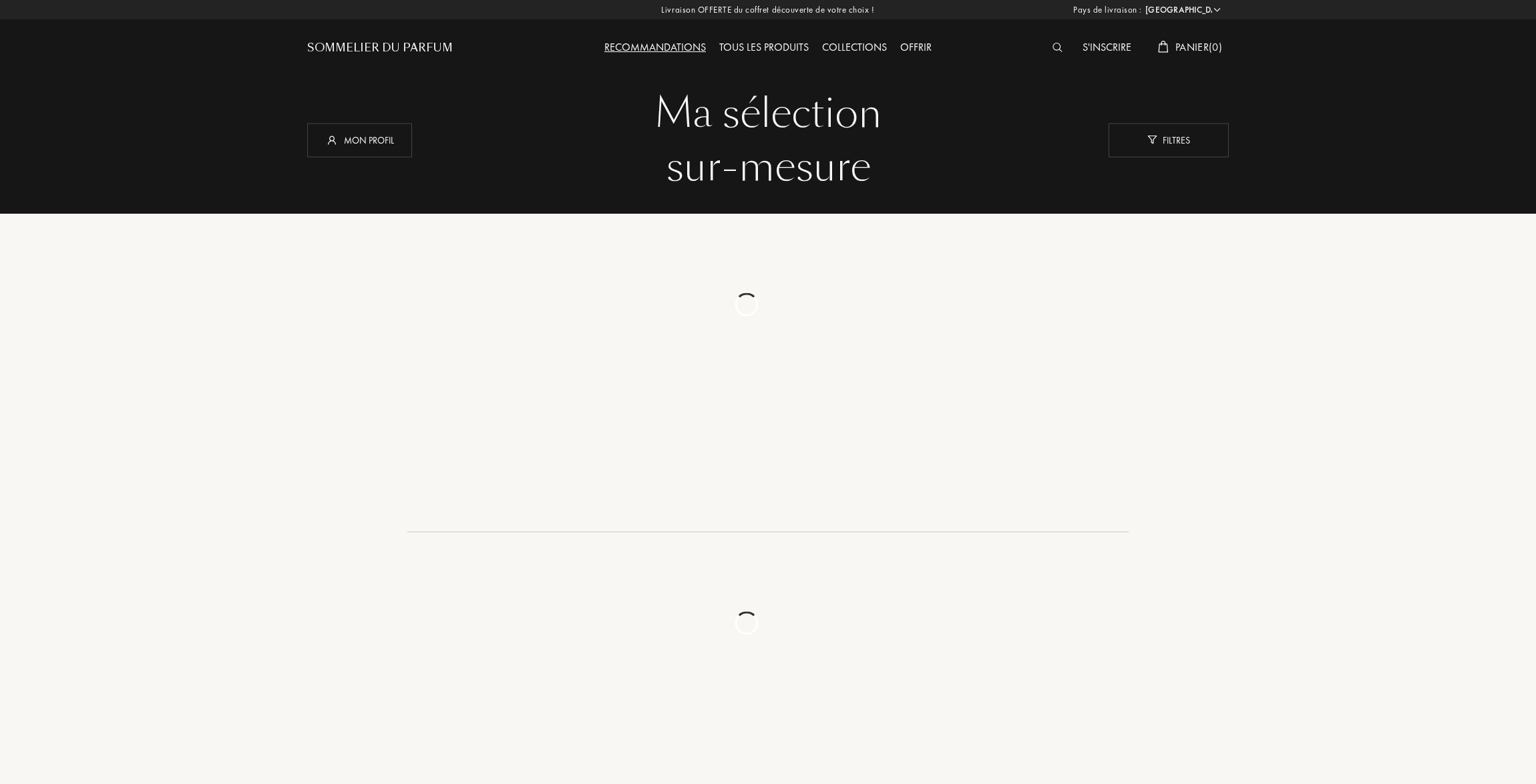
select select "FR"
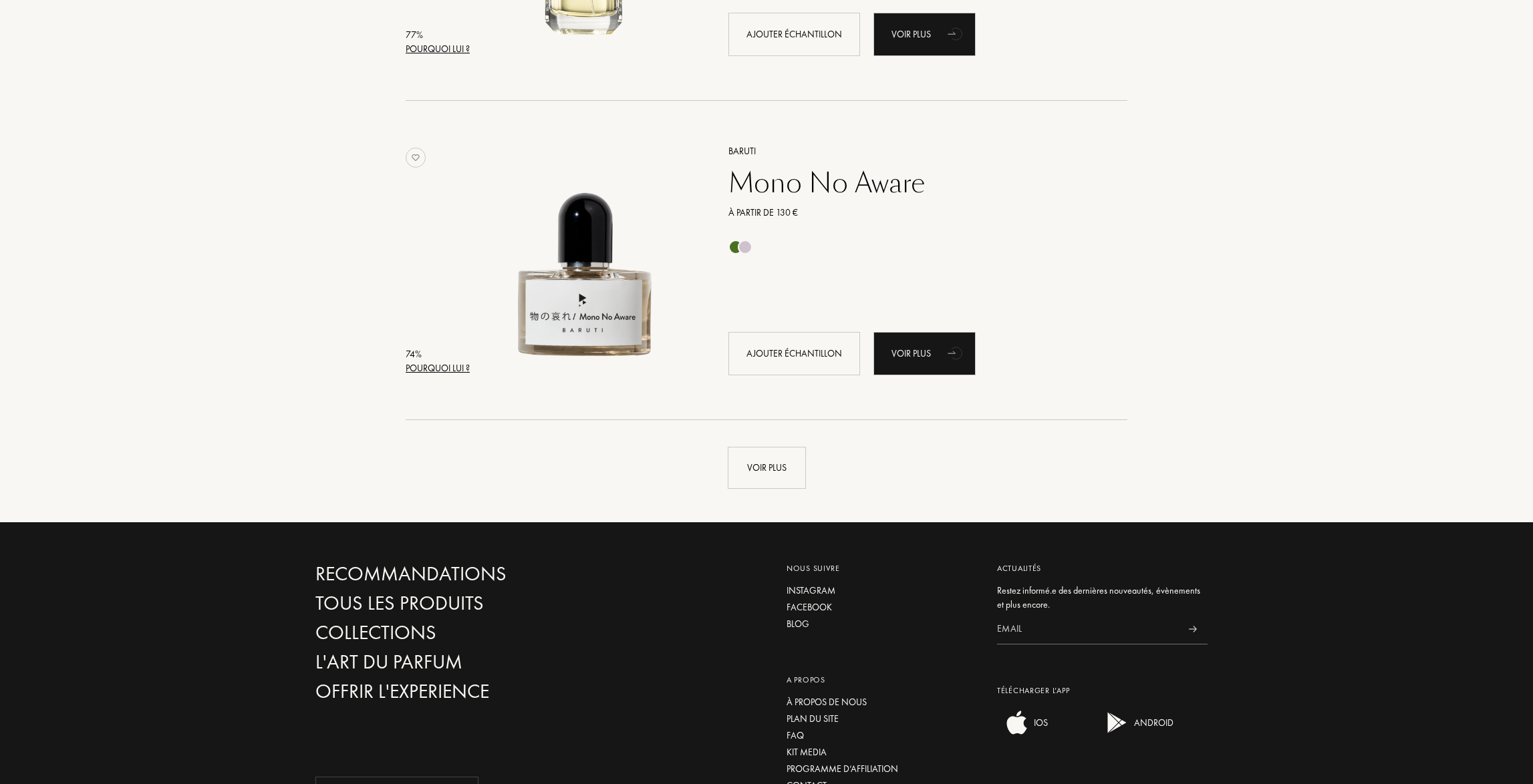
scroll to position [3072, 0]
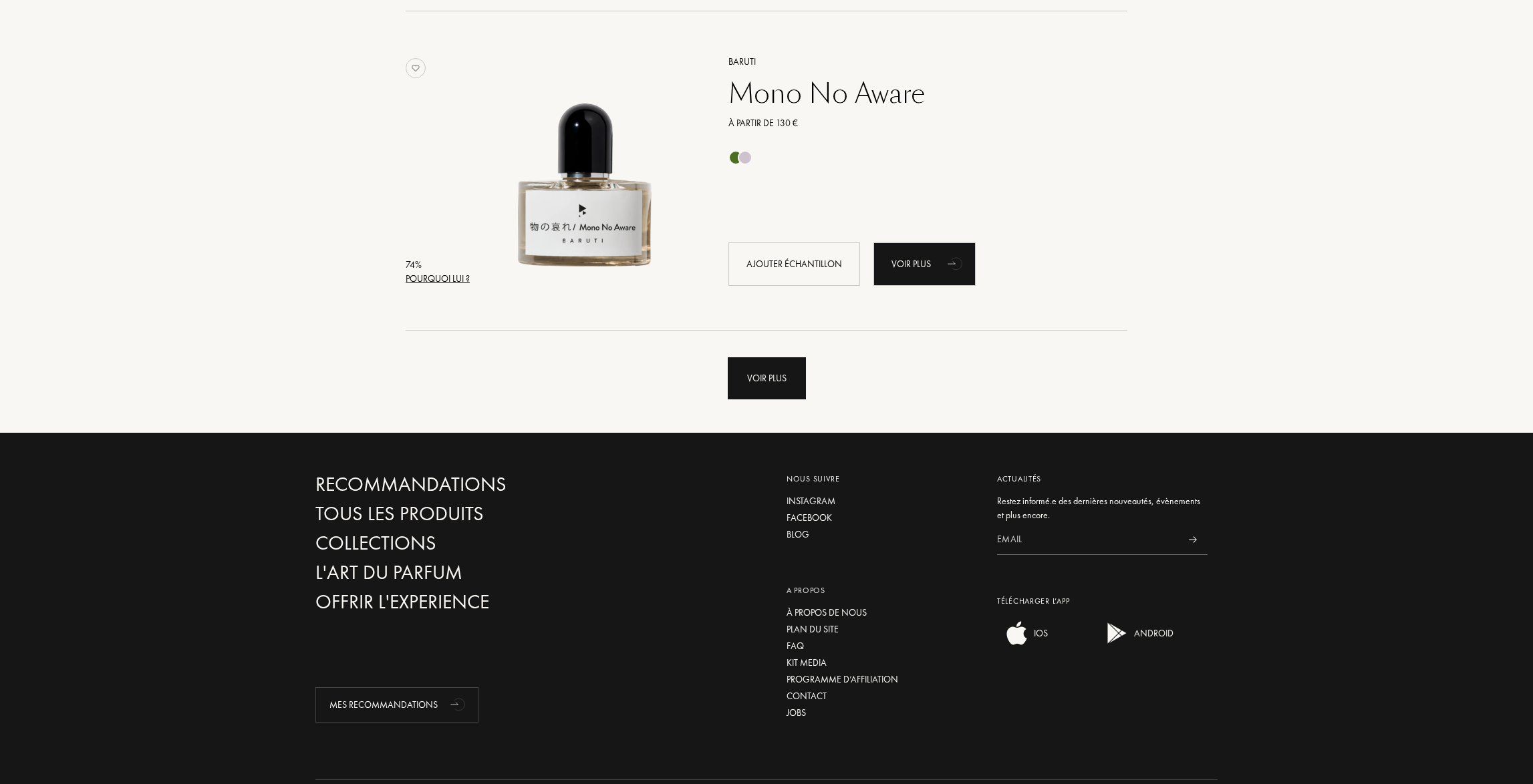
click at [781, 368] on div "Voir plus" at bounding box center [766, 378] width 78 height 42
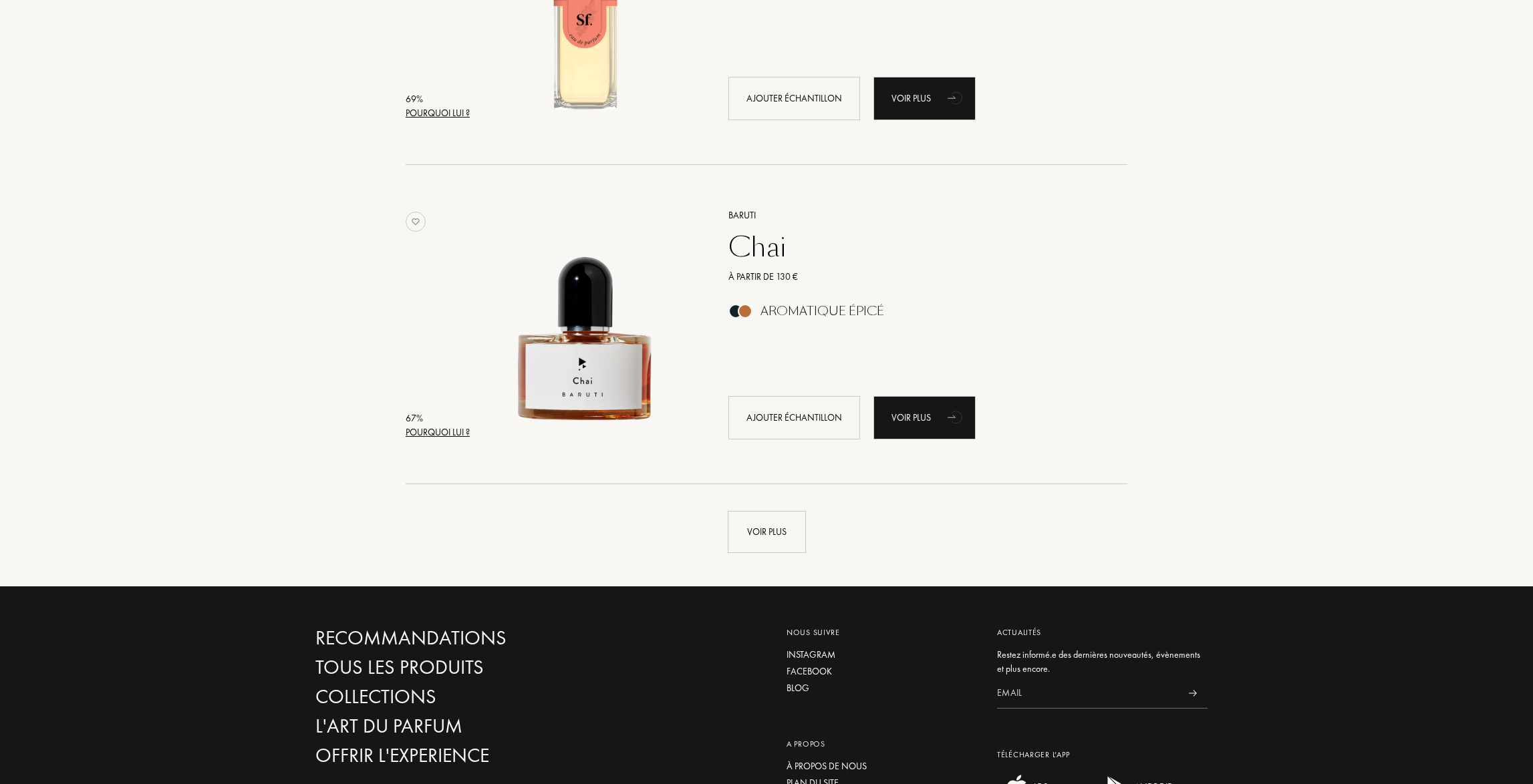
scroll to position [6211, 0]
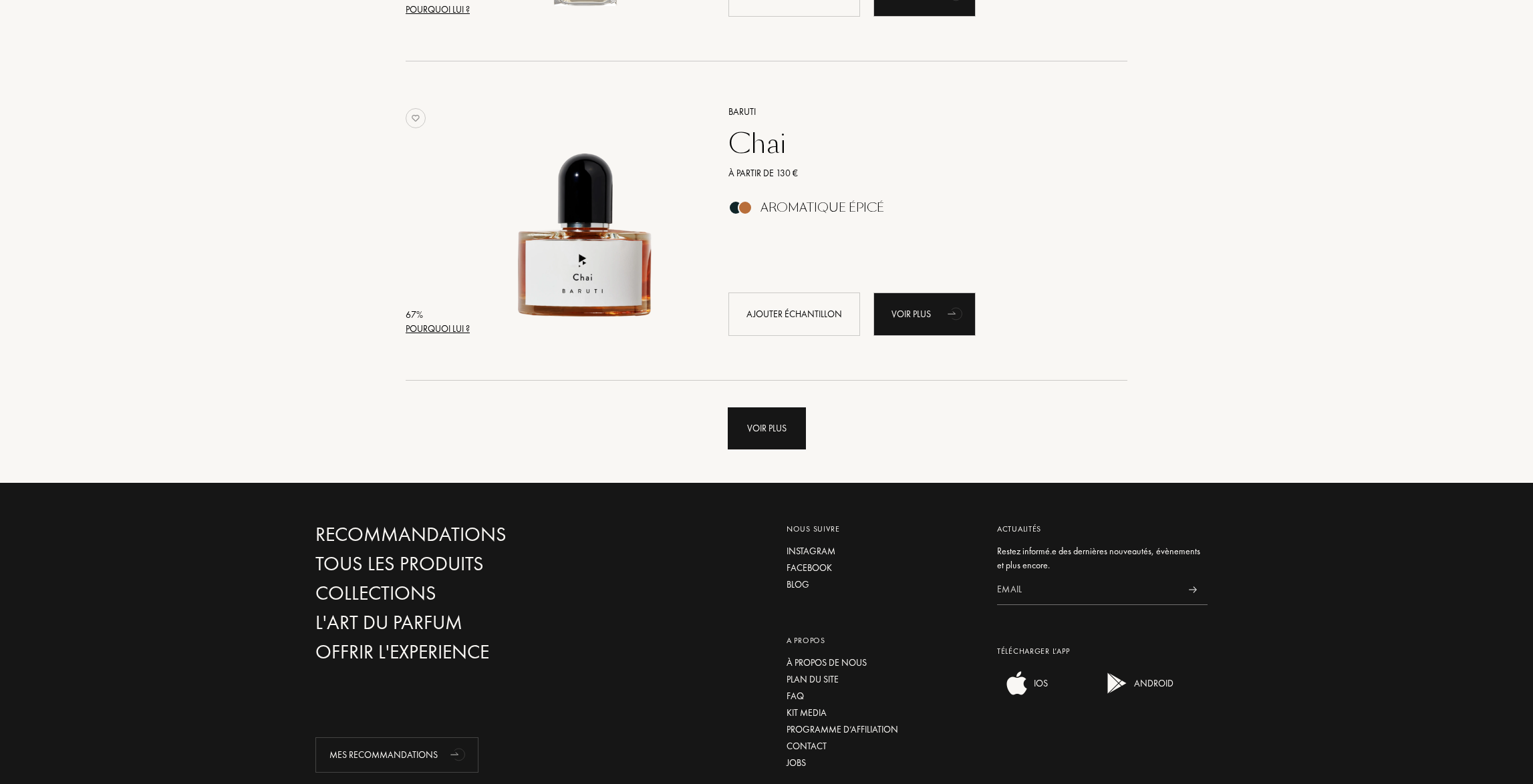
click at [759, 431] on div "Voir plus" at bounding box center [766, 428] width 78 height 42
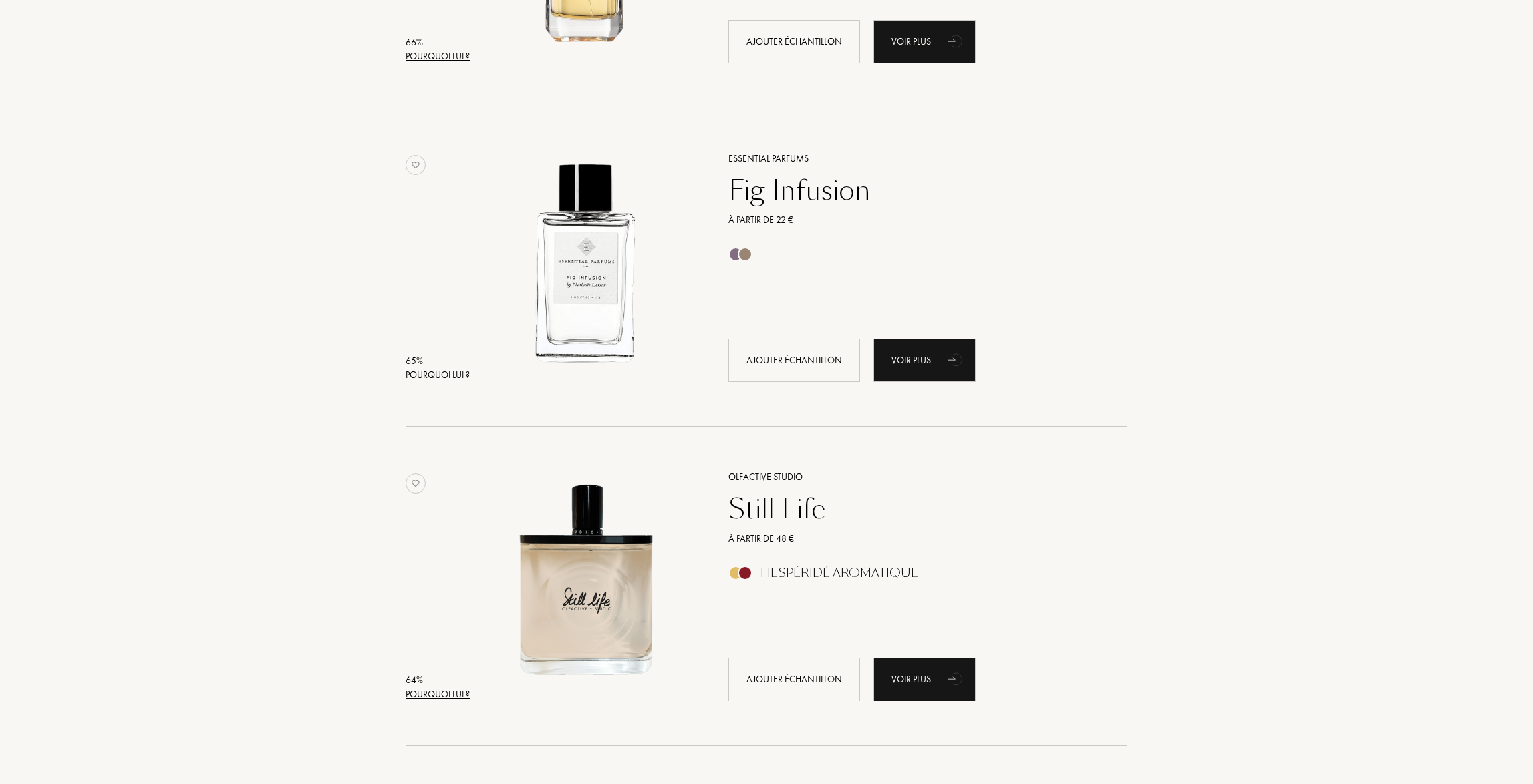
scroll to position [8148, 0]
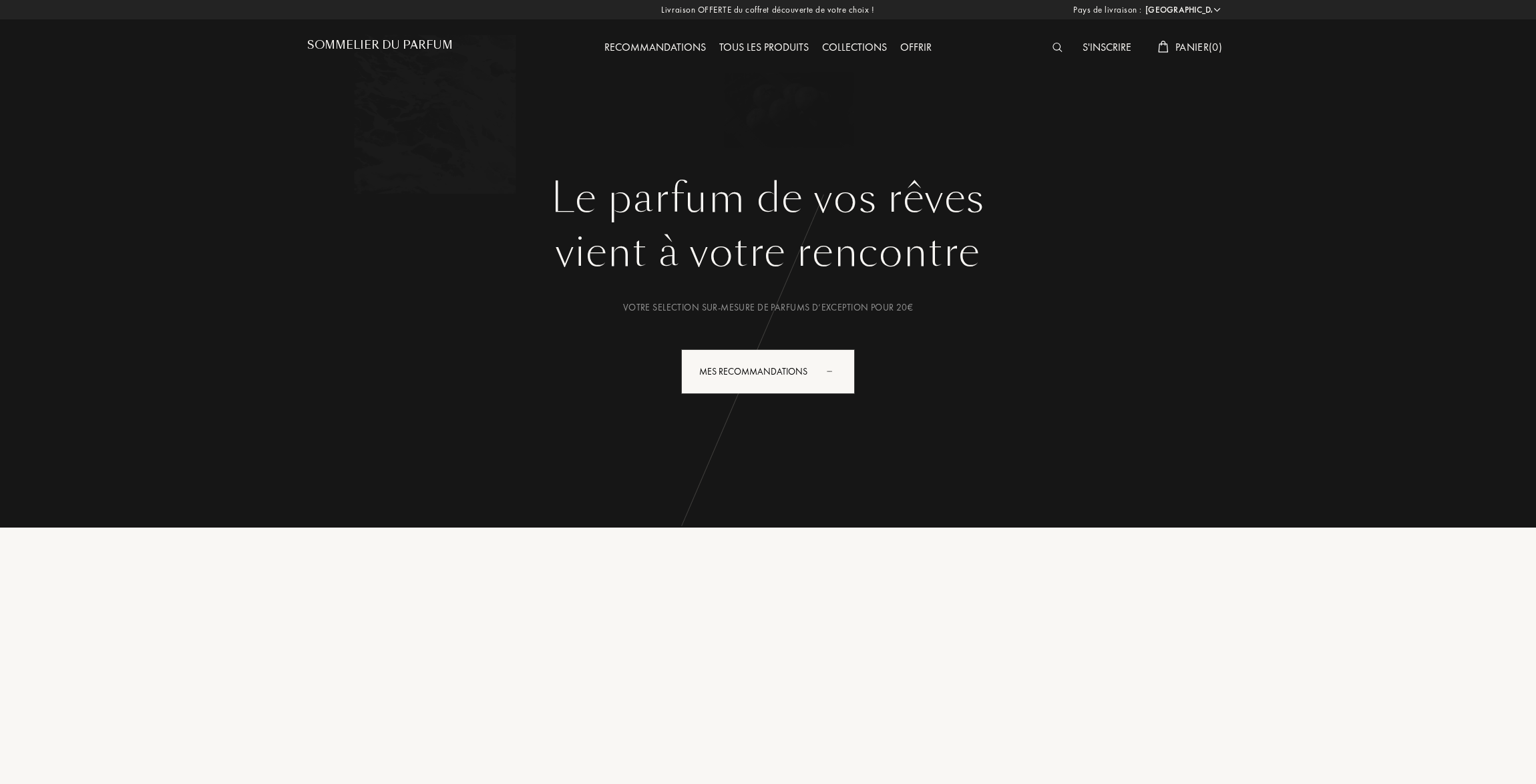
select select "FR"
